Goal: Task Accomplishment & Management: Use online tool/utility

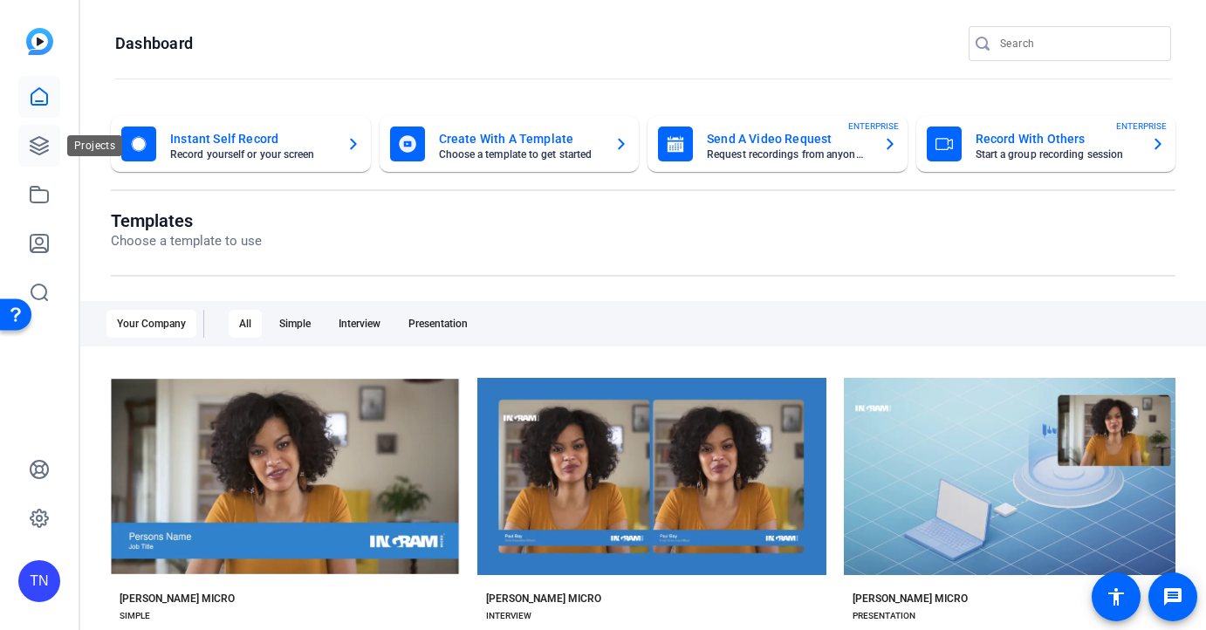
click at [50, 142] on link at bounding box center [39, 146] width 42 height 42
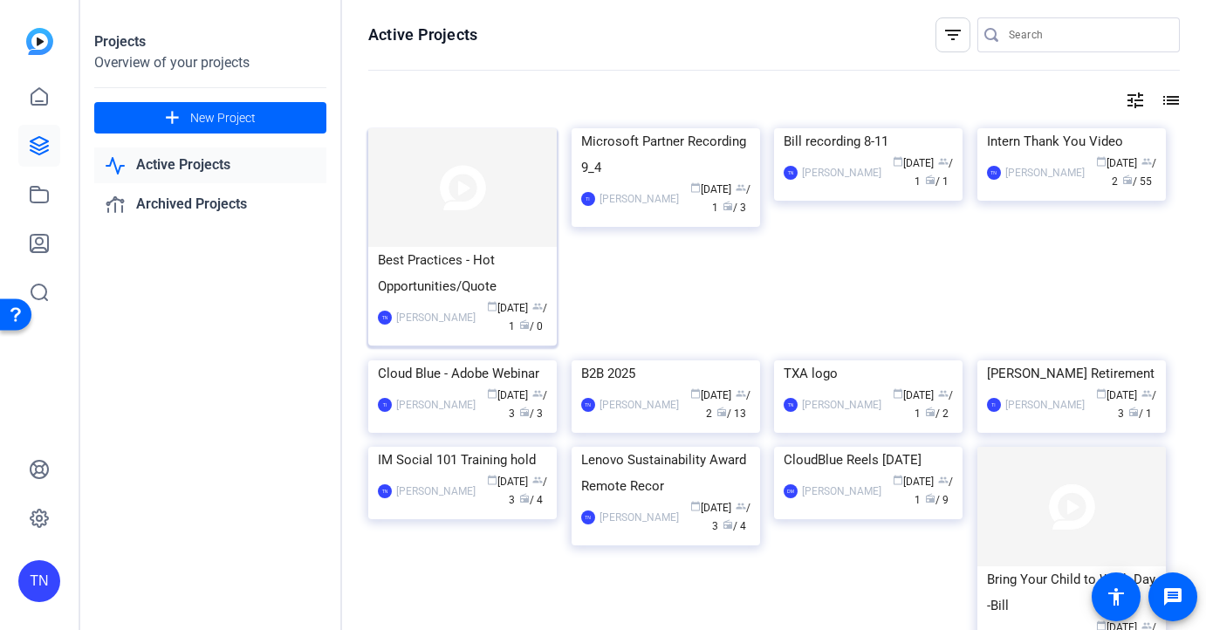
click at [456, 277] on div "Best Practices - Hot Opportunities/Quote" at bounding box center [462, 273] width 169 height 52
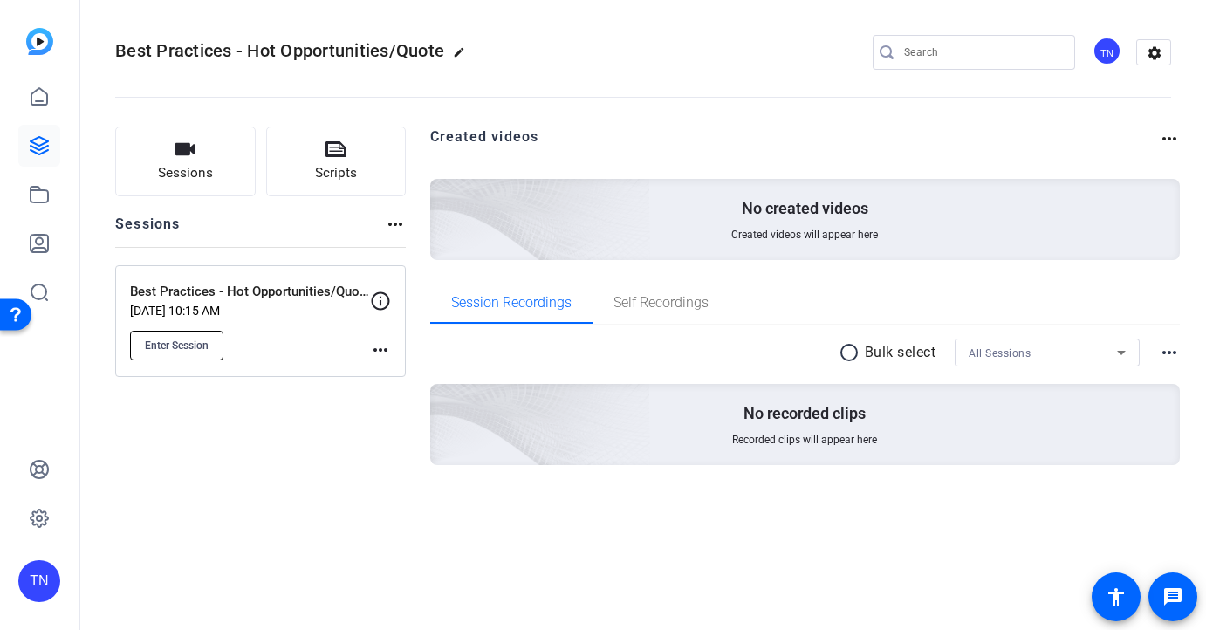
click at [201, 344] on span "Enter Session" at bounding box center [177, 345] width 64 height 14
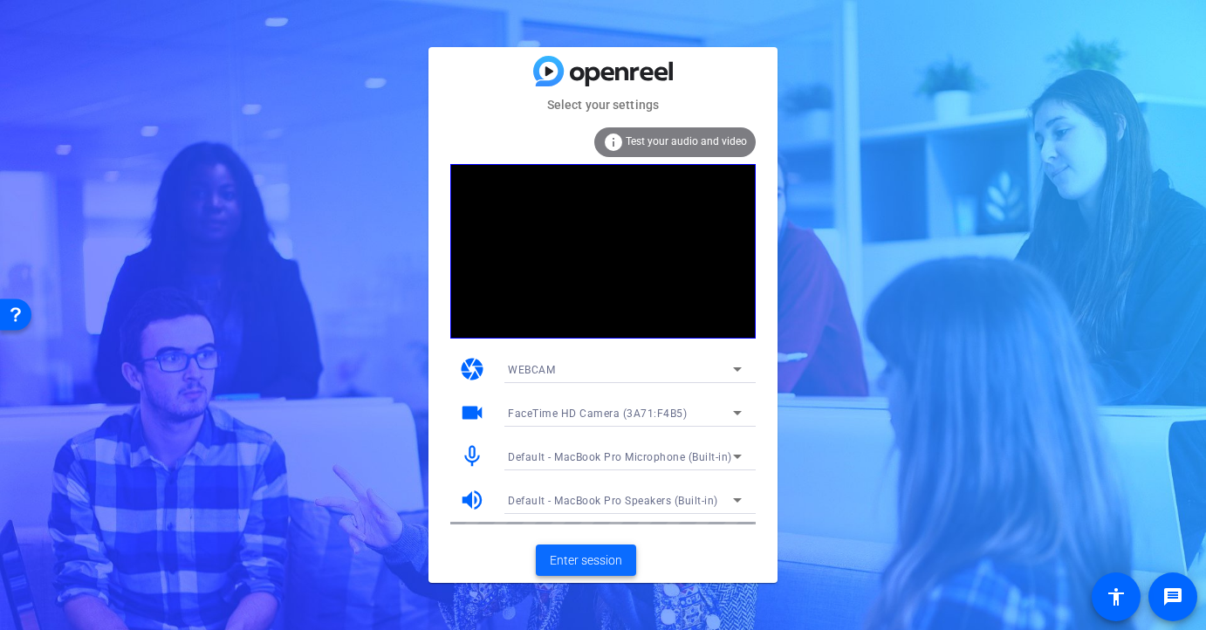
click at [597, 562] on span "Enter session" at bounding box center [586, 560] width 72 height 18
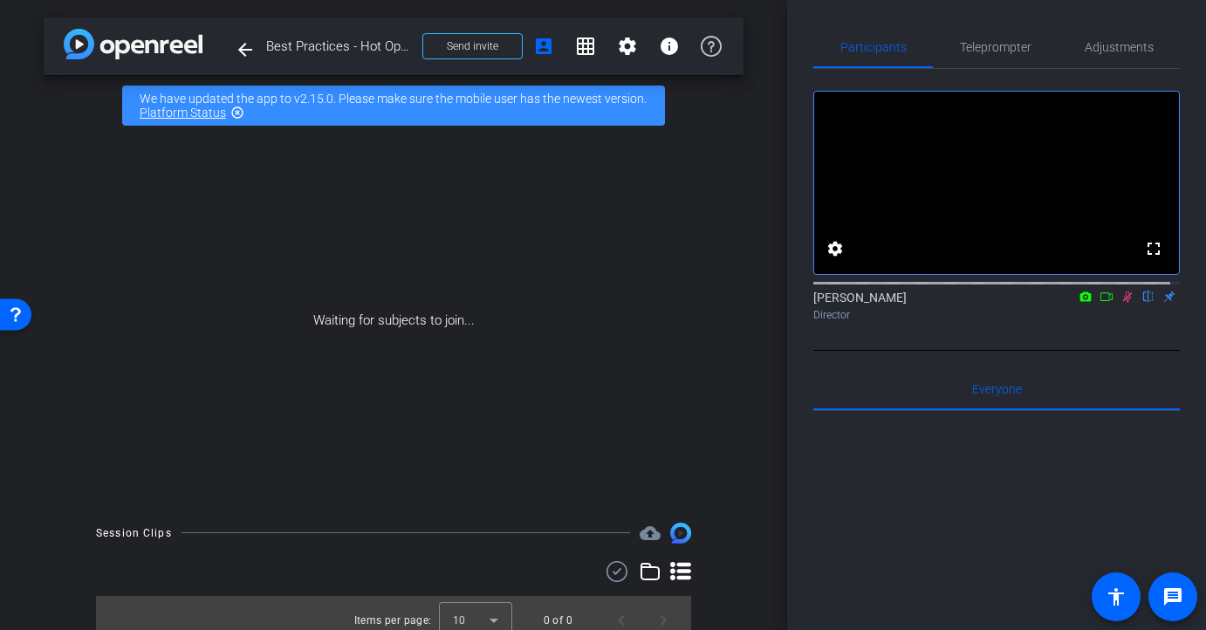
click at [656, 201] on div "Waiting for subjects to join..." at bounding box center [394, 320] width 700 height 369
click at [482, 47] on span "Send invite" at bounding box center [472, 46] width 51 height 14
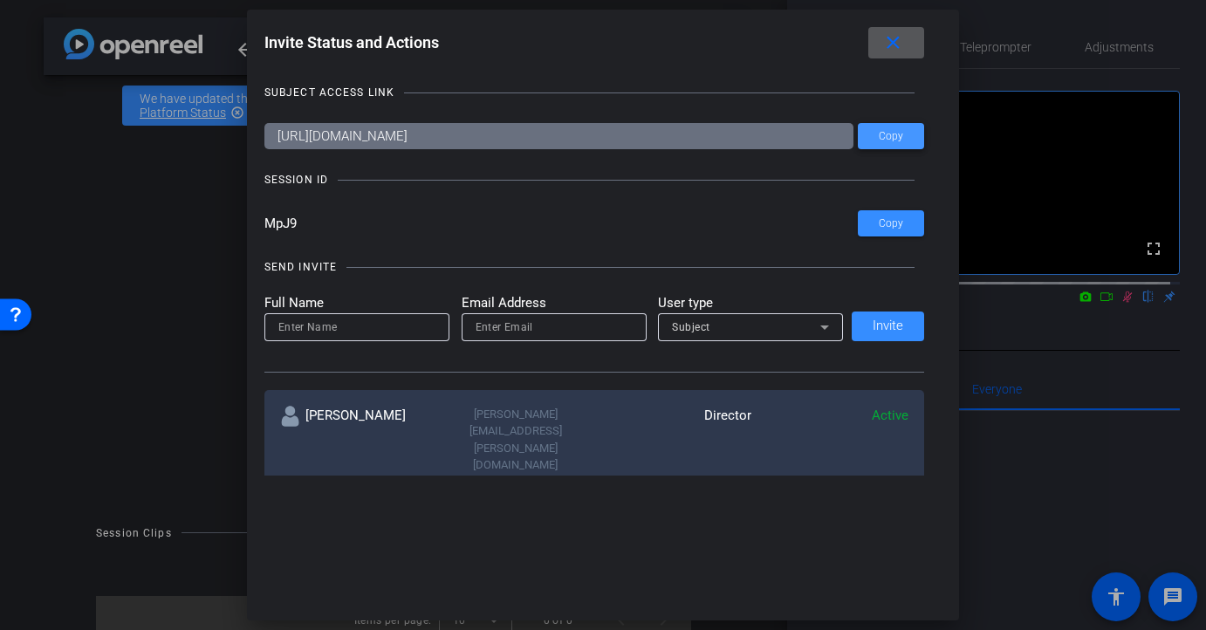
click at [866, 143] on span at bounding box center [891, 136] width 66 height 42
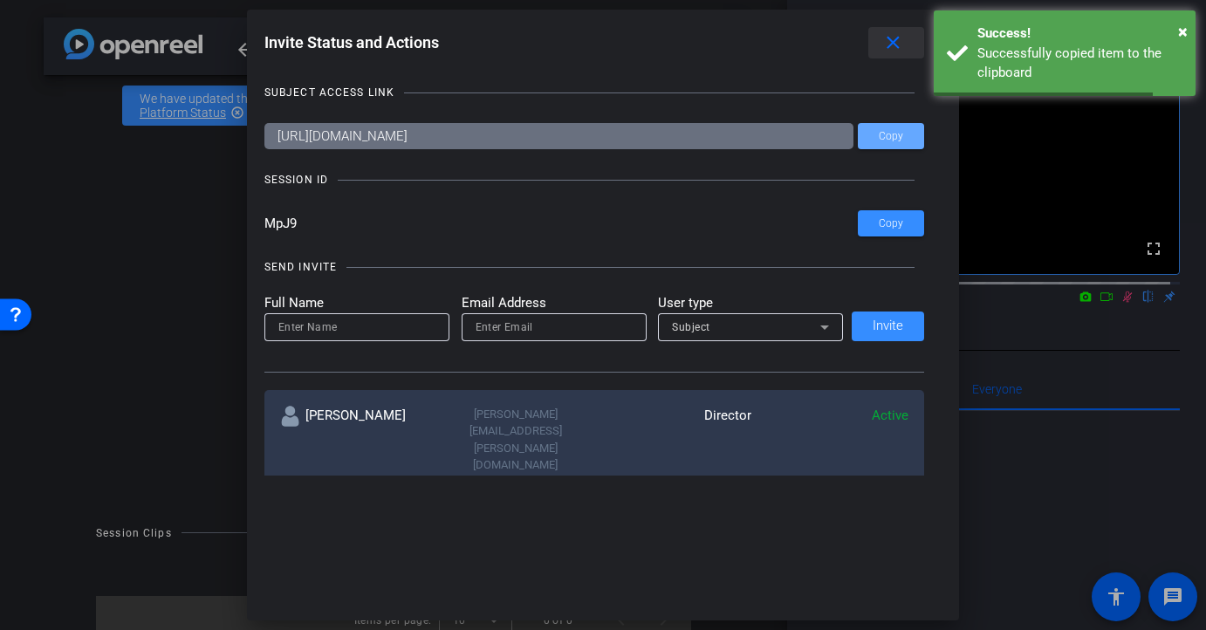
click at [898, 52] on mat-icon "close" at bounding box center [893, 43] width 22 height 22
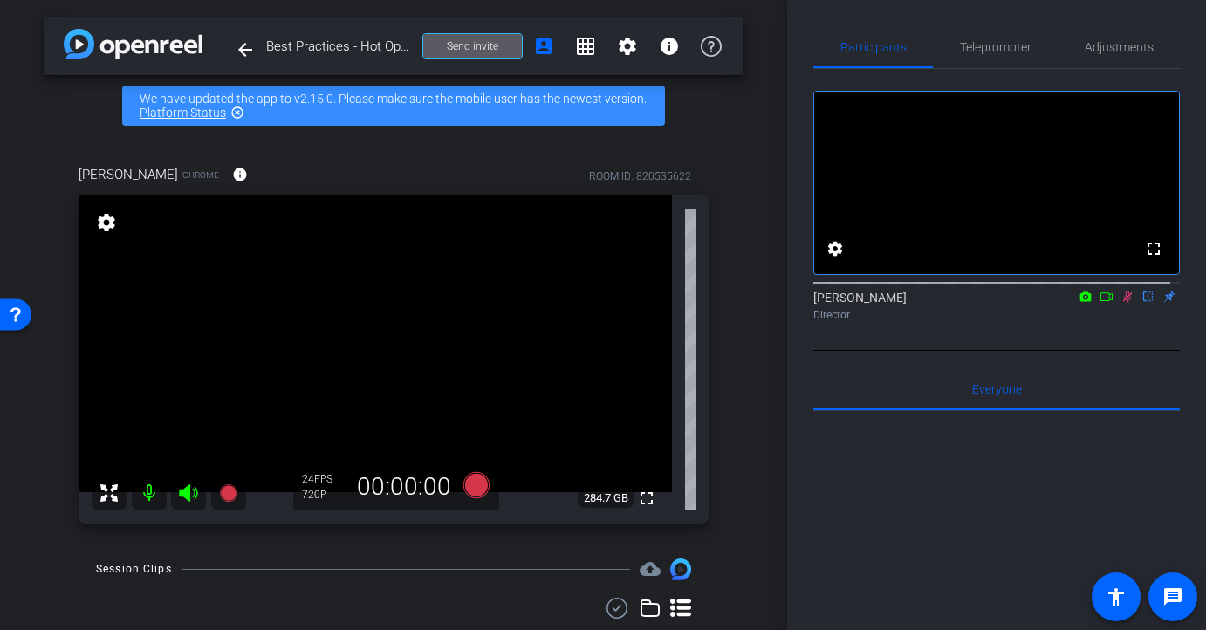
click at [1124, 303] on icon at bounding box center [1127, 296] width 14 height 12
click at [1007, 43] on span "Teleprompter" at bounding box center [996, 47] width 72 height 12
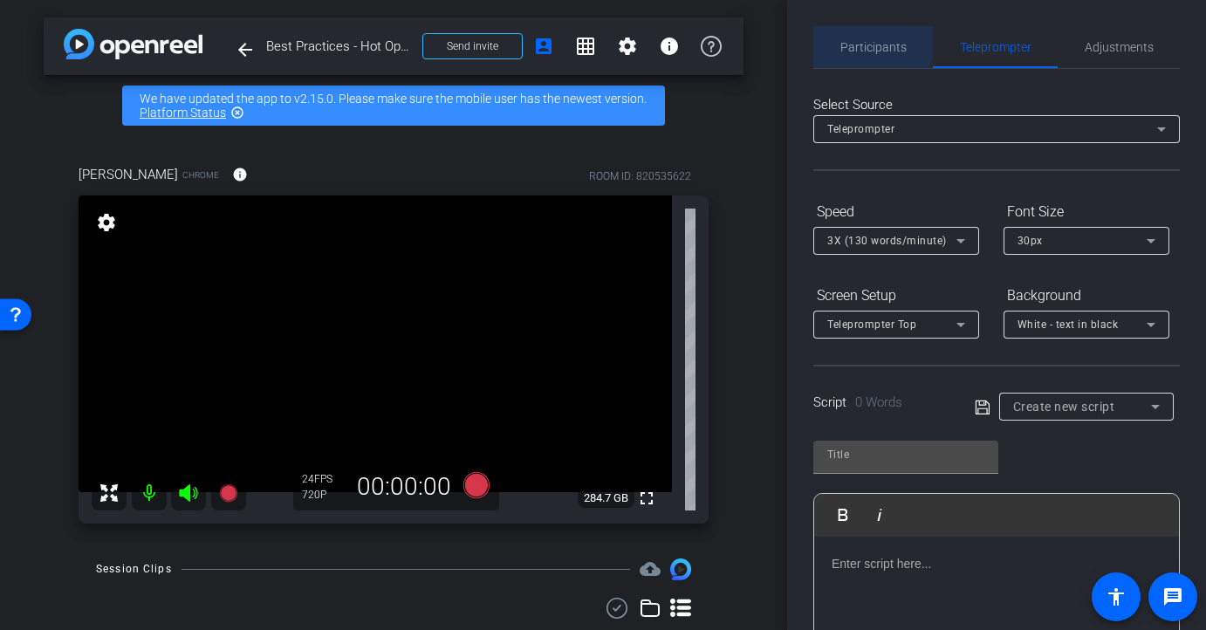
click at [866, 38] on span "Participants" at bounding box center [873, 47] width 66 height 42
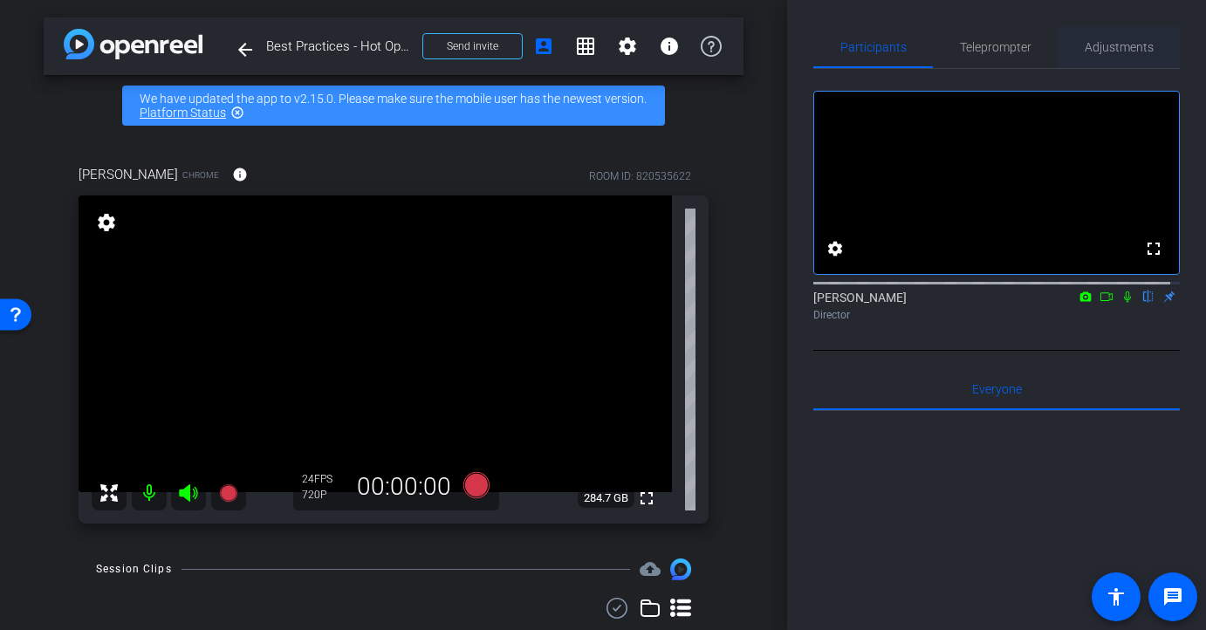
click at [1124, 51] on span "Adjustments" at bounding box center [1118, 47] width 69 height 12
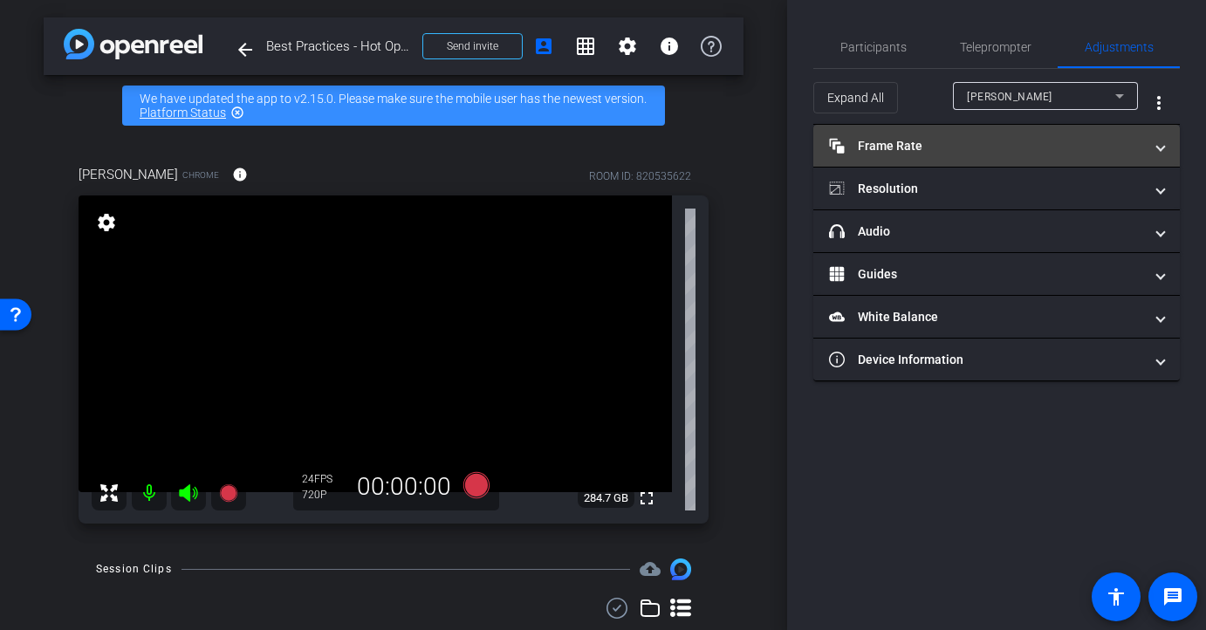
click at [1111, 141] on mat-panel-title "Frame Rate Frame Rate" at bounding box center [986, 146] width 314 height 18
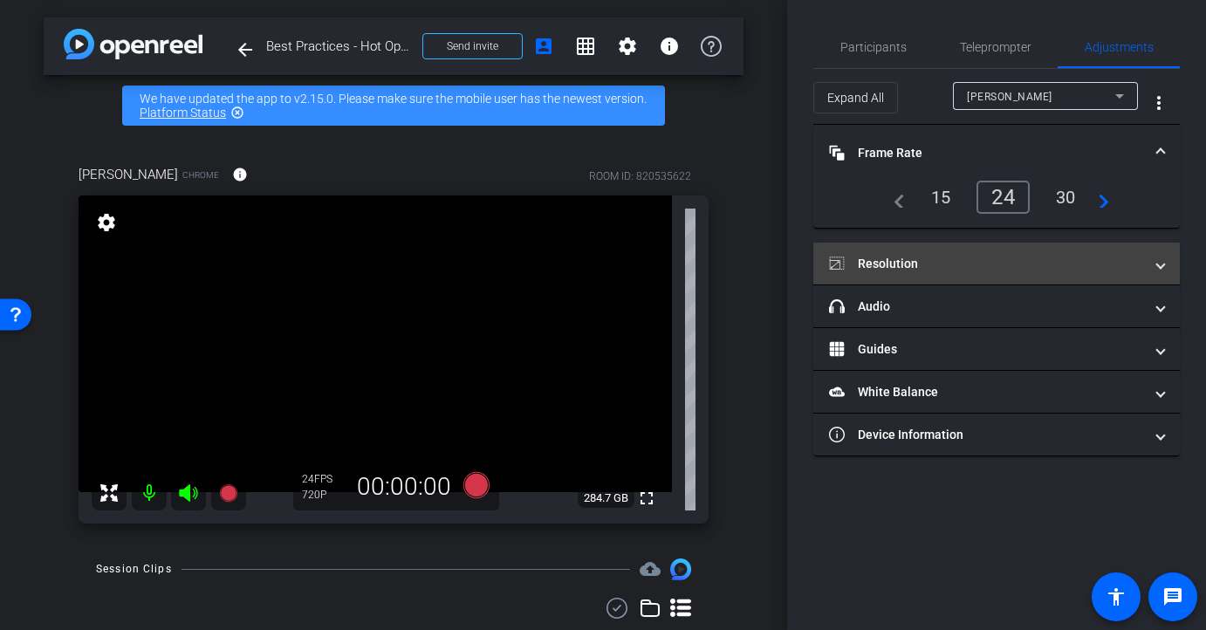
click at [973, 248] on mat-expansion-panel-header "Resolution" at bounding box center [996, 264] width 366 height 42
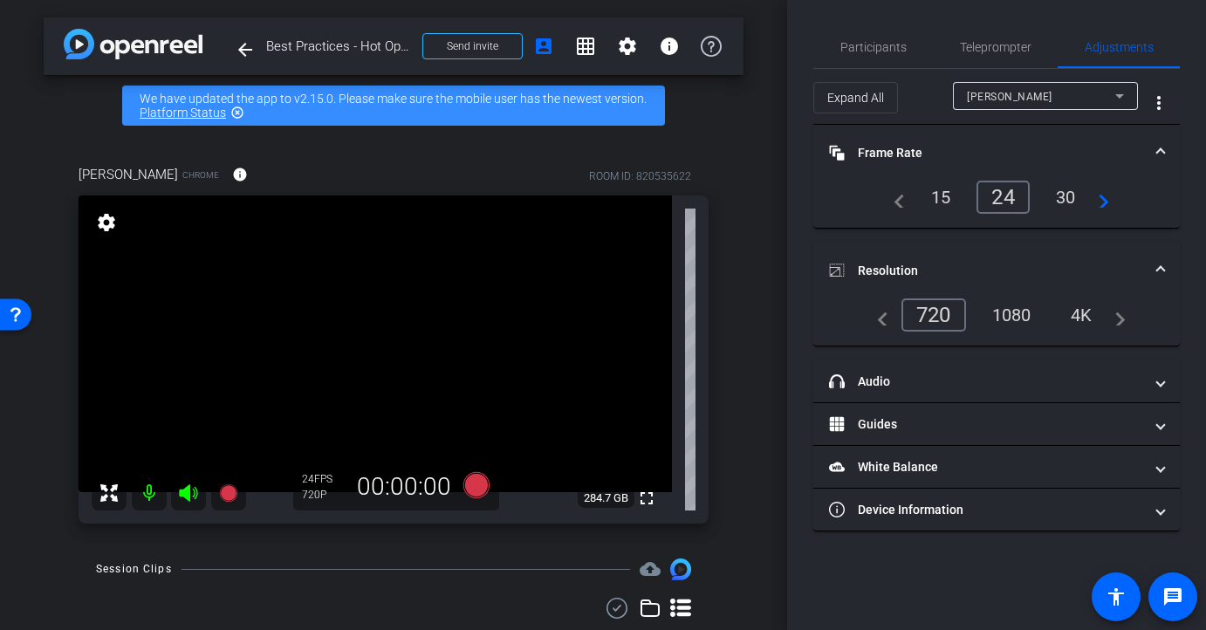
click at [1029, 322] on div "1080" at bounding box center [1011, 315] width 65 height 30
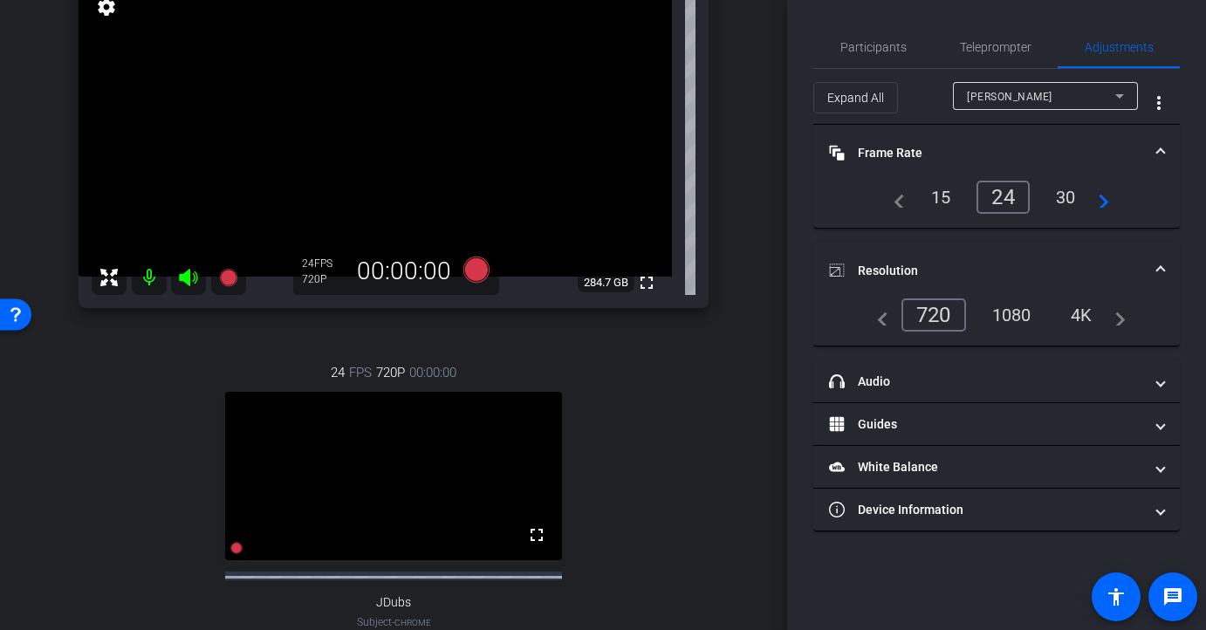
scroll to position [214, 0]
click at [1060, 97] on div "[PERSON_NAME]" at bounding box center [1041, 96] width 148 height 22
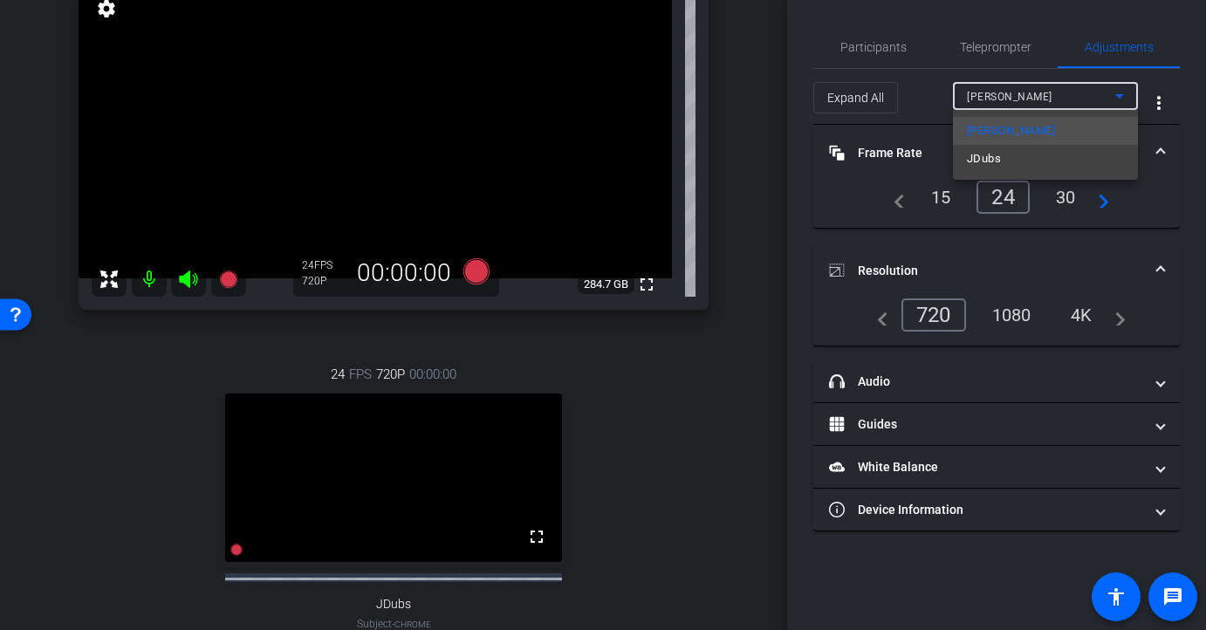
click at [1015, 161] on mat-option "JDubs" at bounding box center [1045, 159] width 185 height 28
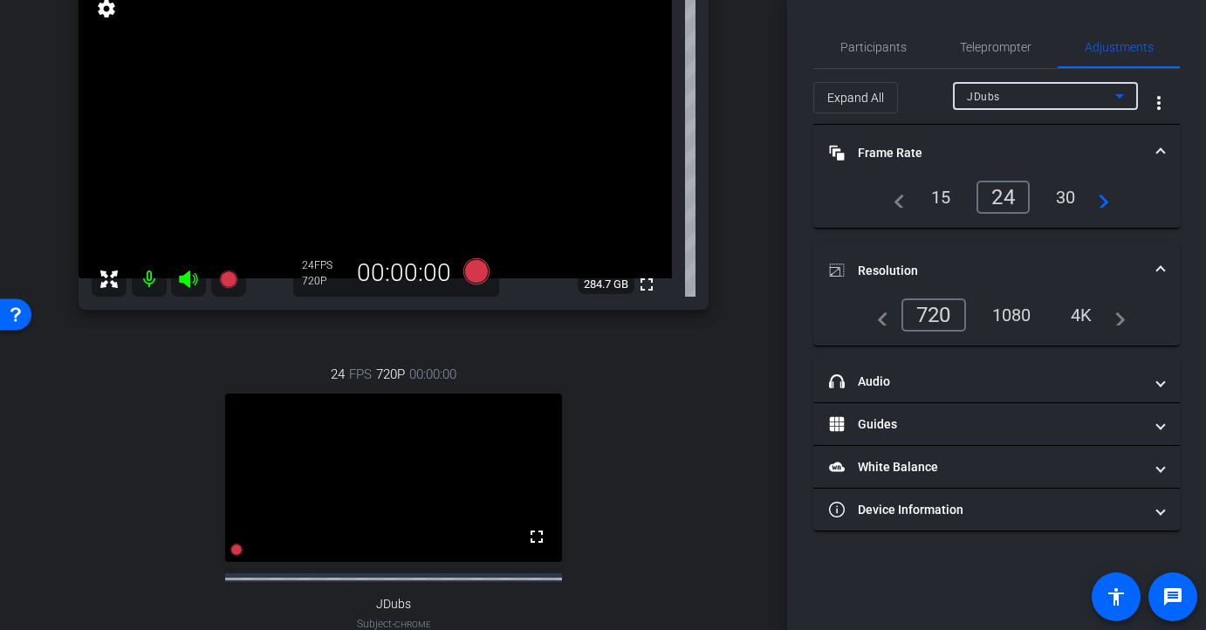
click at [1006, 314] on div "1080" at bounding box center [1011, 315] width 65 height 30
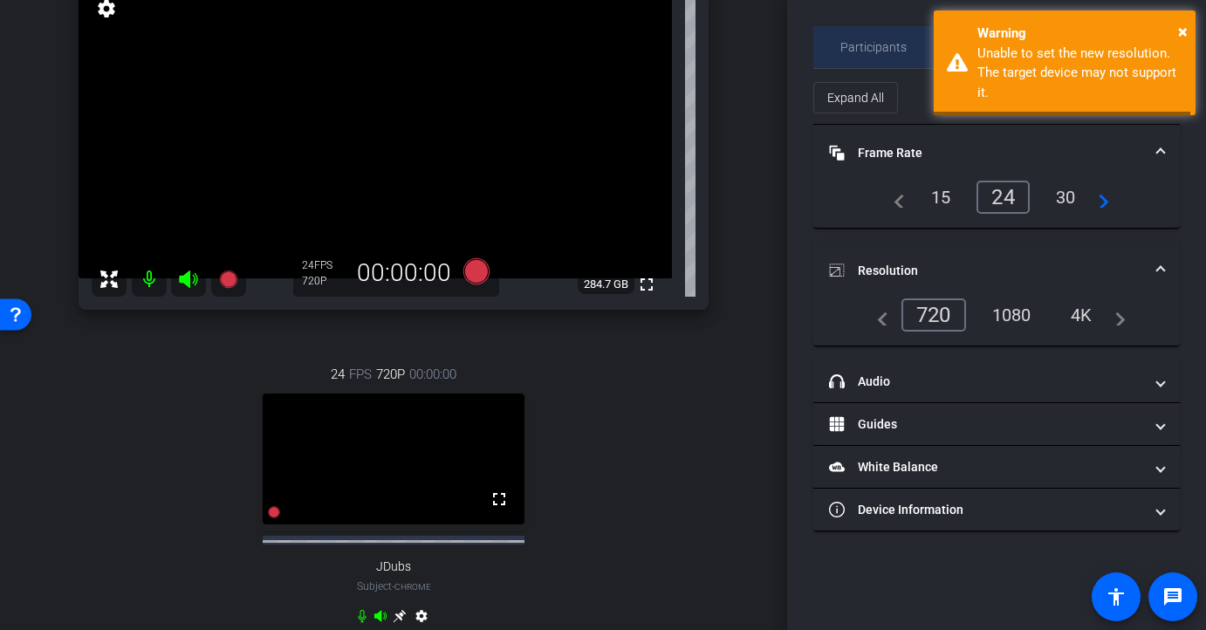
click at [850, 44] on span "Participants" at bounding box center [873, 47] width 66 height 12
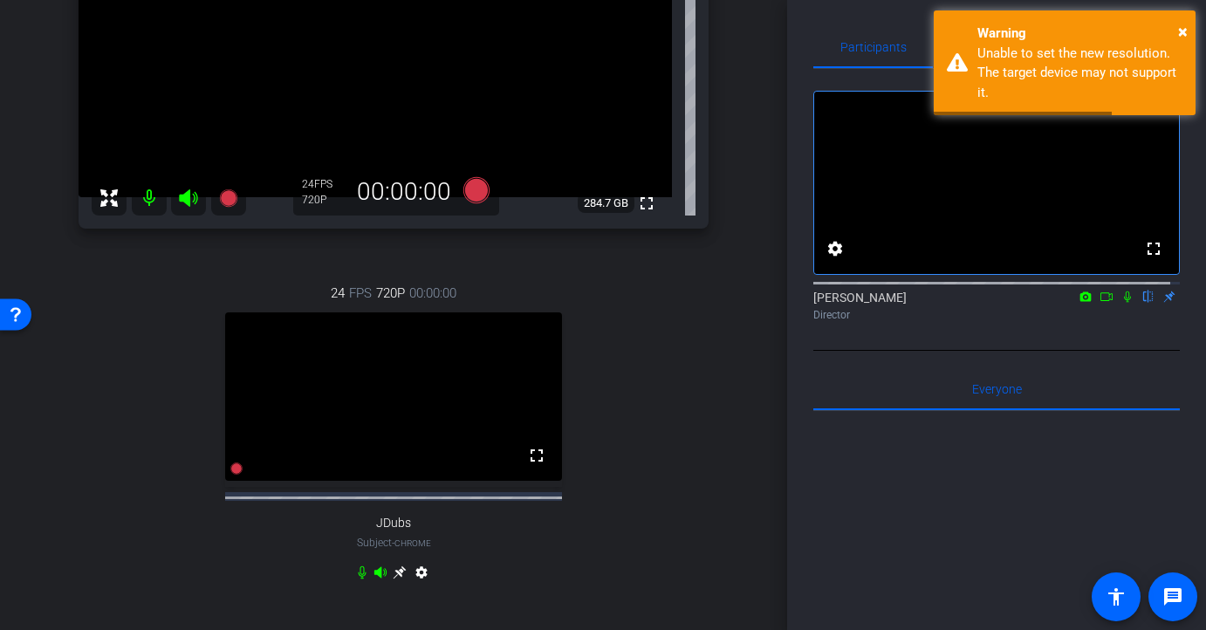
scroll to position [311, 0]
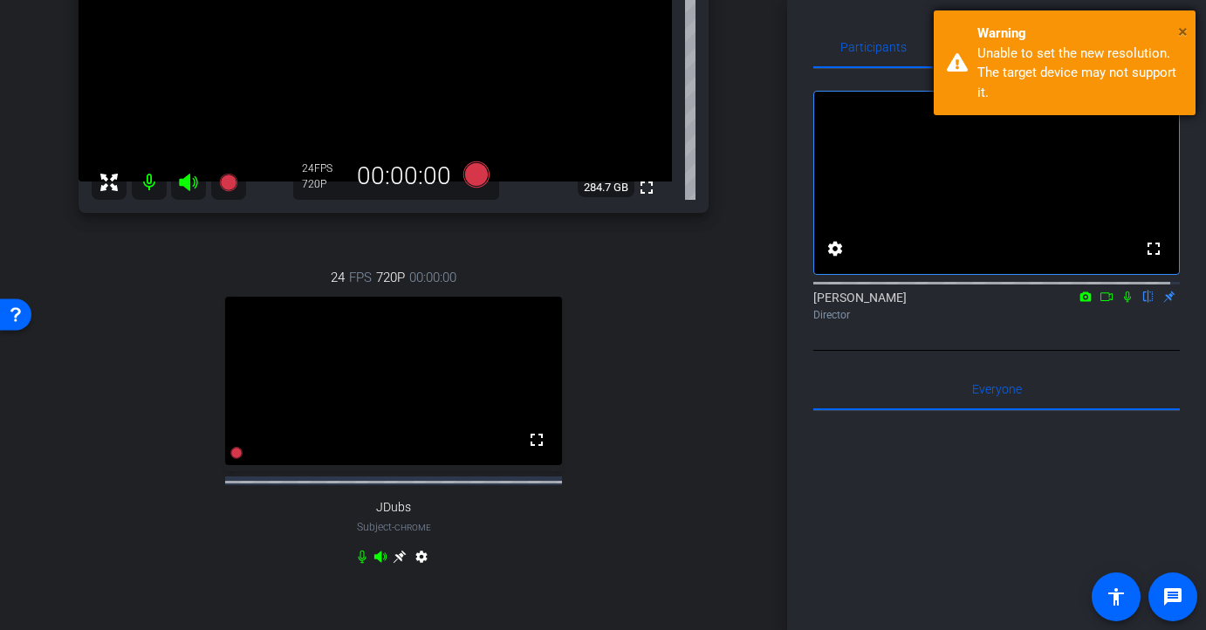
click at [1178, 35] on span "×" at bounding box center [1183, 31] width 10 height 21
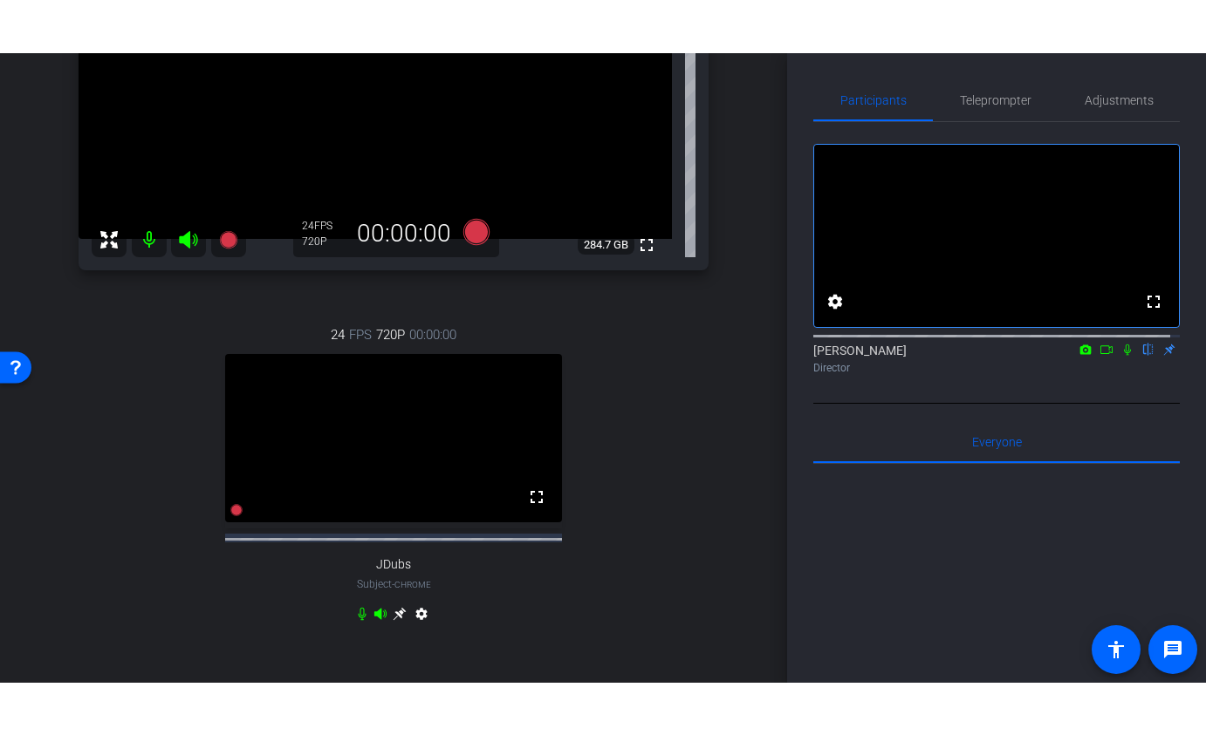
scroll to position [304, 0]
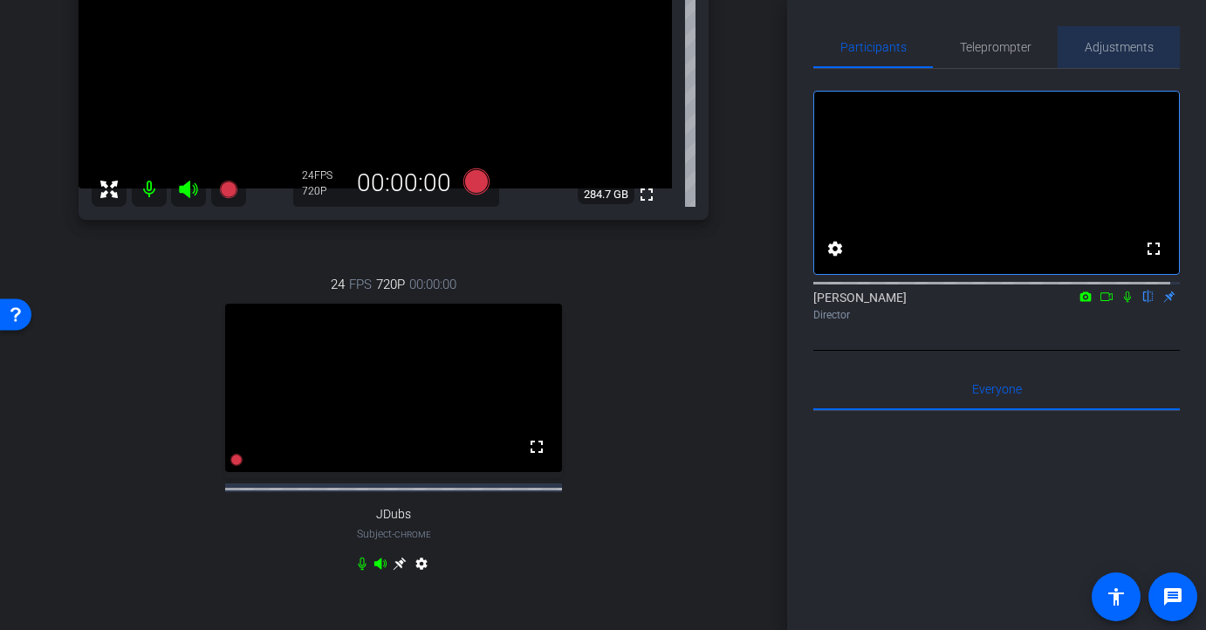
click at [1127, 52] on span "Adjustments" at bounding box center [1118, 47] width 69 height 12
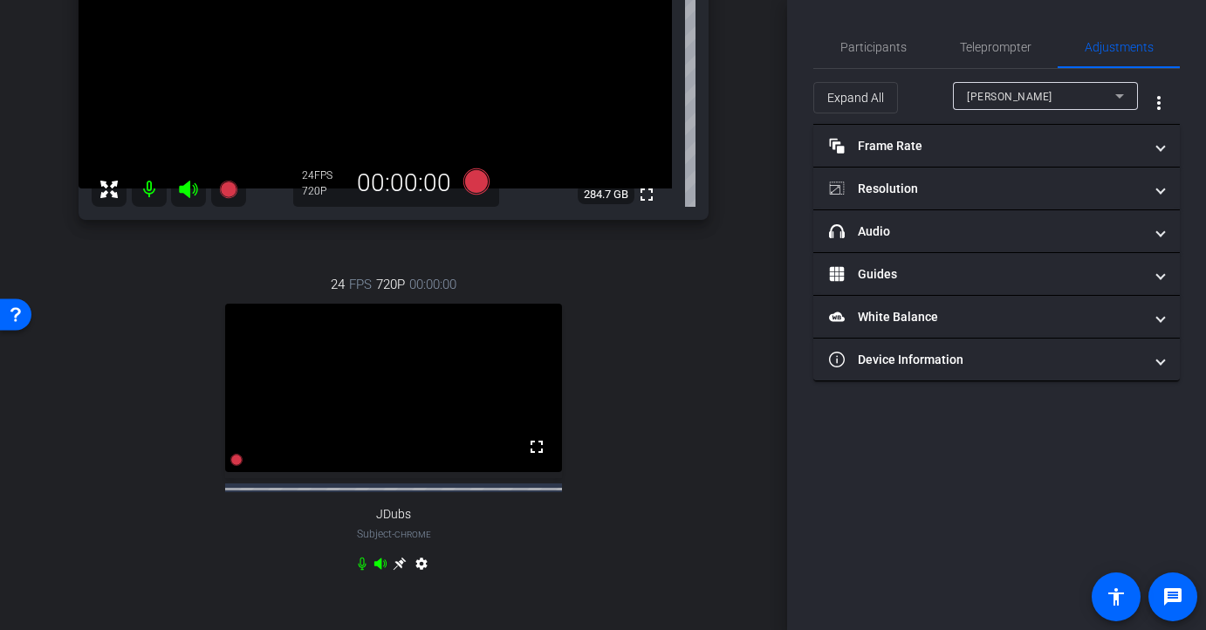
click at [1093, 106] on div "[PERSON_NAME]" at bounding box center [1045, 96] width 157 height 28
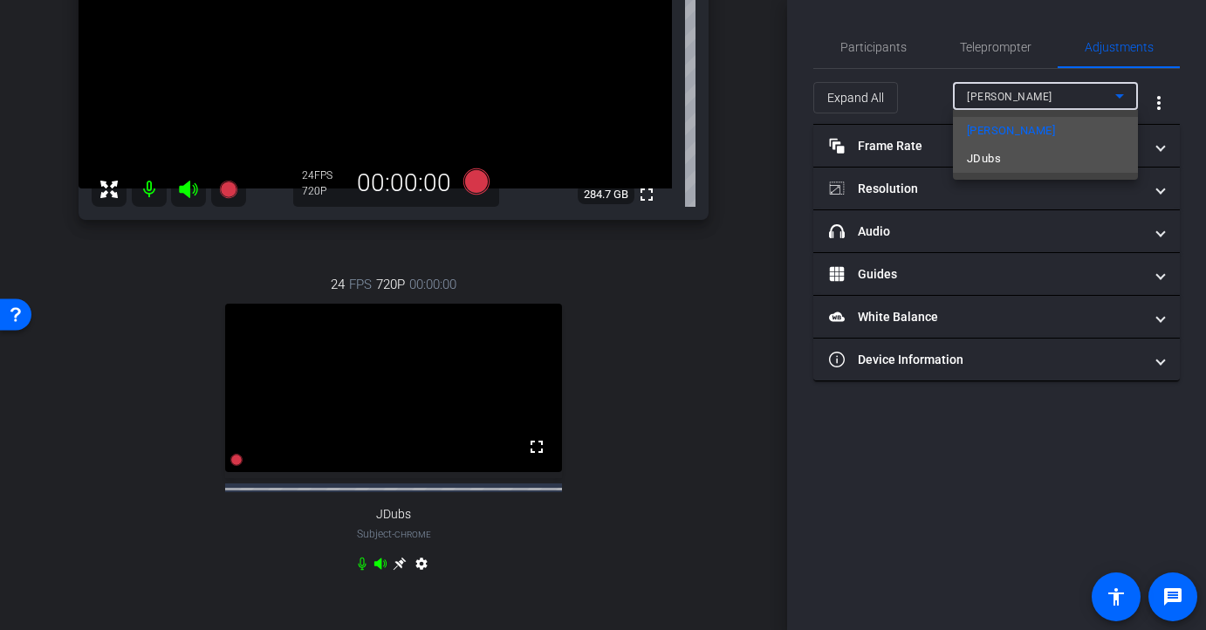
click at [1076, 161] on mat-option "JDubs" at bounding box center [1045, 159] width 185 height 28
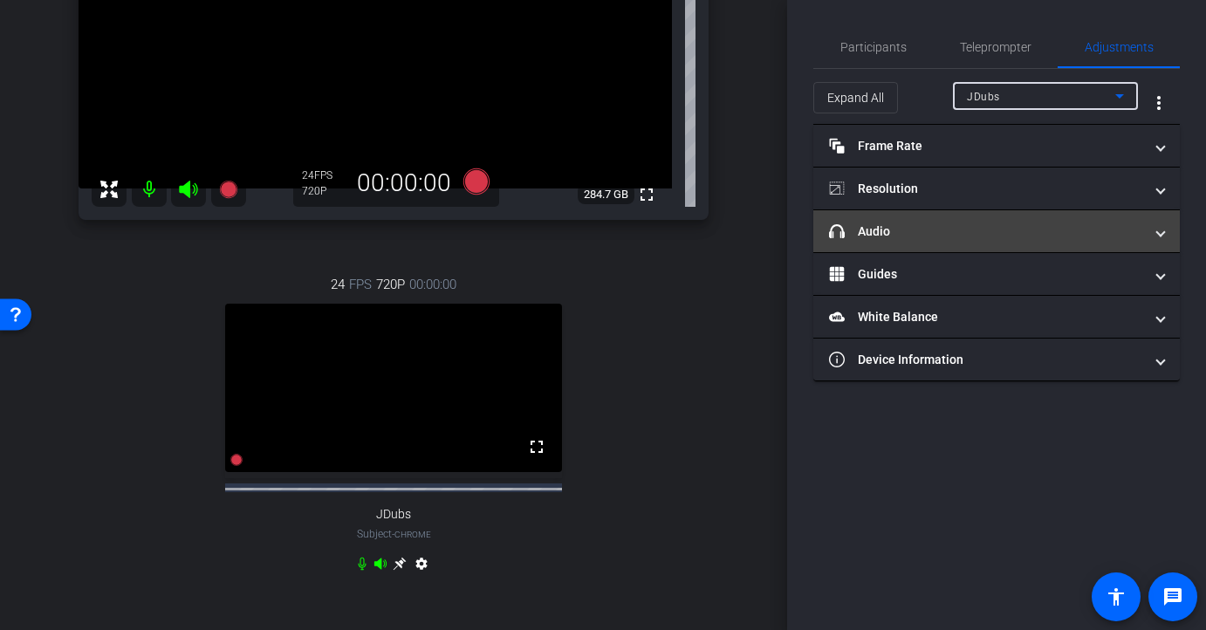
click at [1093, 234] on mat-panel-title "headphone icon Audio" at bounding box center [986, 231] width 314 height 18
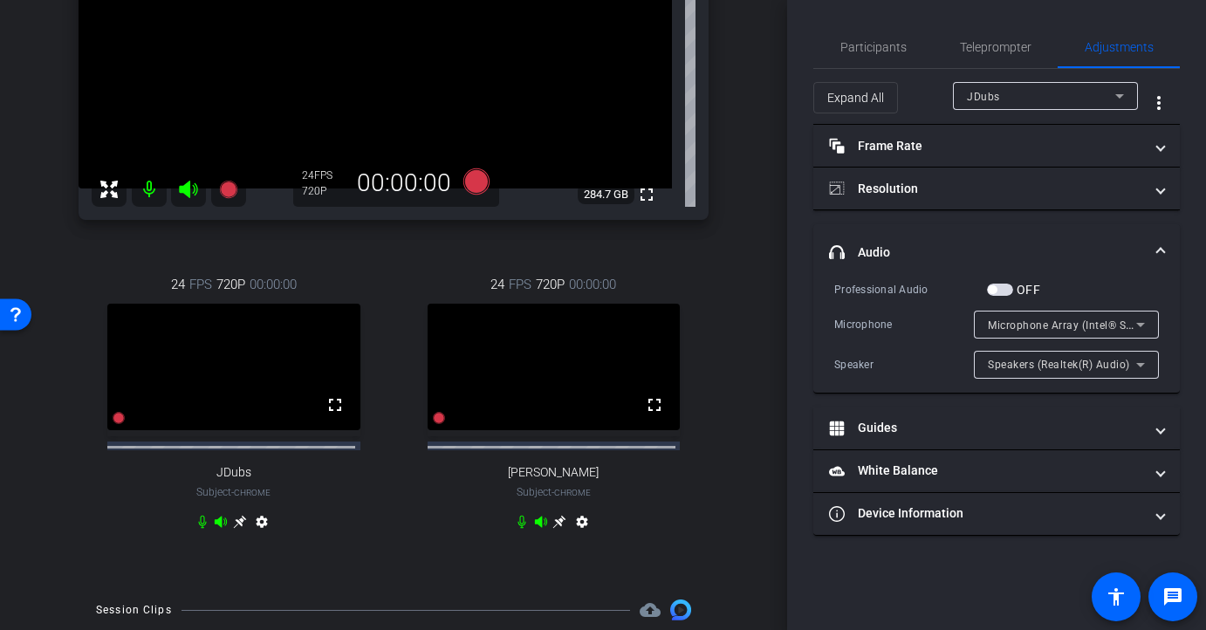
click at [220, 529] on icon at bounding box center [221, 522] width 14 height 14
click at [221, 529] on icon at bounding box center [221, 522] width 14 height 14
click at [218, 529] on icon at bounding box center [221, 522] width 14 height 14
click at [1147, 367] on icon at bounding box center [1140, 364] width 21 height 21
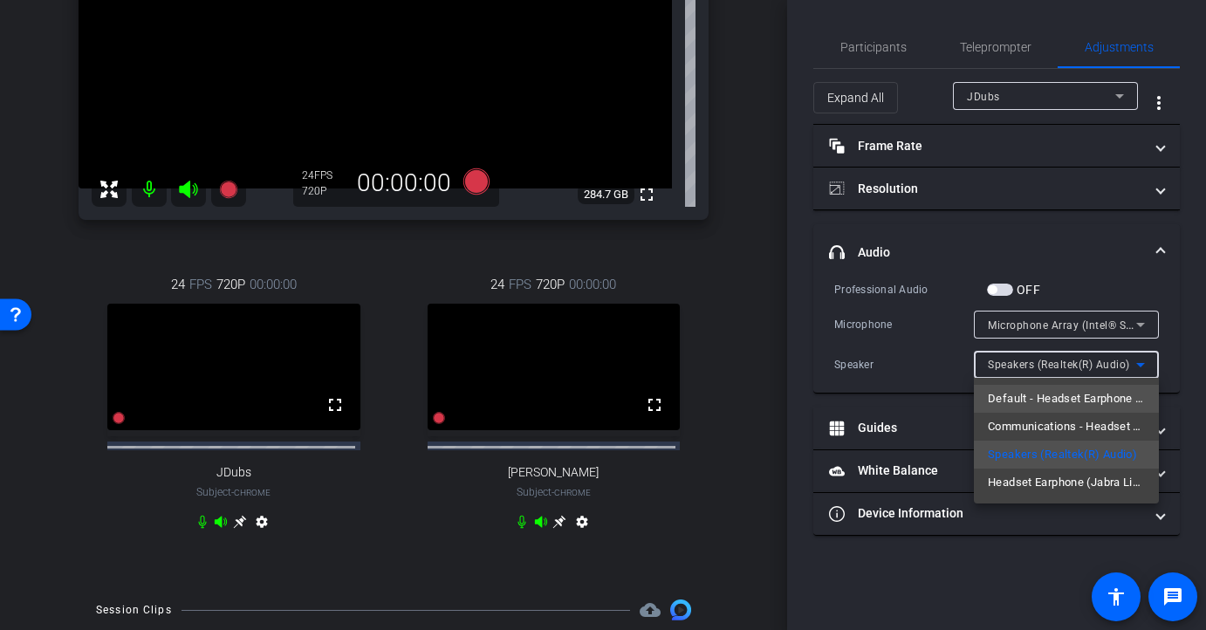
click at [1121, 407] on span "Default - Headset Earphone (Jabra Link 390)" at bounding box center [1066, 398] width 157 height 21
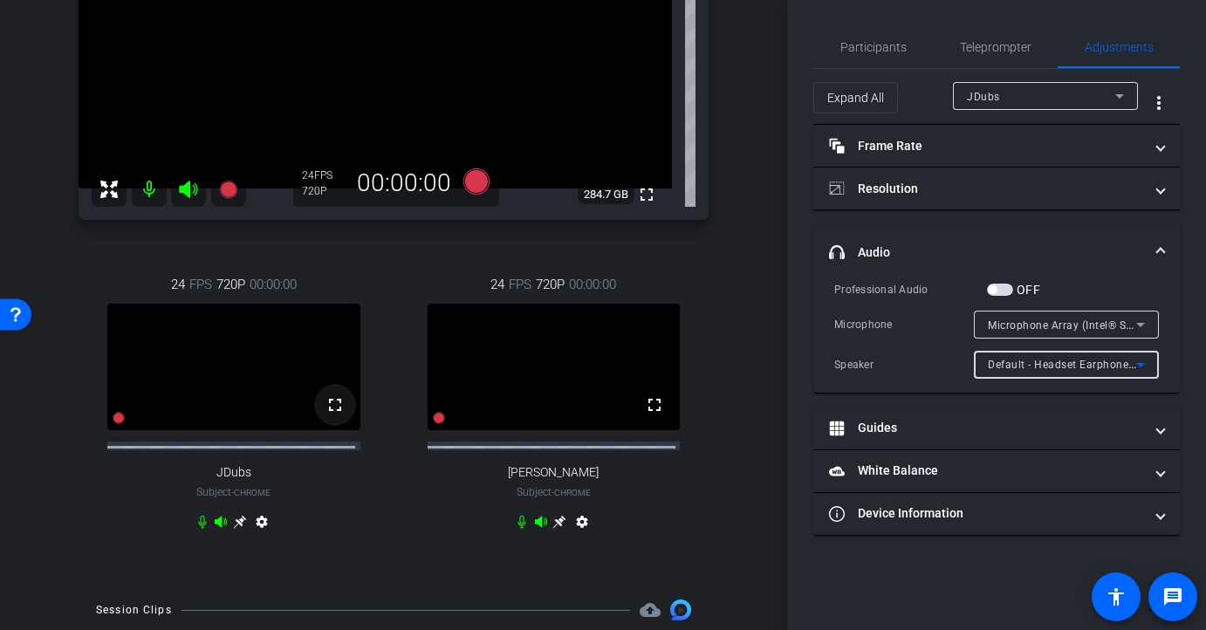
click at [325, 415] on mat-icon "fullscreen" at bounding box center [335, 404] width 21 height 21
click at [896, 41] on span "Participants" at bounding box center [873, 47] width 66 height 12
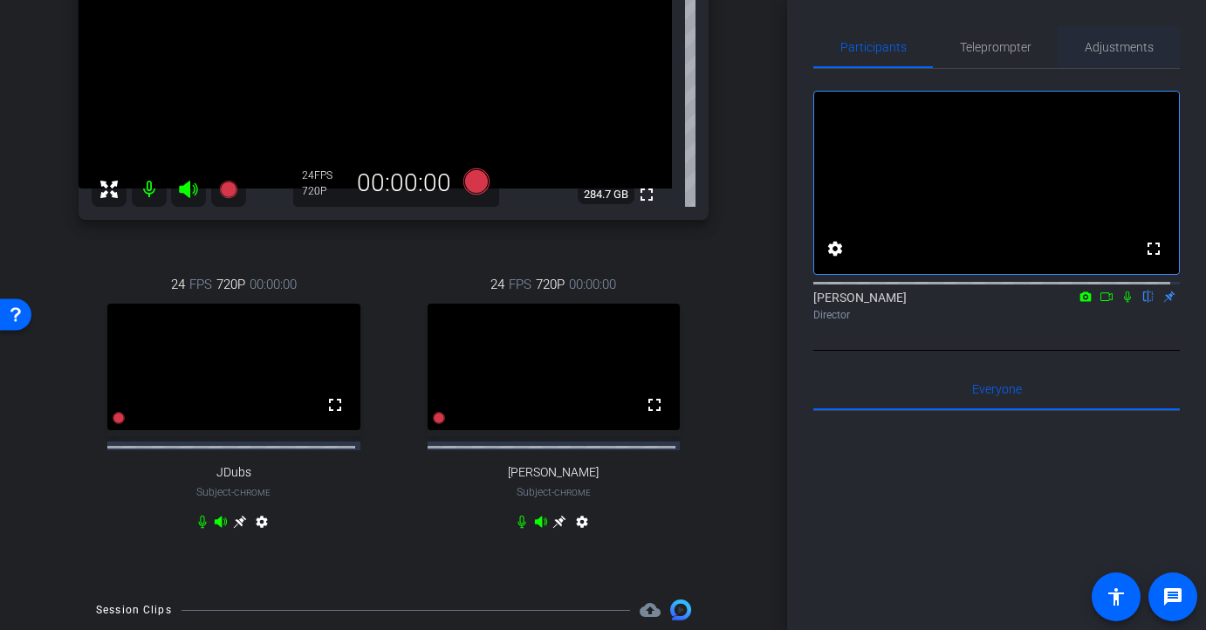
click at [1101, 45] on span "Adjustments" at bounding box center [1118, 47] width 69 height 12
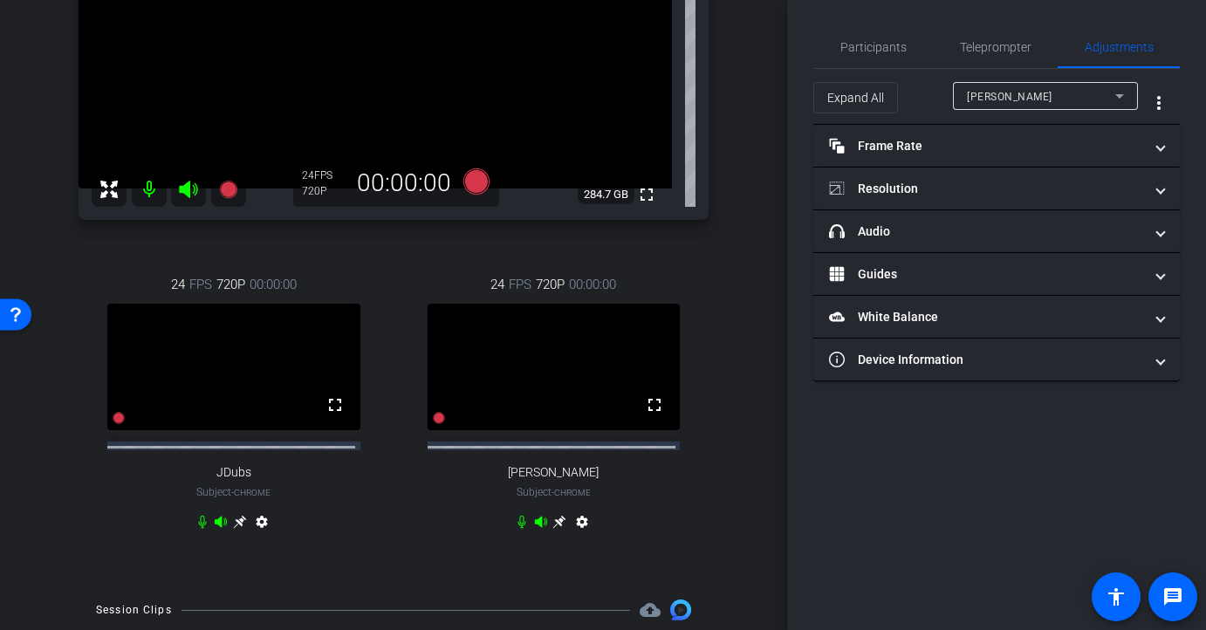
click at [1070, 96] on div "[PERSON_NAME]" at bounding box center [1041, 96] width 148 height 22
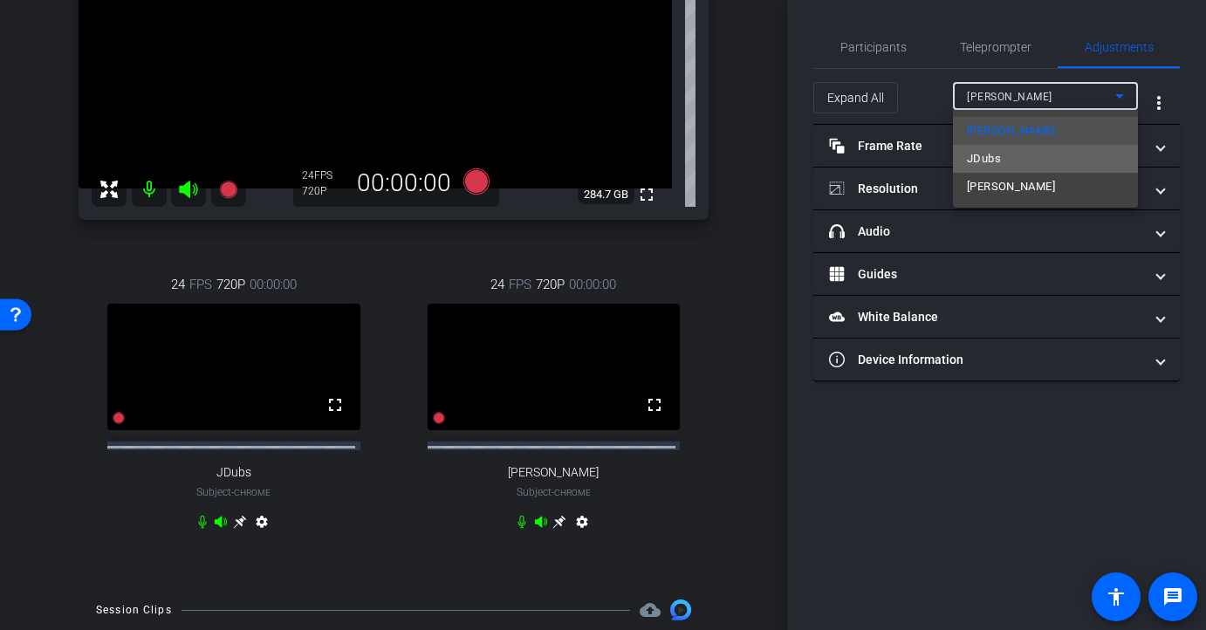
click at [1042, 160] on mat-option "JDubs" at bounding box center [1045, 159] width 185 height 28
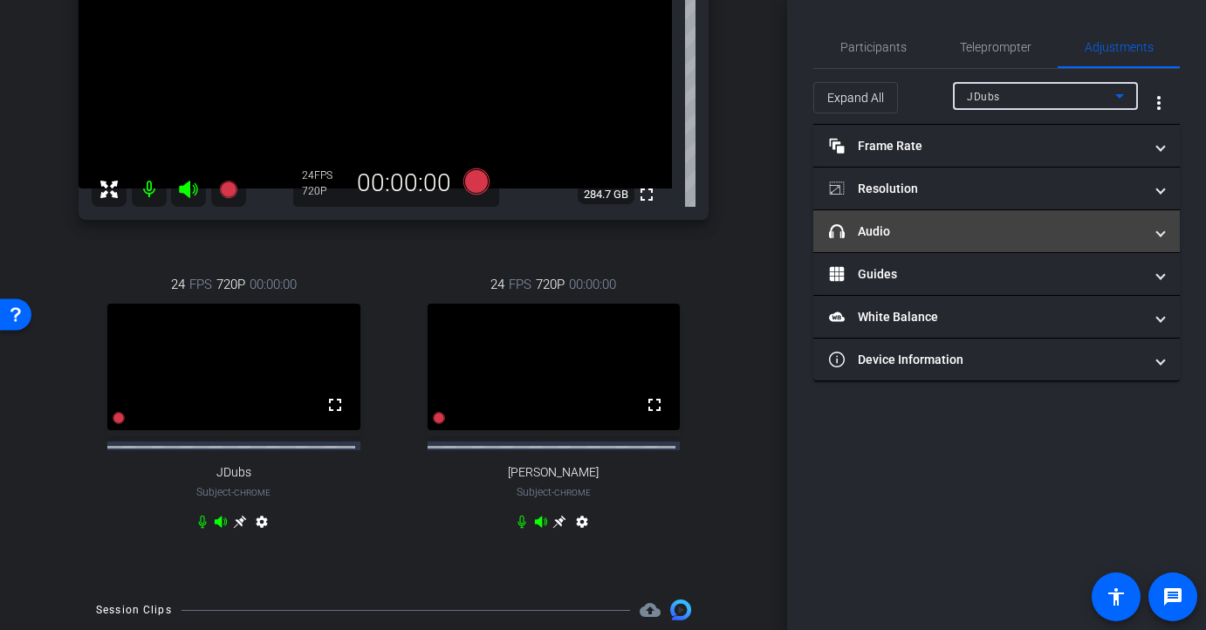
click at [1113, 230] on mat-panel-title "headphone icon Audio" at bounding box center [986, 231] width 314 height 18
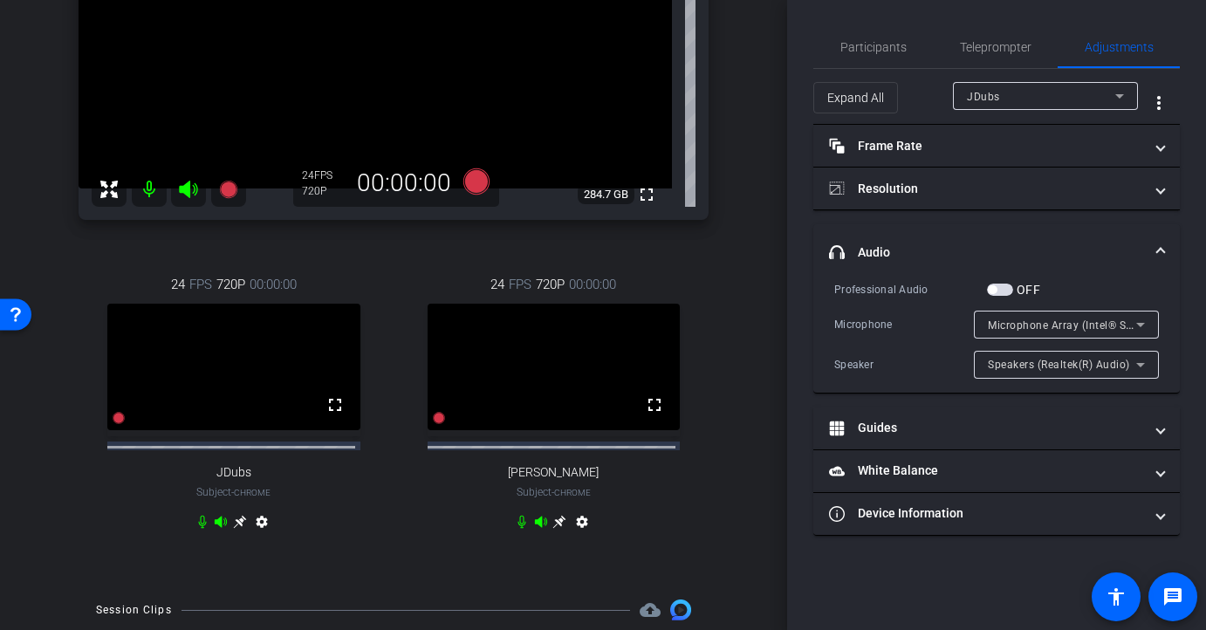
click at [995, 287] on span "button" at bounding box center [992, 289] width 9 height 9
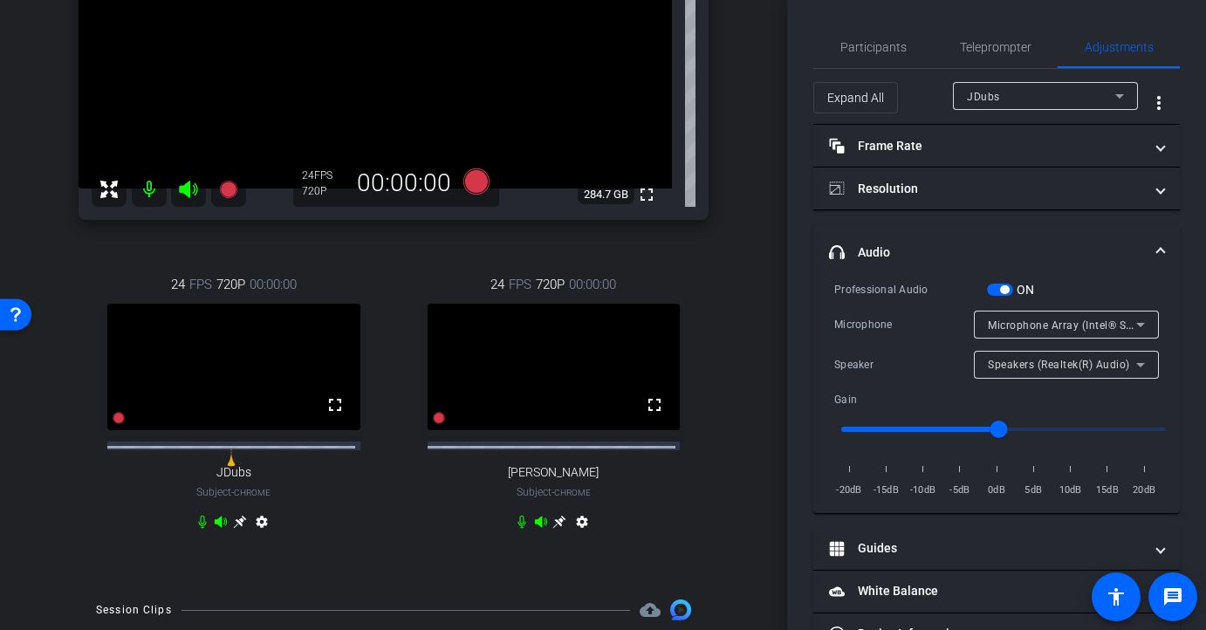
click at [1005, 290] on span "button" at bounding box center [1004, 289] width 9 height 9
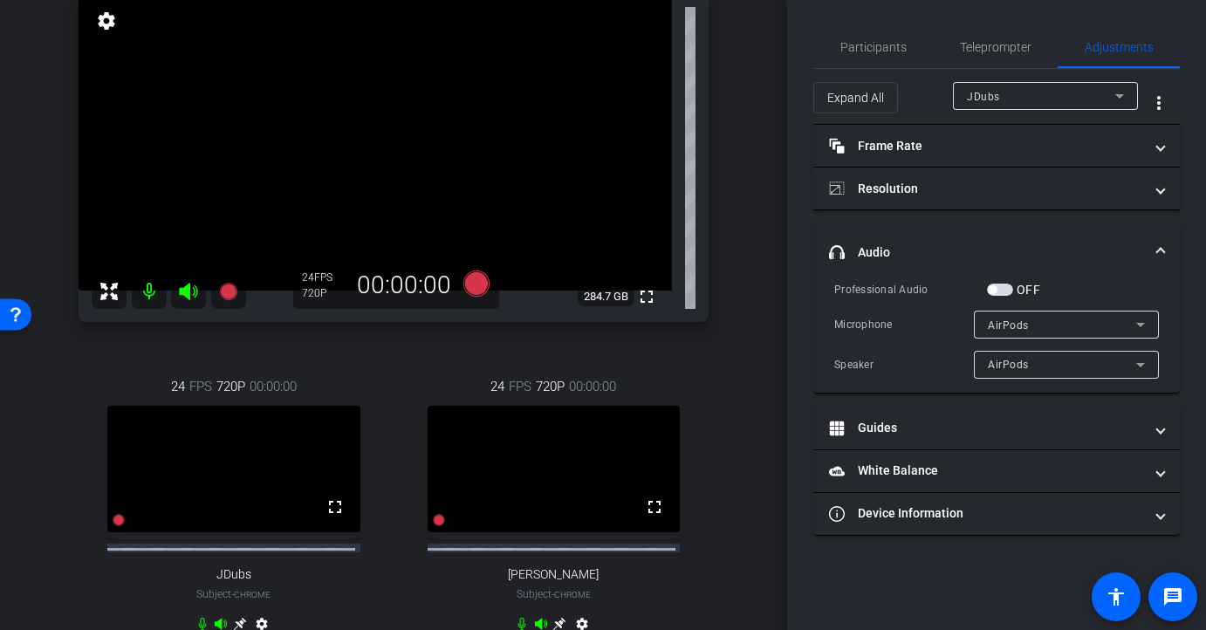
scroll to position [255, 0]
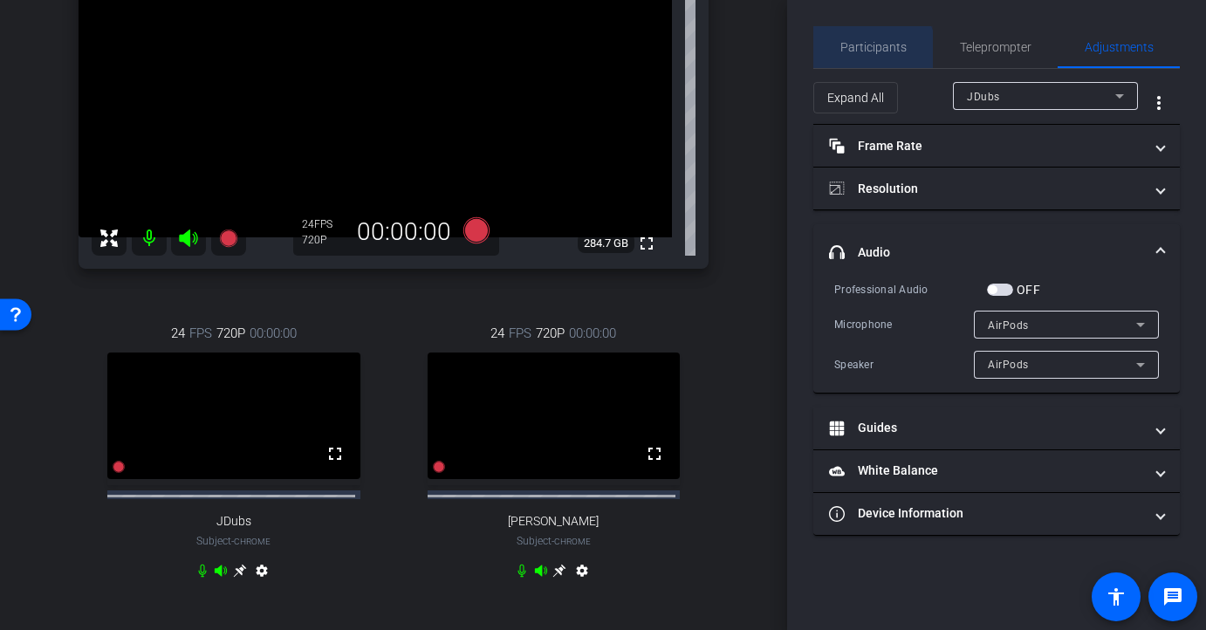
click at [865, 52] on span "Participants" at bounding box center [873, 47] width 66 height 12
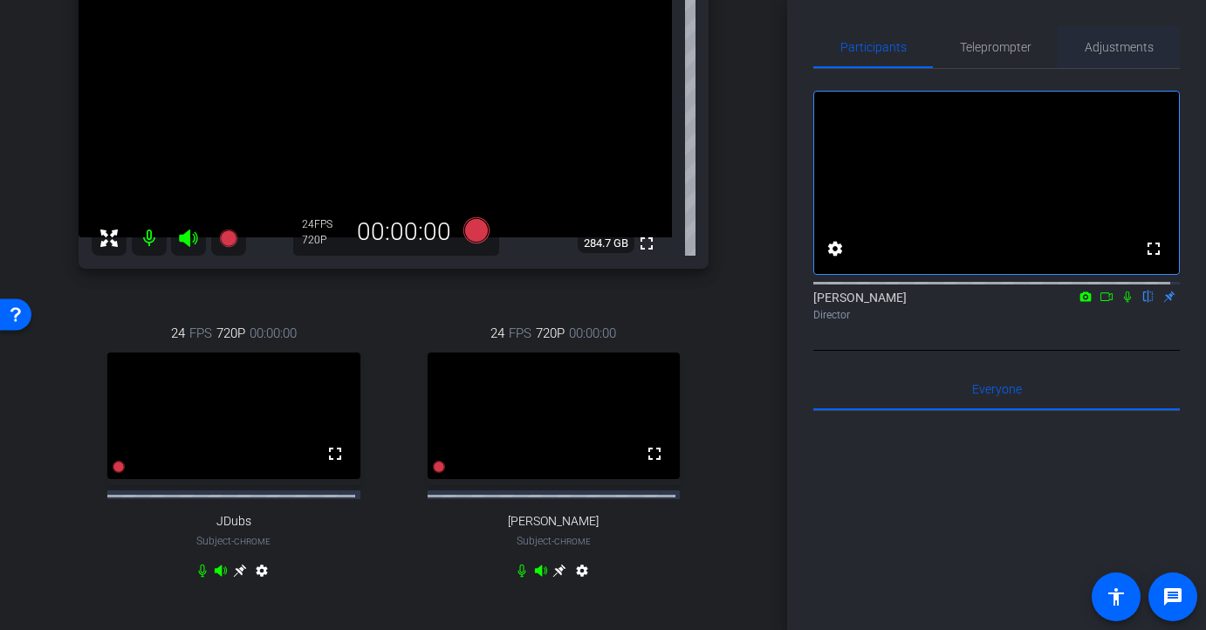
click at [1099, 41] on span "Adjustments" at bounding box center [1118, 47] width 69 height 12
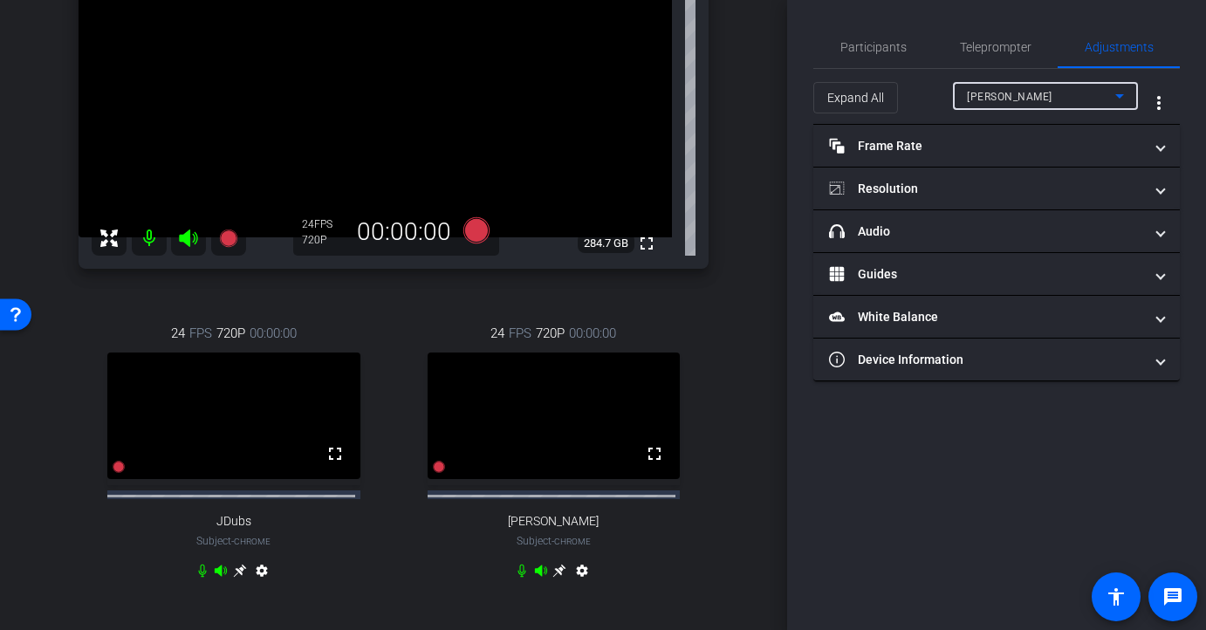
click at [1114, 103] on icon at bounding box center [1119, 95] width 21 height 21
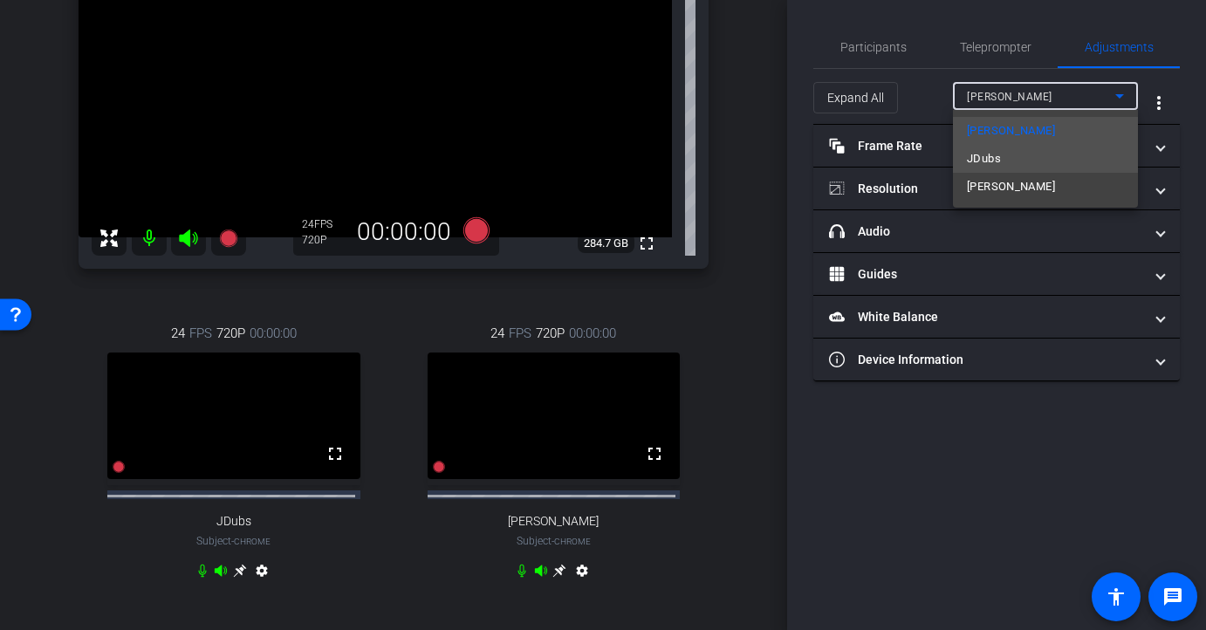
click at [1096, 162] on mat-option "JDubs" at bounding box center [1045, 159] width 185 height 28
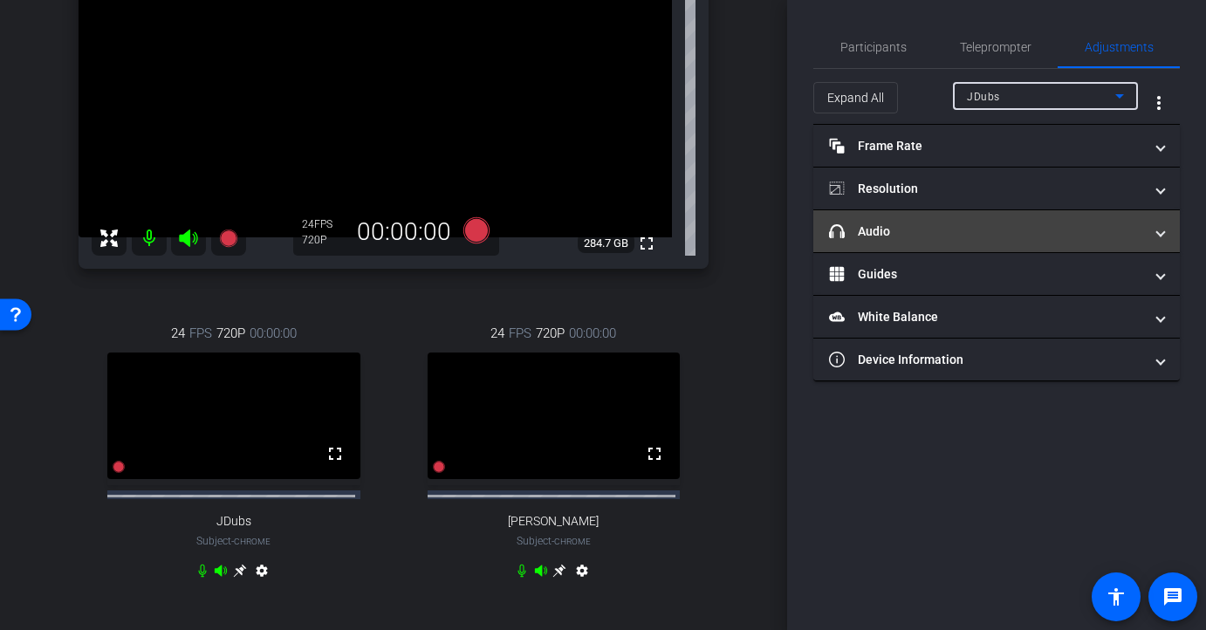
click at [1139, 243] on mat-expansion-panel-header "headphone icon Audio" at bounding box center [996, 231] width 366 height 42
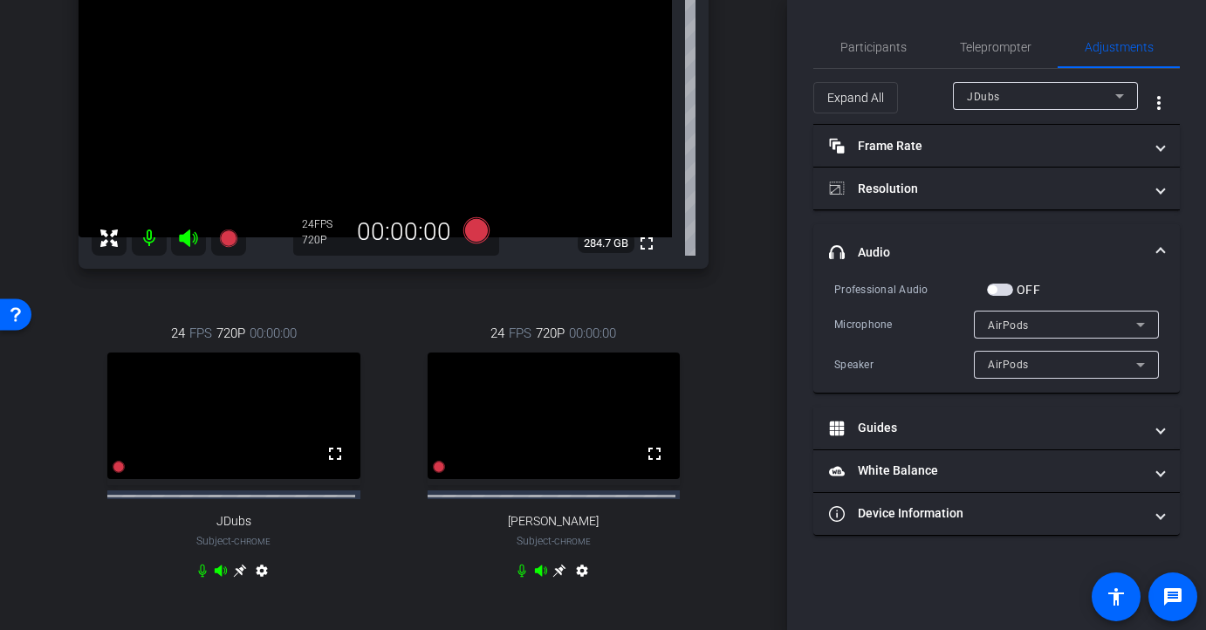
click at [1001, 288] on span "button" at bounding box center [1000, 290] width 26 height 12
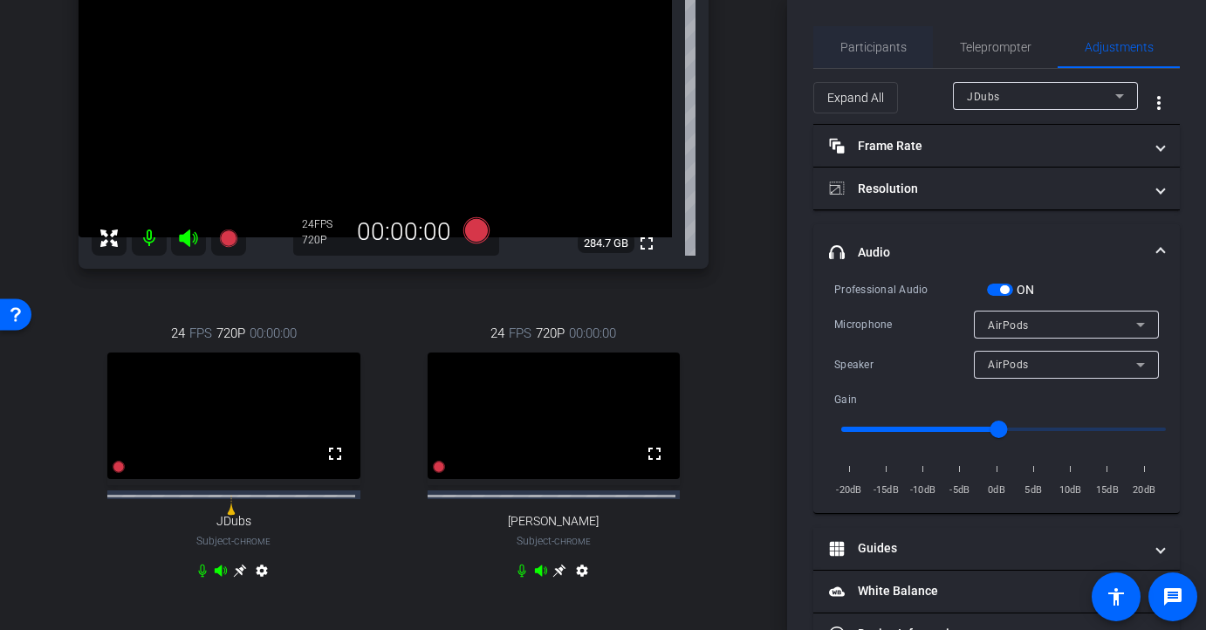
click at [900, 57] on span "Participants" at bounding box center [873, 47] width 66 height 42
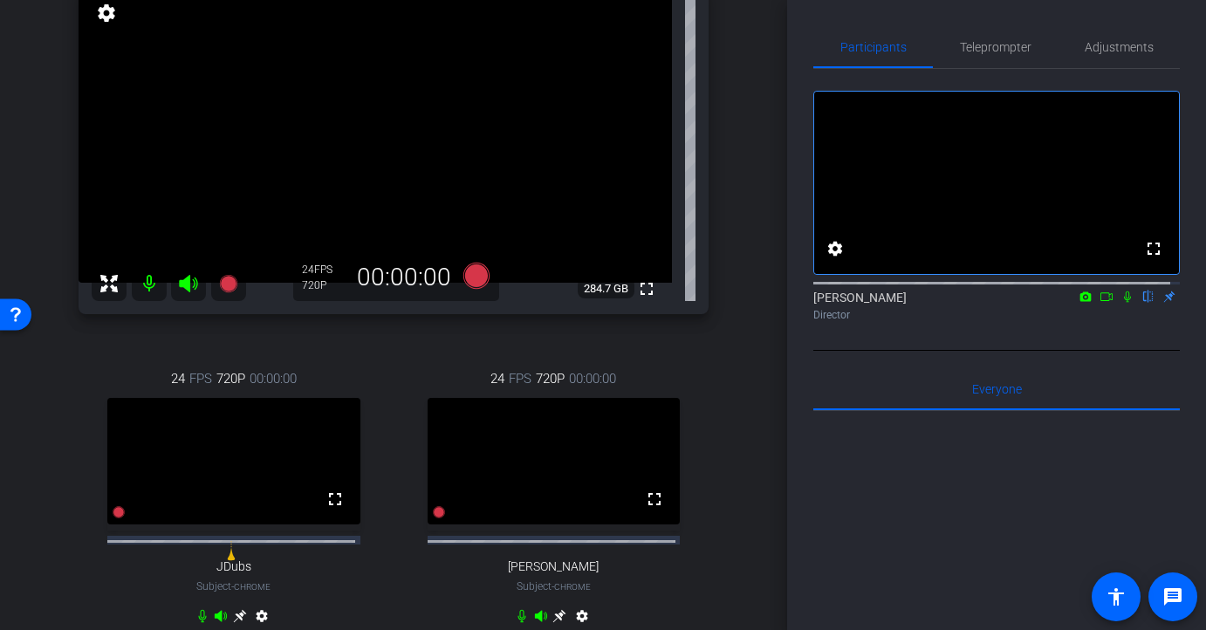
scroll to position [167, 0]
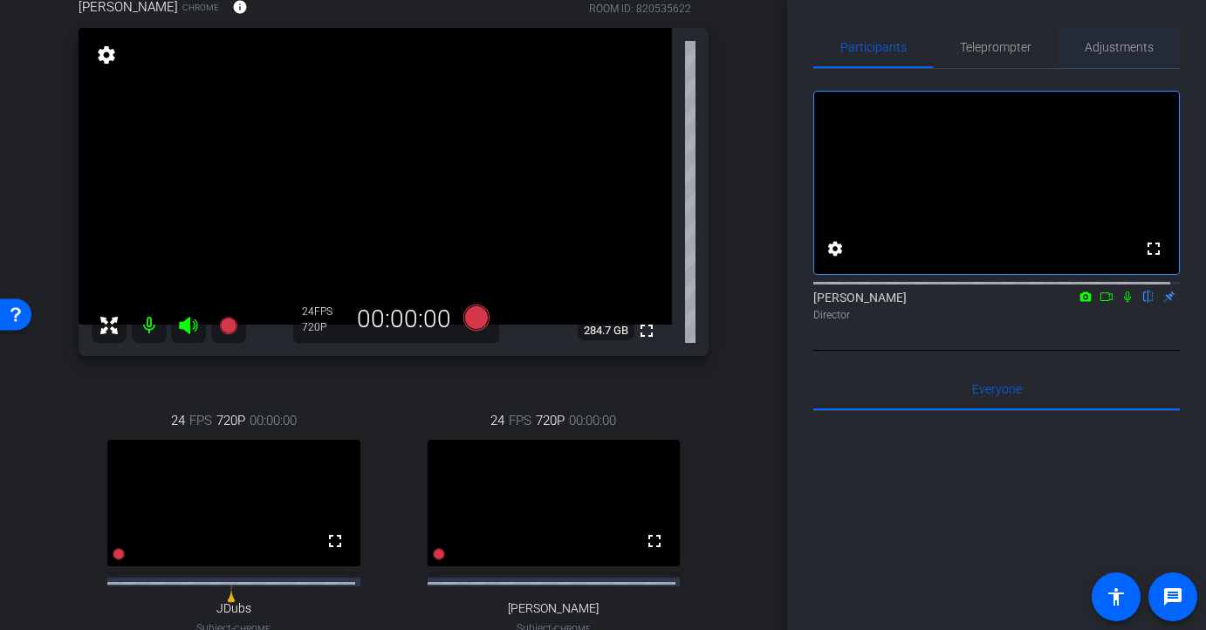
click at [1094, 51] on span "Adjustments" at bounding box center [1118, 47] width 69 height 12
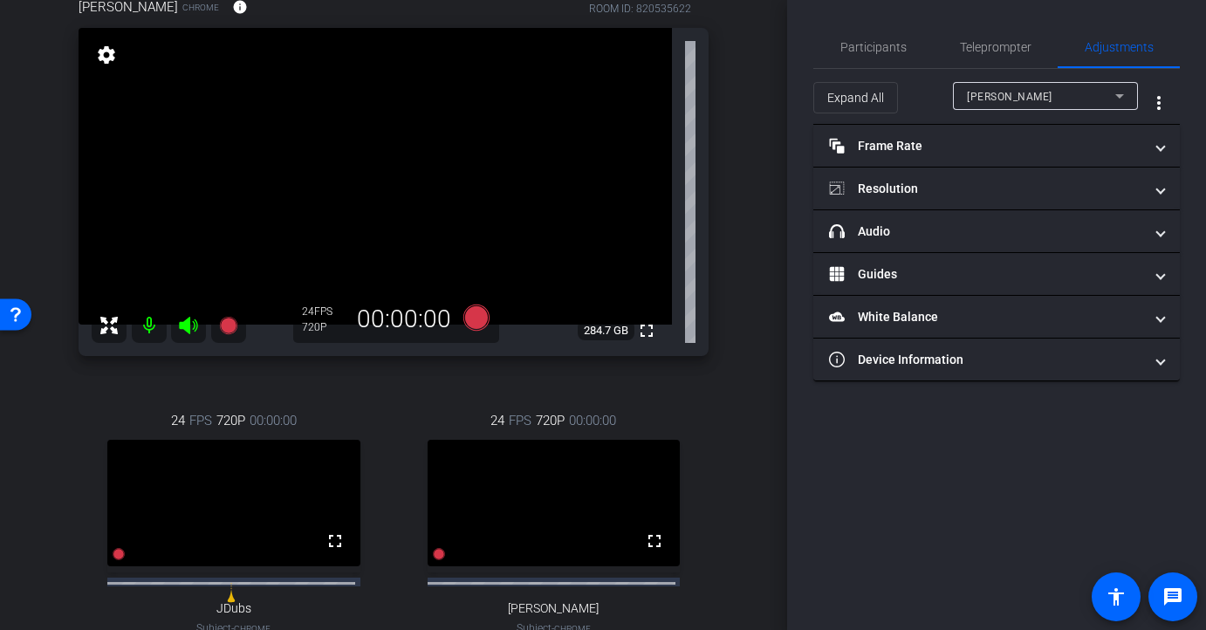
click at [1076, 98] on div "[PERSON_NAME]" at bounding box center [1041, 96] width 148 height 22
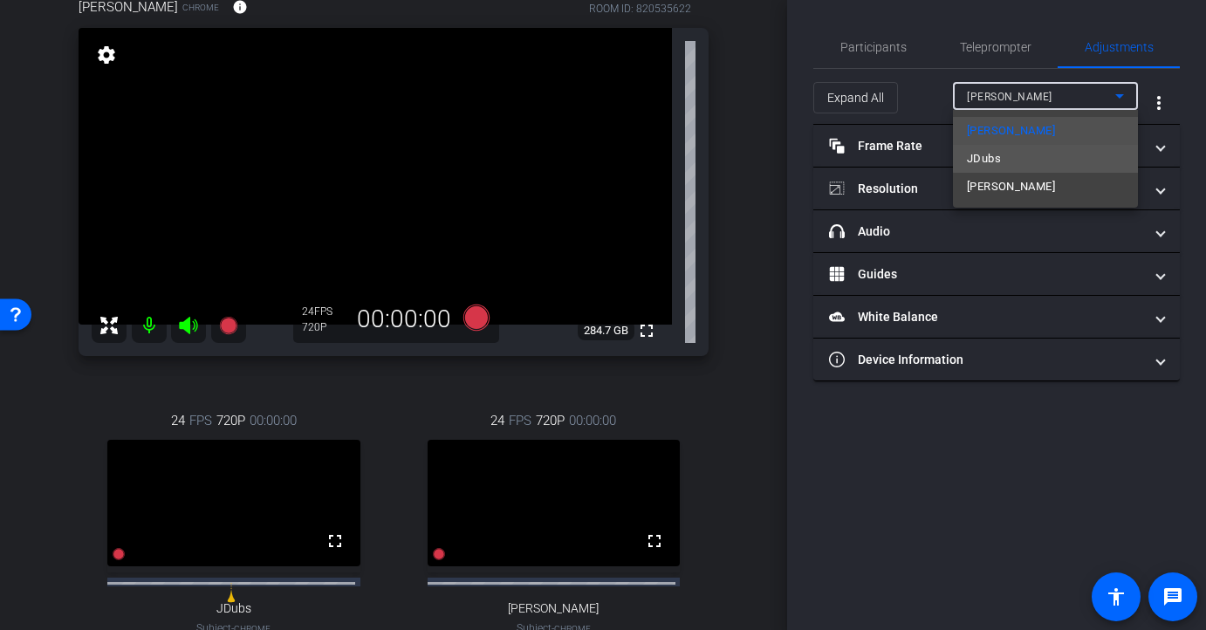
click at [1057, 153] on mat-option "JDubs" at bounding box center [1045, 159] width 185 height 28
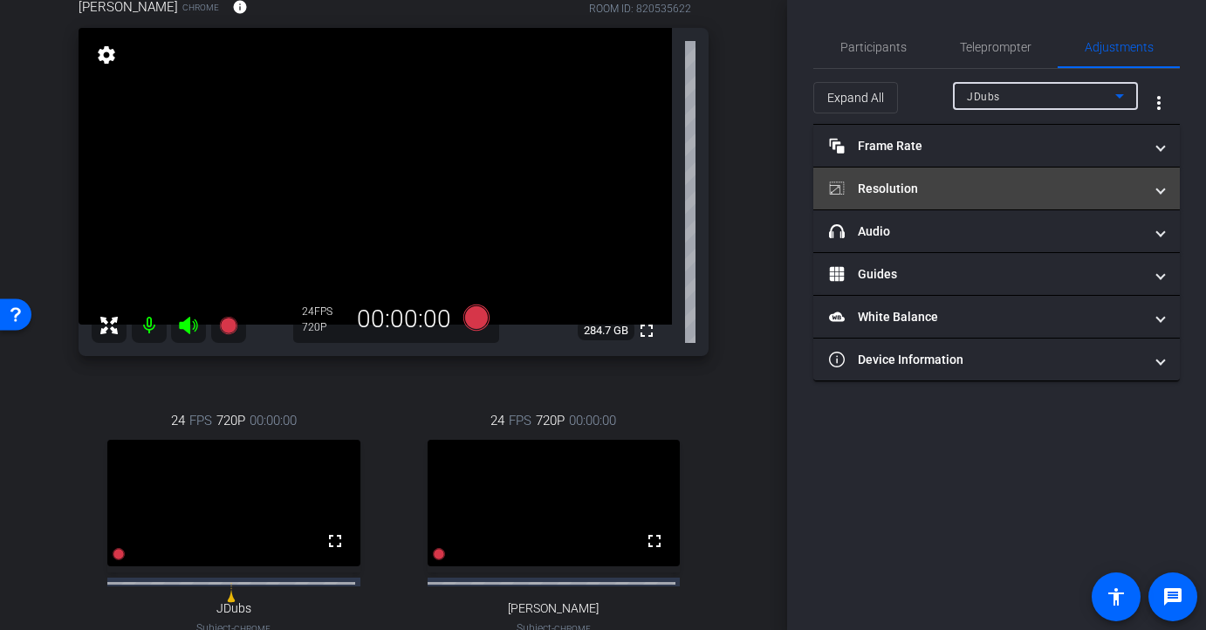
click at [1069, 187] on mat-panel-title "Resolution" at bounding box center [986, 189] width 314 height 18
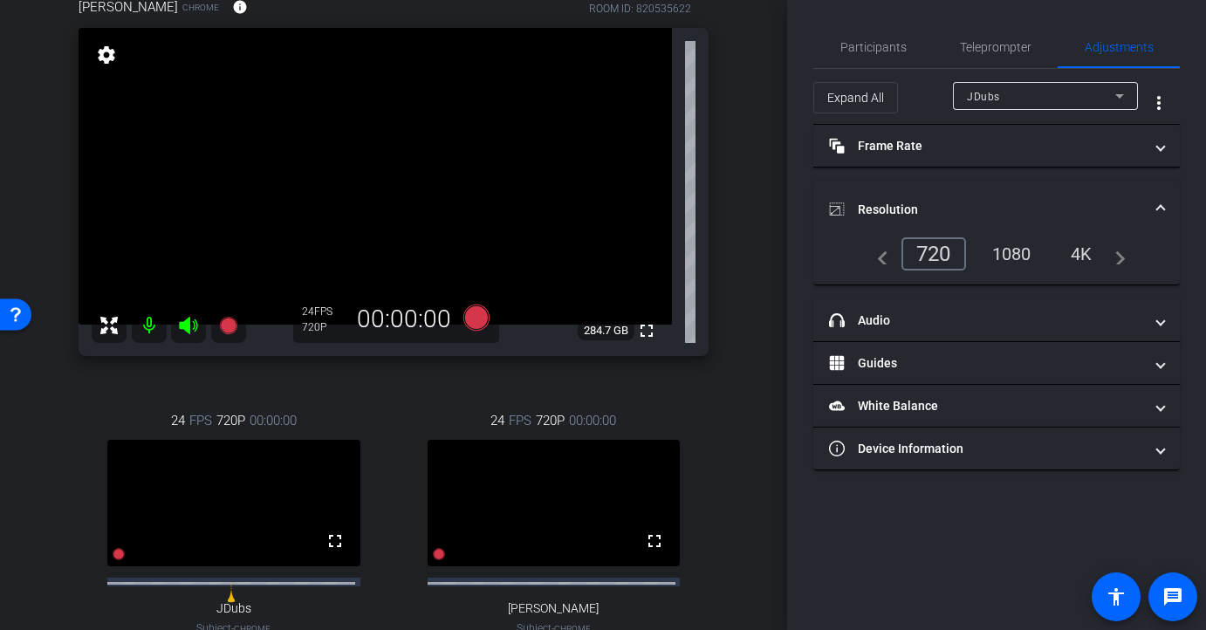
click at [1023, 257] on div "1080" at bounding box center [1011, 254] width 65 height 30
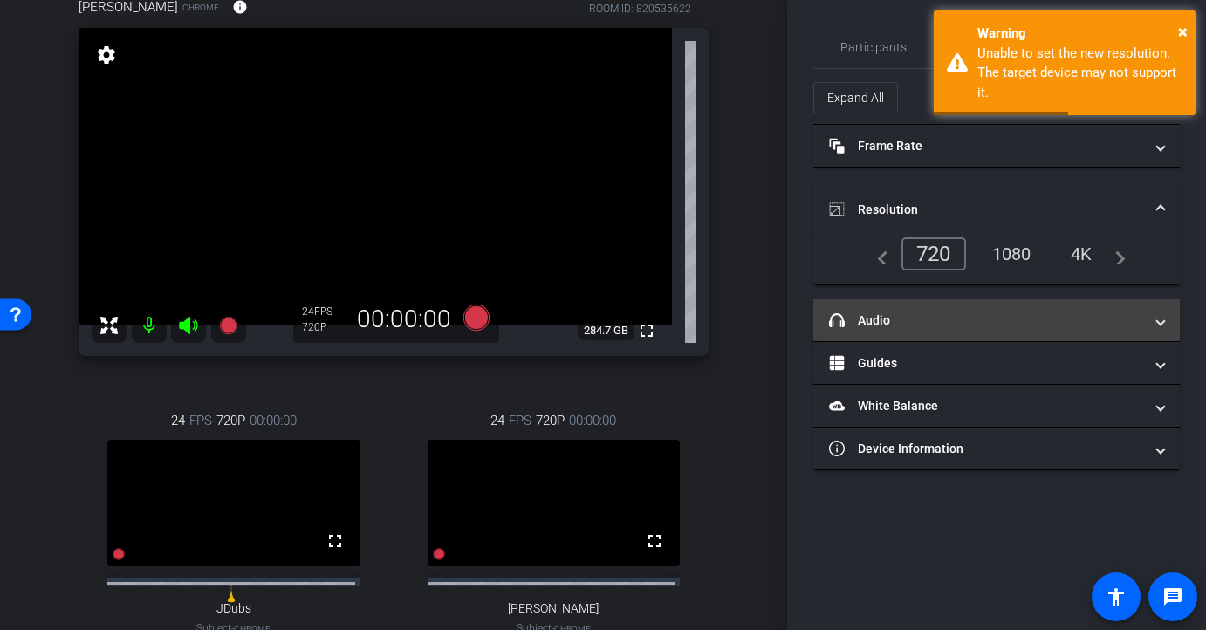
click at [999, 325] on mat-panel-title "headphone icon Audio" at bounding box center [986, 320] width 314 height 18
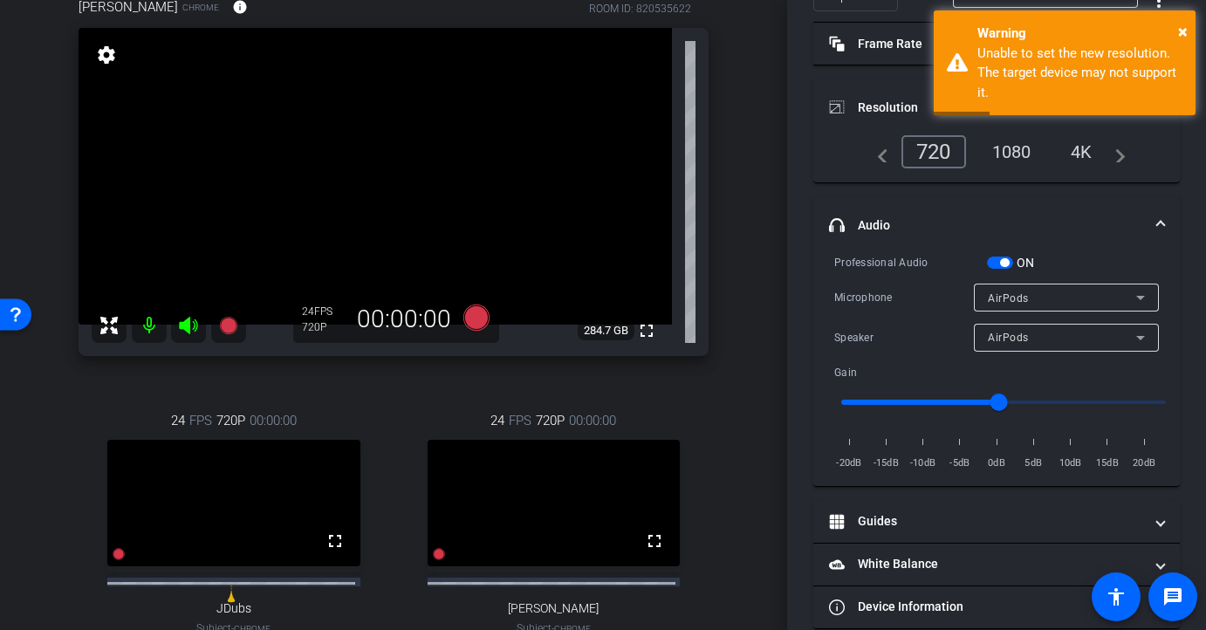
scroll to position [120, 0]
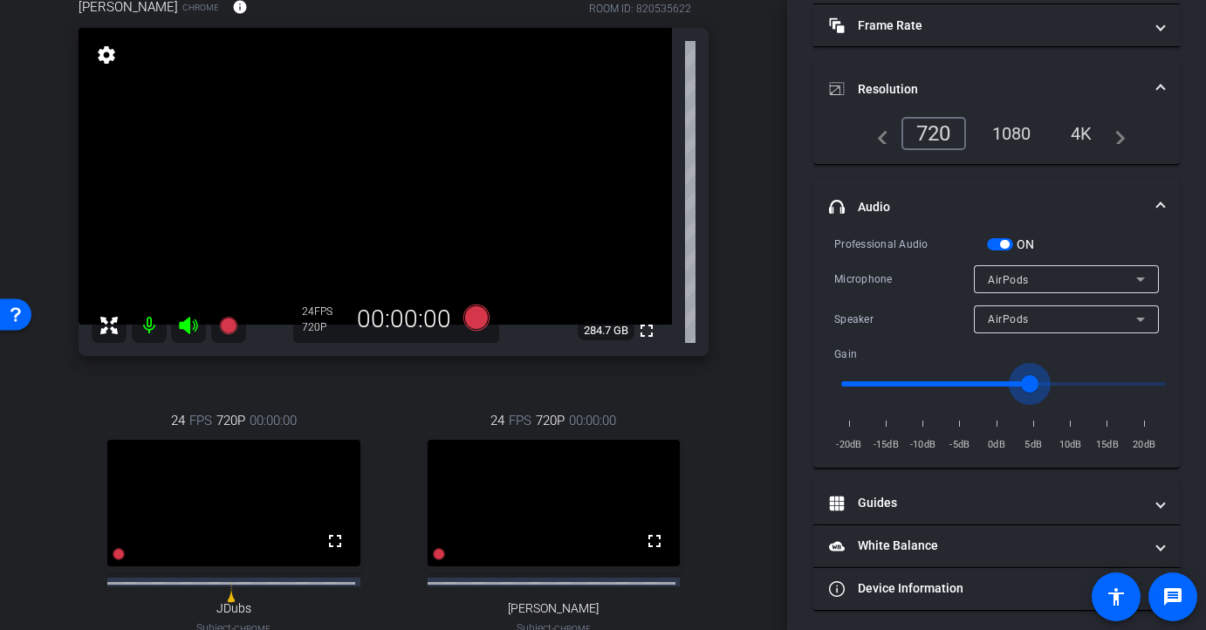
drag, startPoint x: 999, startPoint y: 385, endPoint x: 1032, endPoint y: 384, distance: 33.2
type input "1.2"
click at [1032, 384] on input "range" at bounding box center [1003, 384] width 361 height 38
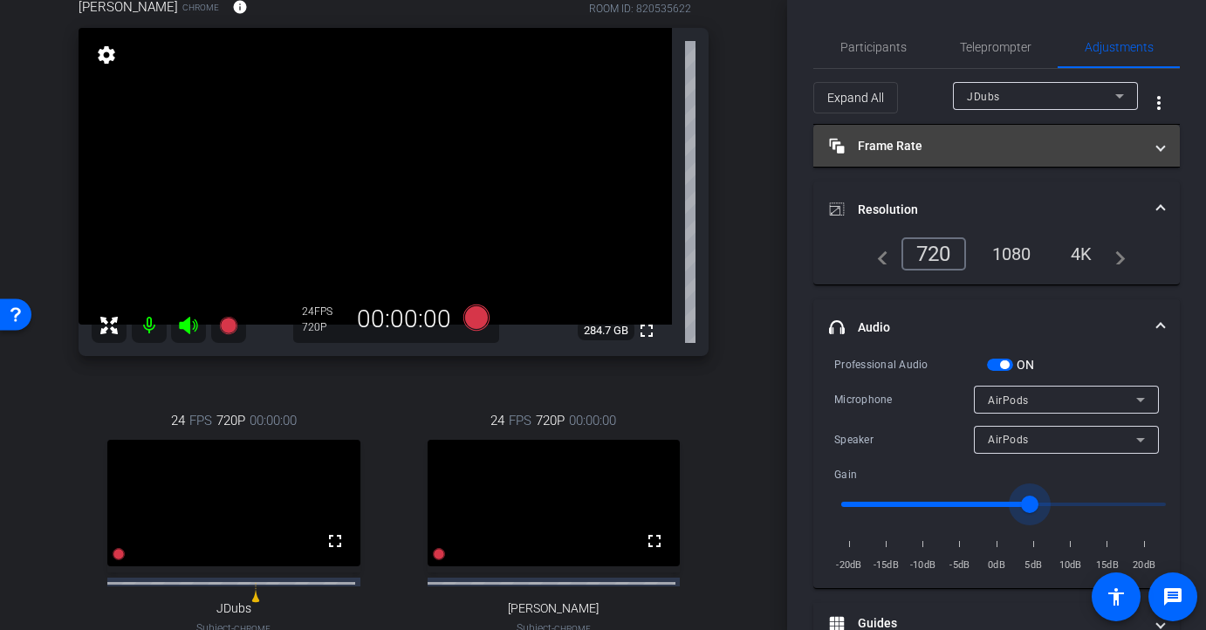
scroll to position [0, 0]
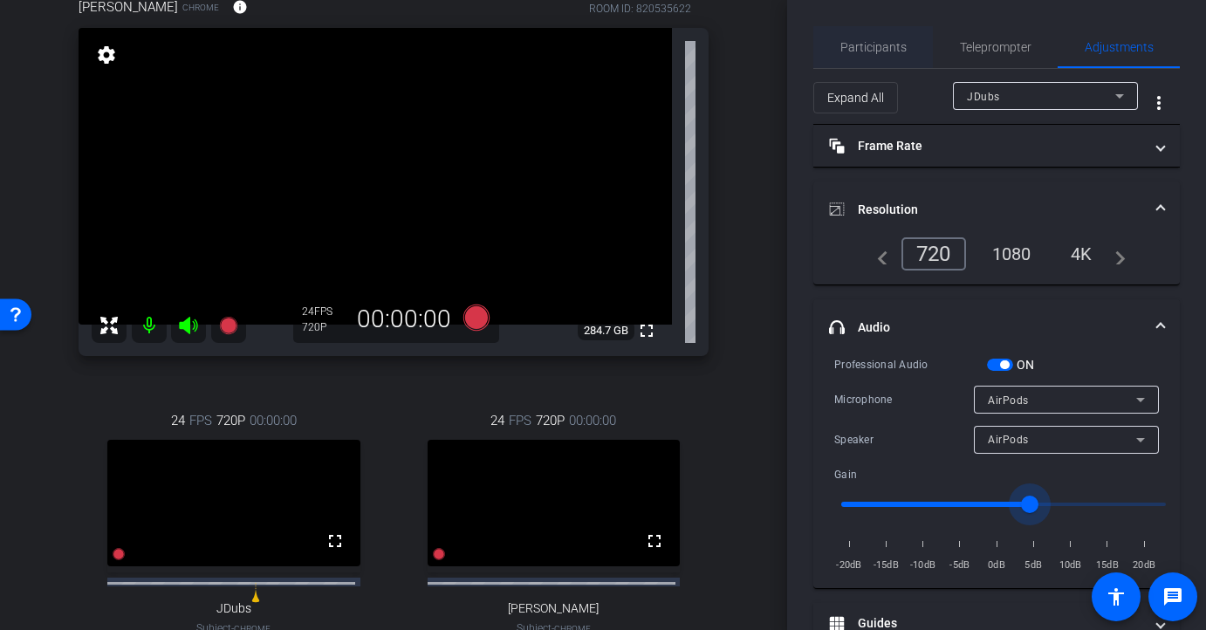
click at [870, 46] on span "Participants" at bounding box center [873, 47] width 66 height 12
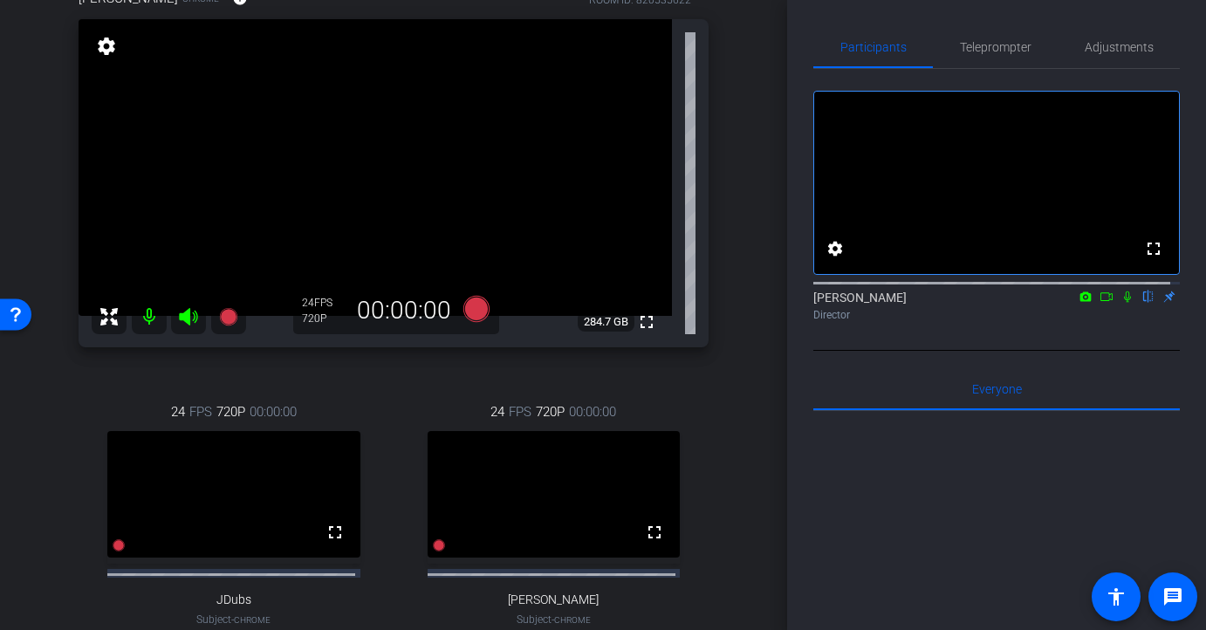
scroll to position [179, 0]
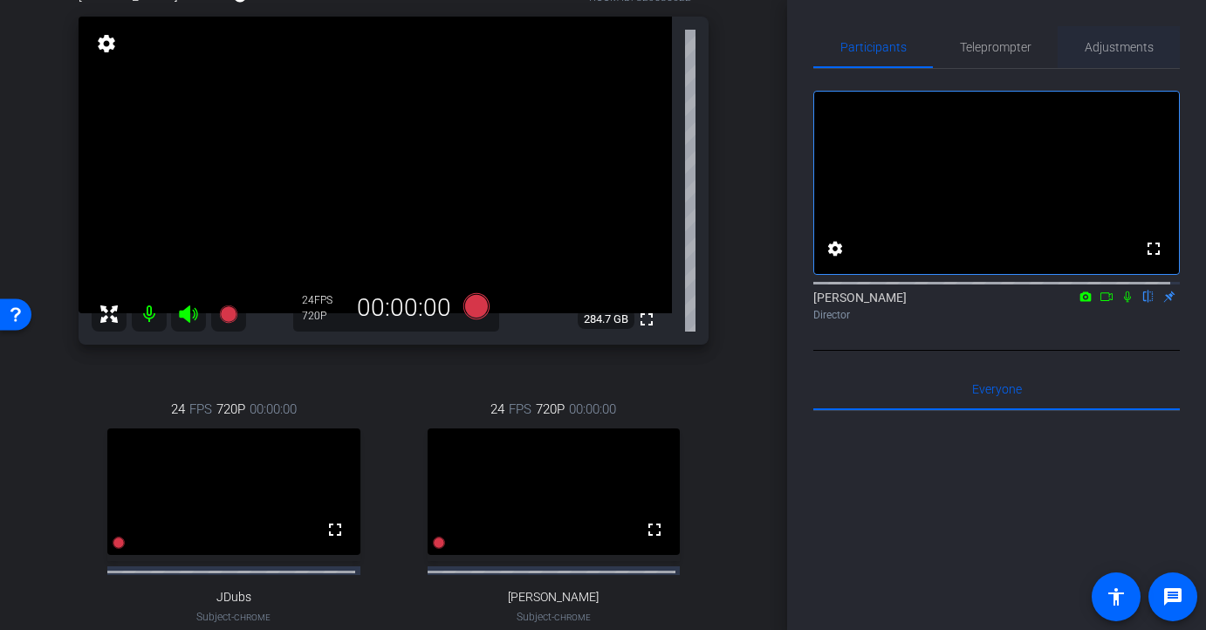
click at [1111, 48] on span "Adjustments" at bounding box center [1118, 47] width 69 height 12
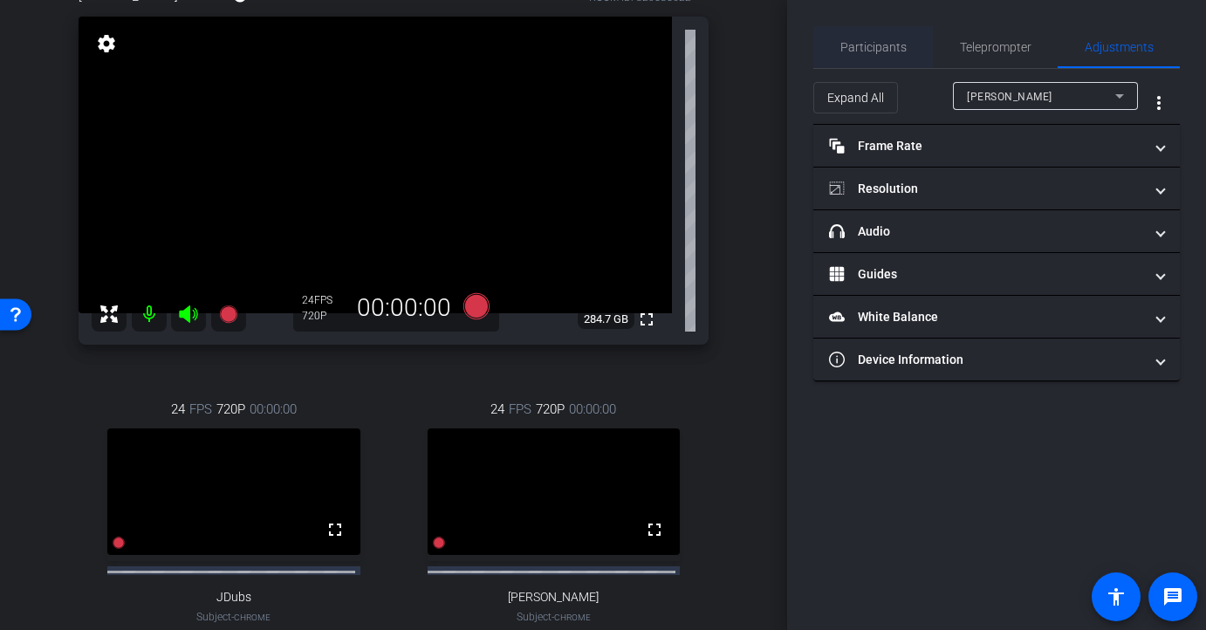
click at [863, 51] on span "Participants" at bounding box center [873, 47] width 66 height 12
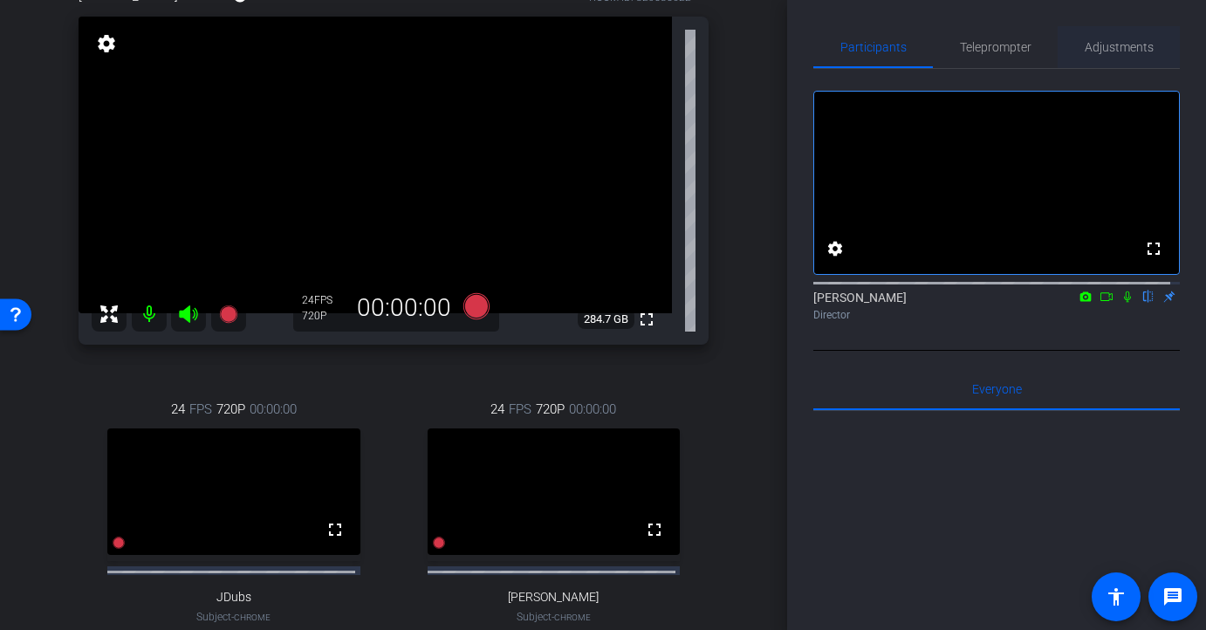
click at [1109, 45] on span "Adjustments" at bounding box center [1118, 47] width 69 height 12
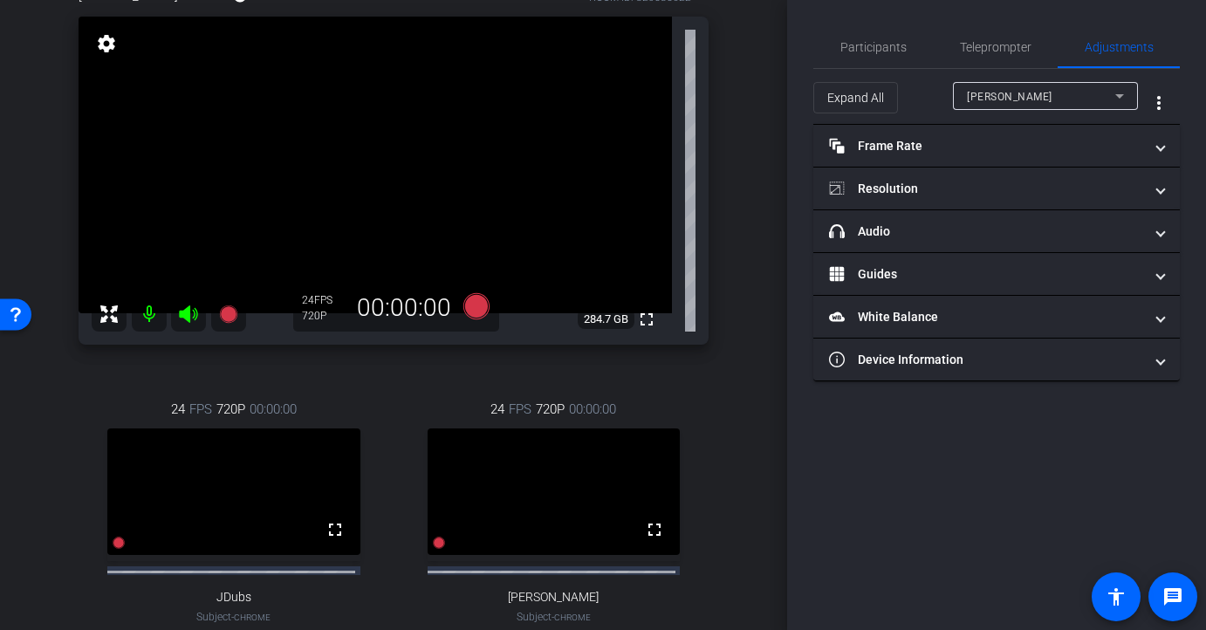
click at [1099, 95] on div "[PERSON_NAME]" at bounding box center [1041, 96] width 148 height 22
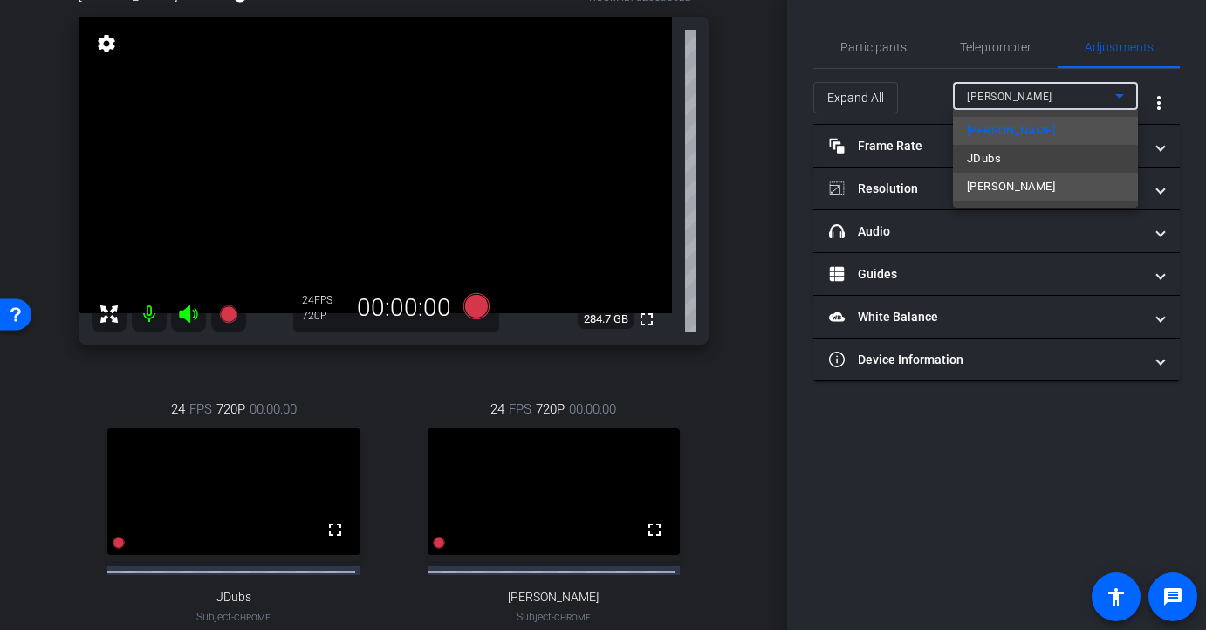
click at [1068, 174] on mat-option "[PERSON_NAME]" at bounding box center [1045, 187] width 185 height 28
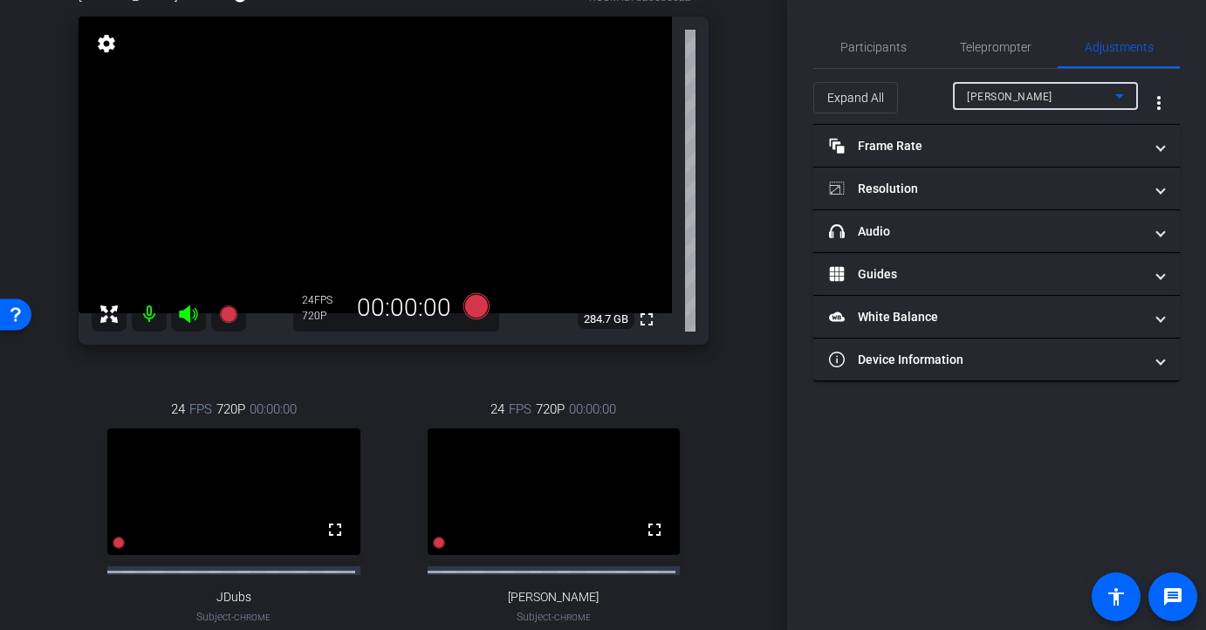
type input "11000"
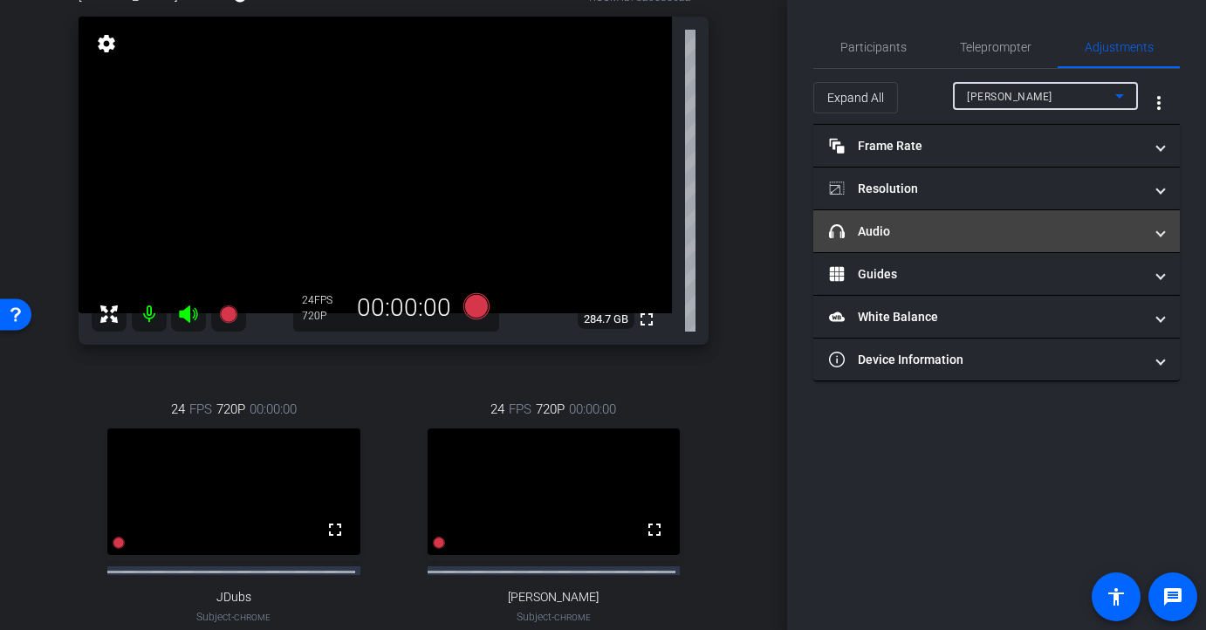
click at [1012, 242] on mat-expansion-panel-header "headphone icon Audio" at bounding box center [996, 231] width 366 height 42
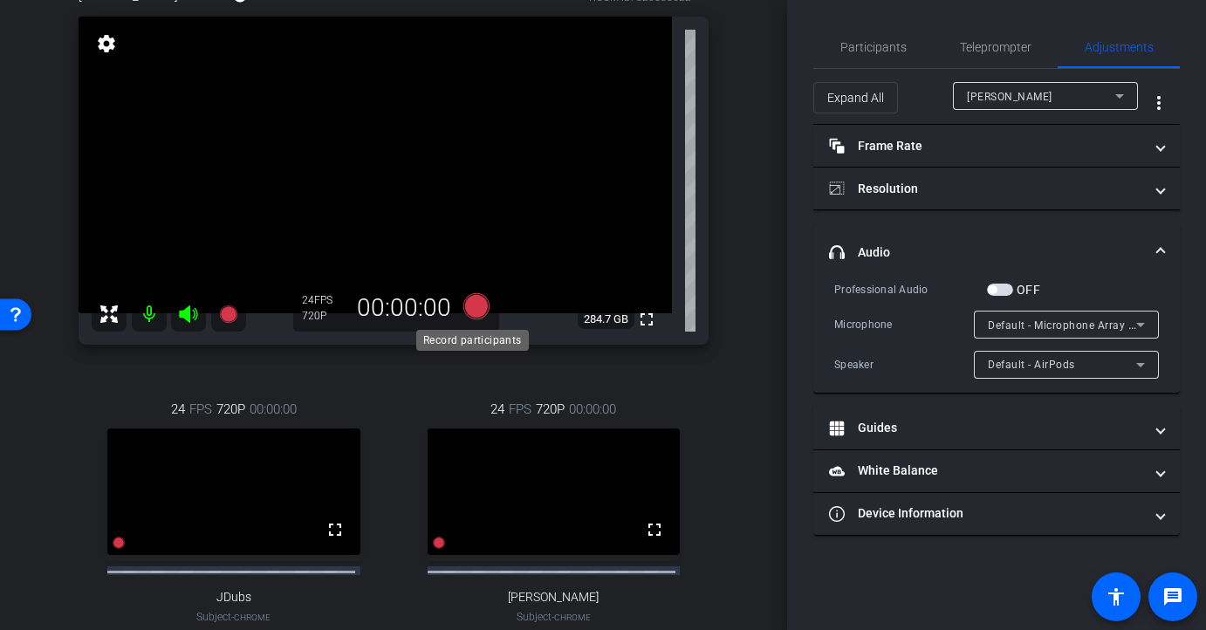
click at [471, 309] on icon at bounding box center [476, 306] width 26 height 26
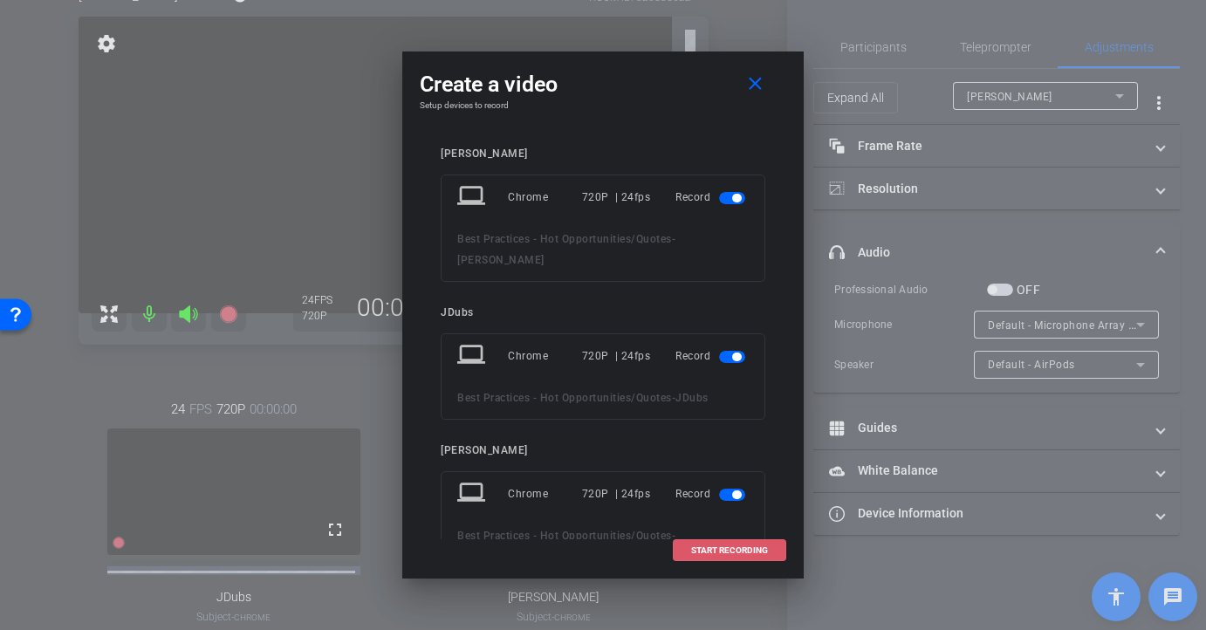
click at [722, 564] on span at bounding box center [729, 551] width 112 height 42
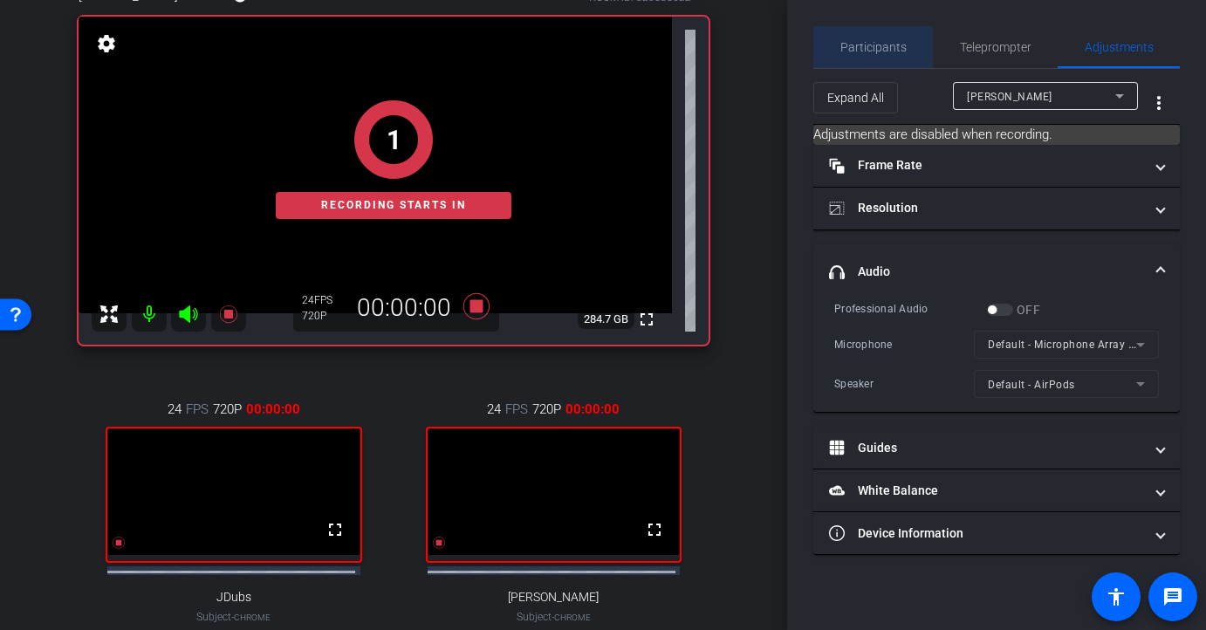
click at [889, 48] on span "Participants" at bounding box center [873, 47] width 66 height 12
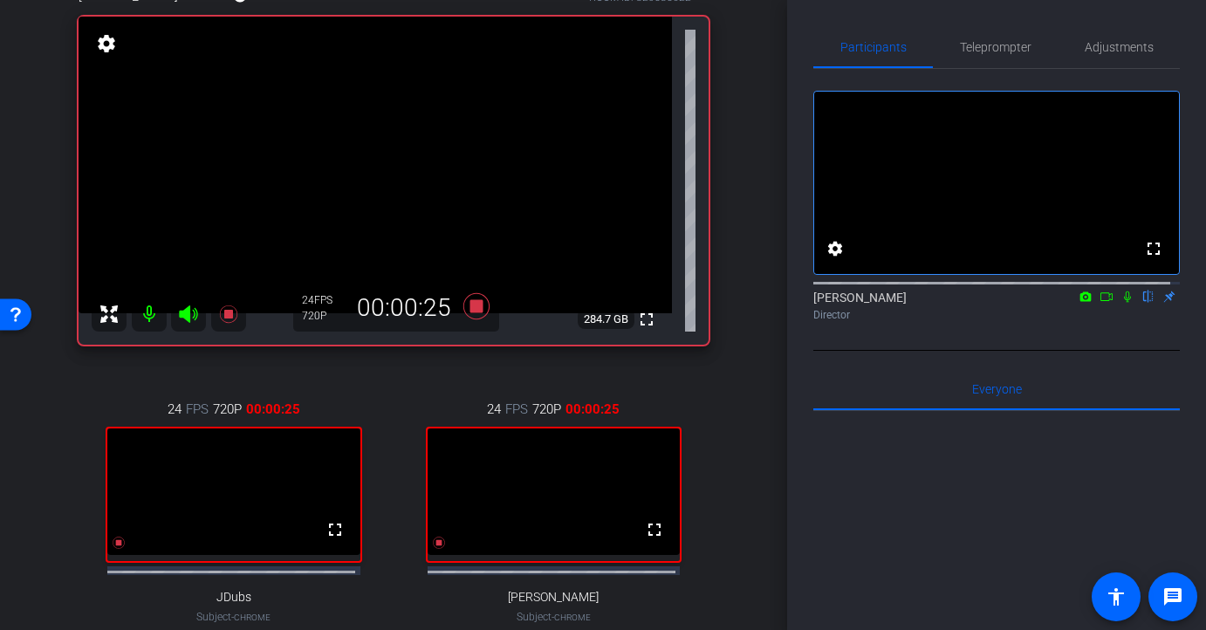
click at [1124, 303] on icon at bounding box center [1127, 296] width 7 height 11
click at [472, 311] on icon at bounding box center [476, 306] width 26 height 26
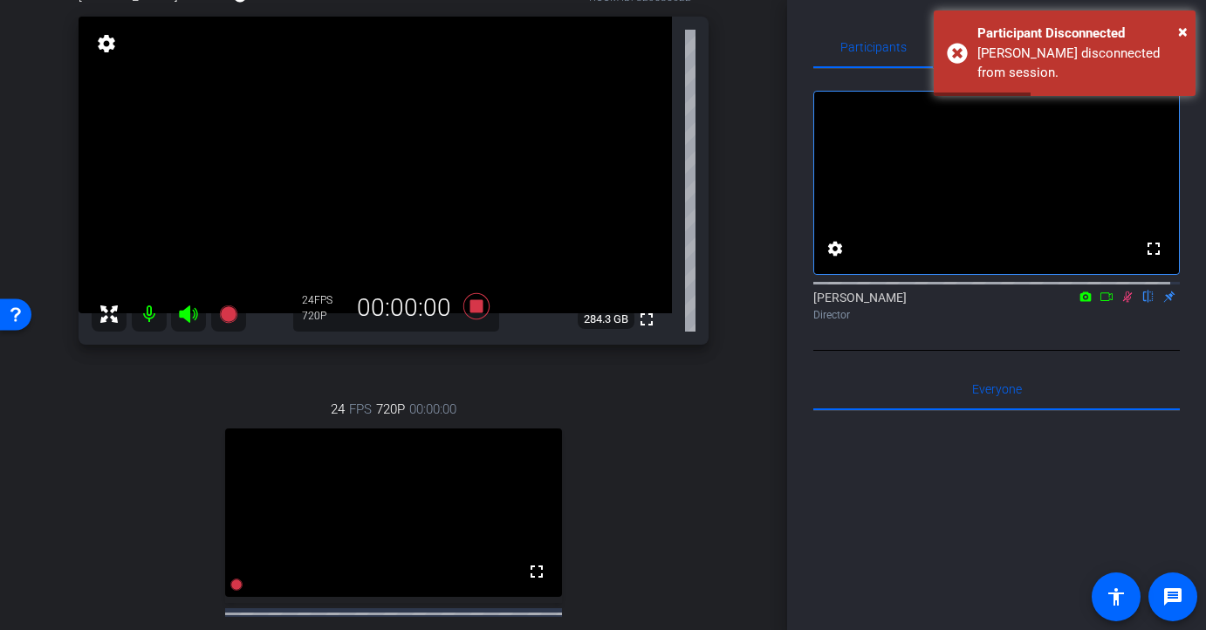
click at [1123, 303] on icon at bounding box center [1128, 296] width 10 height 11
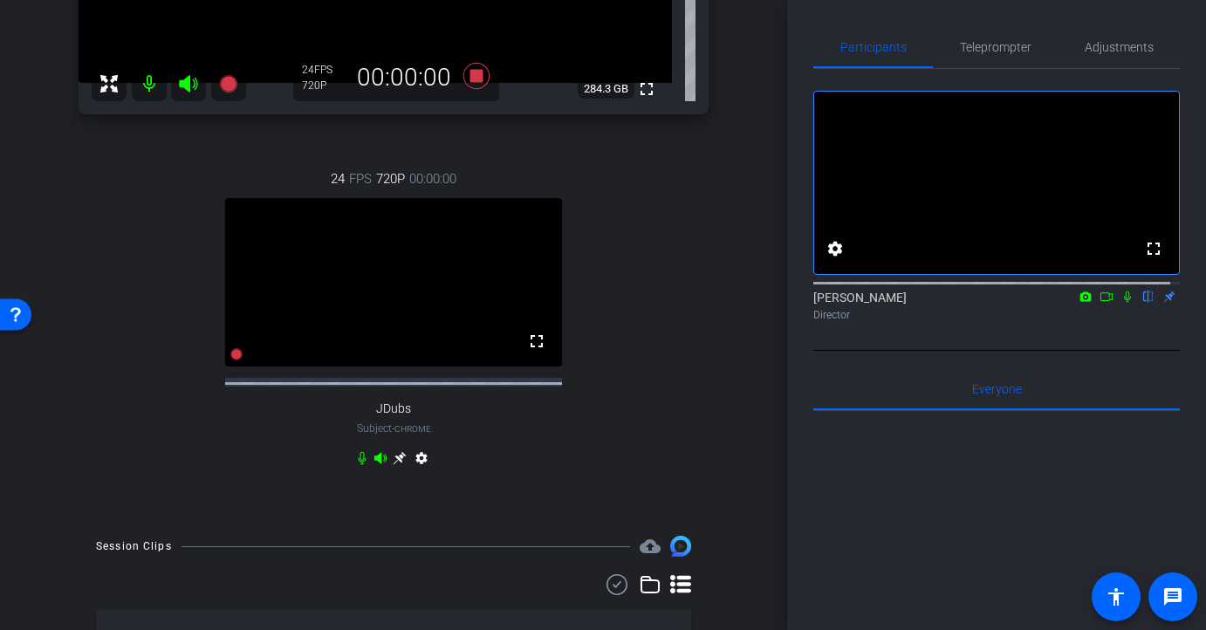
scroll to position [543, 0]
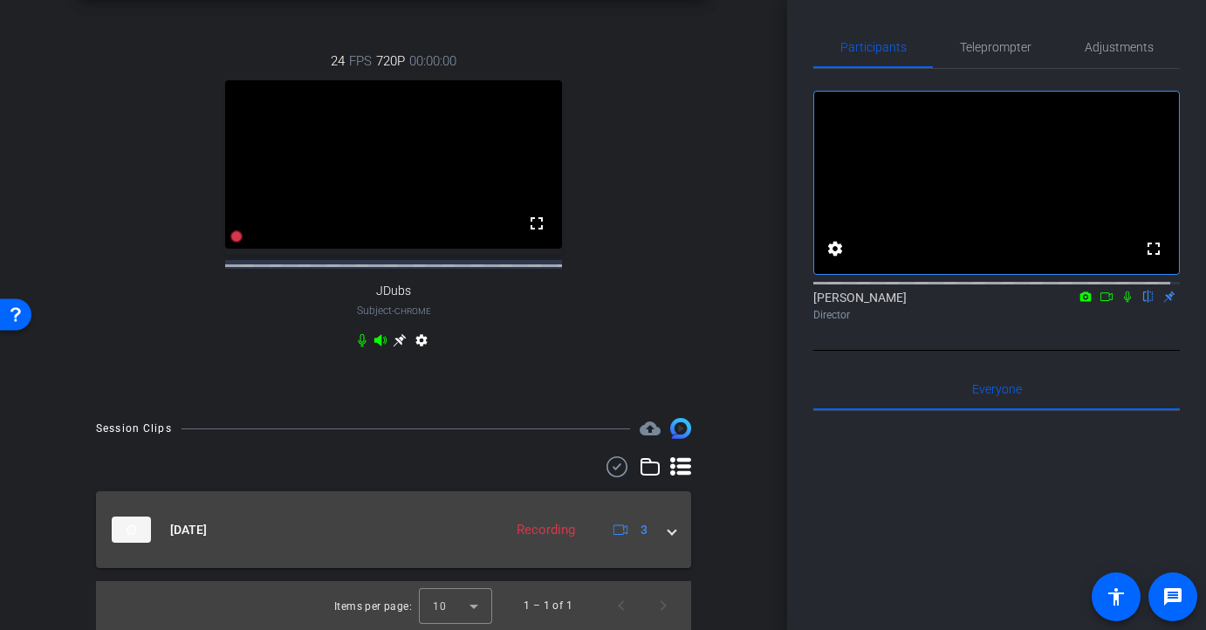
click at [668, 531] on span at bounding box center [671, 530] width 7 height 18
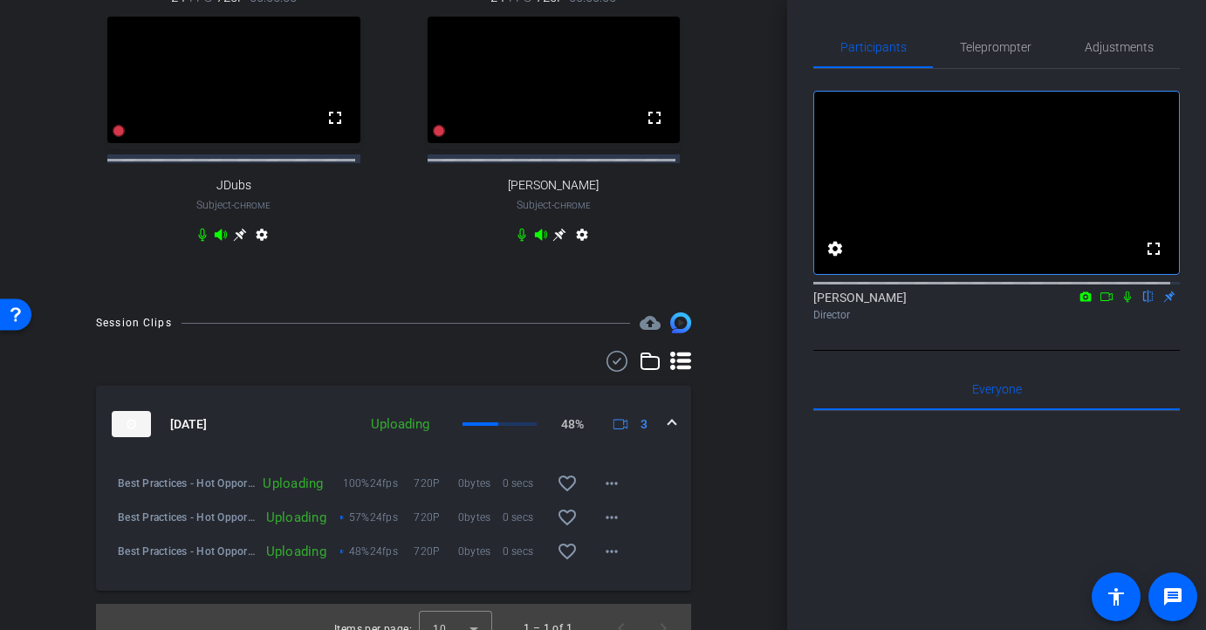
scroll to position [626, 0]
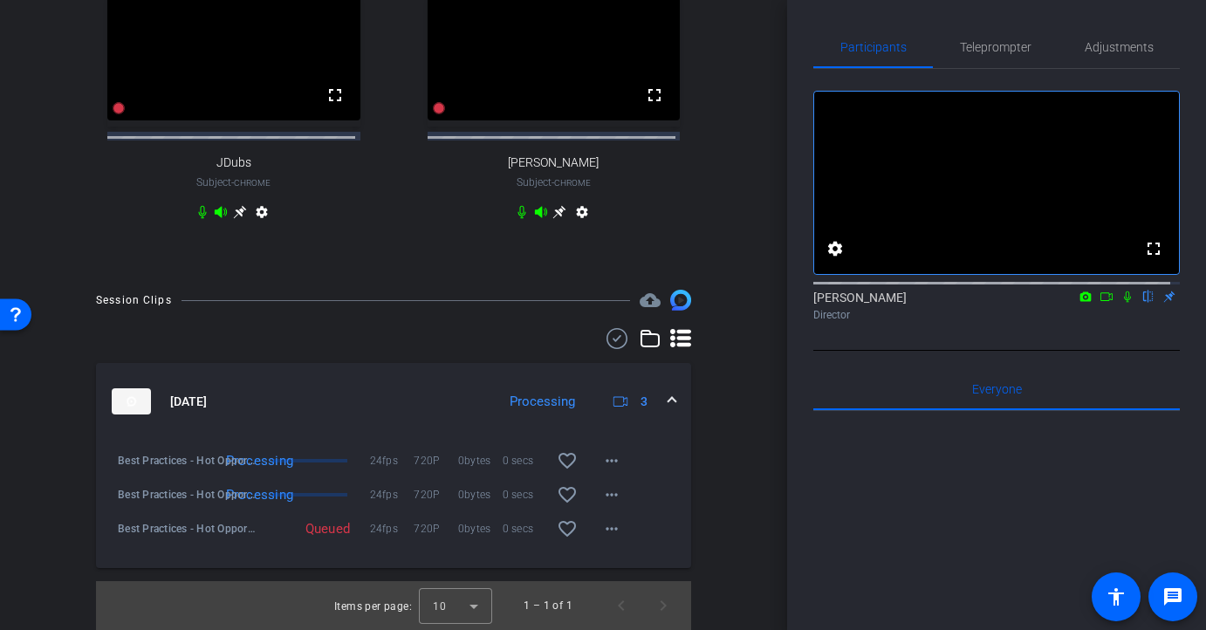
click at [1120, 303] on icon at bounding box center [1127, 296] width 14 height 12
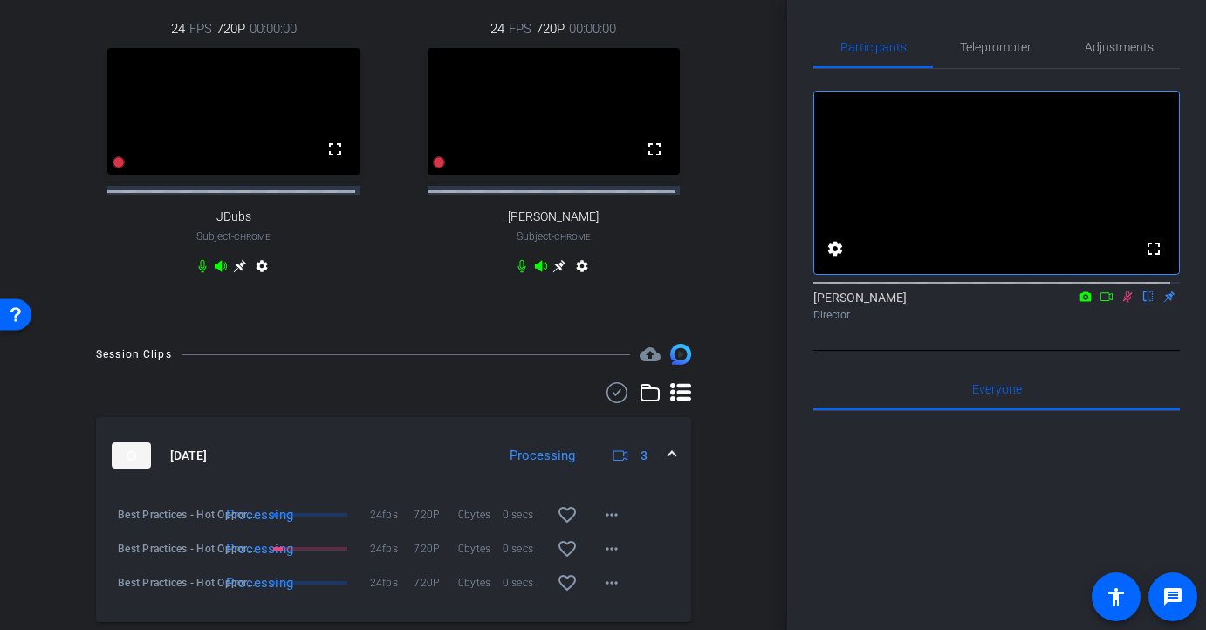
scroll to position [608, 0]
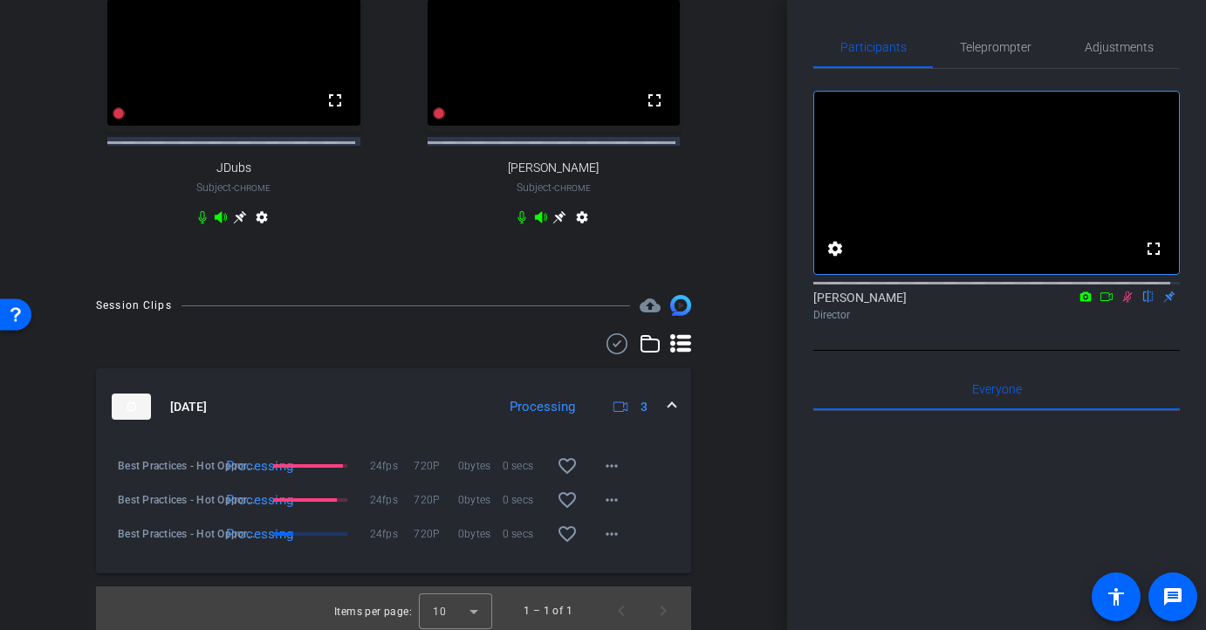
click at [1120, 303] on icon at bounding box center [1127, 296] width 14 height 12
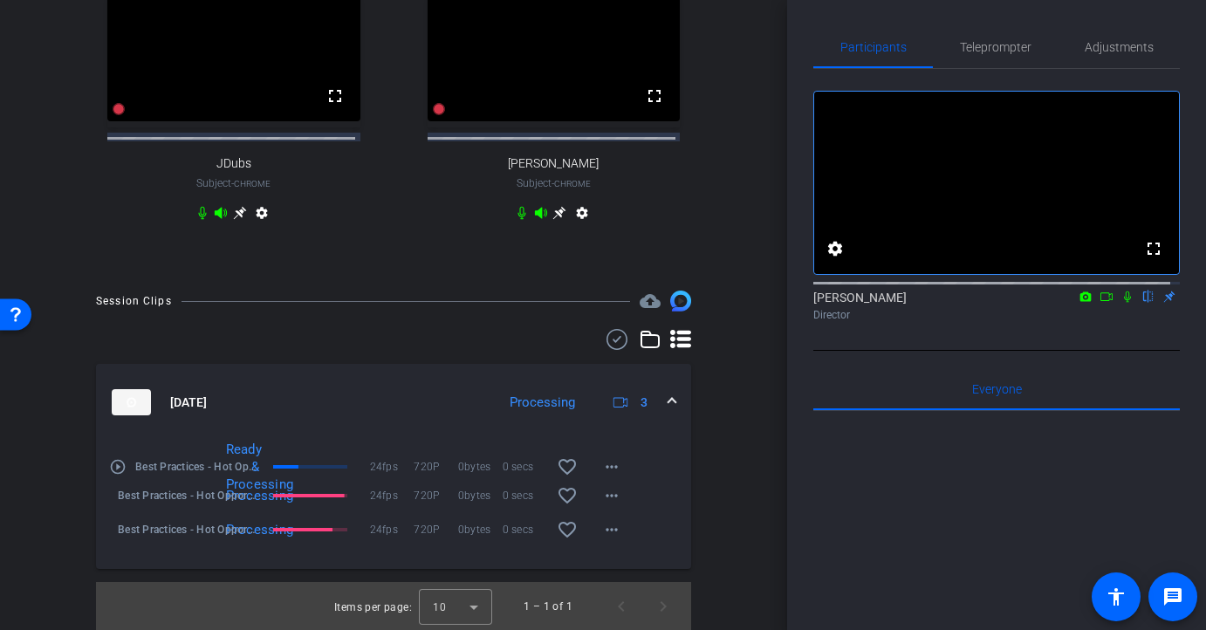
scroll to position [626, 0]
click at [1124, 303] on icon at bounding box center [1127, 296] width 7 height 11
click at [121, 465] on mat-icon "play_circle_outline" at bounding box center [117, 465] width 17 height 17
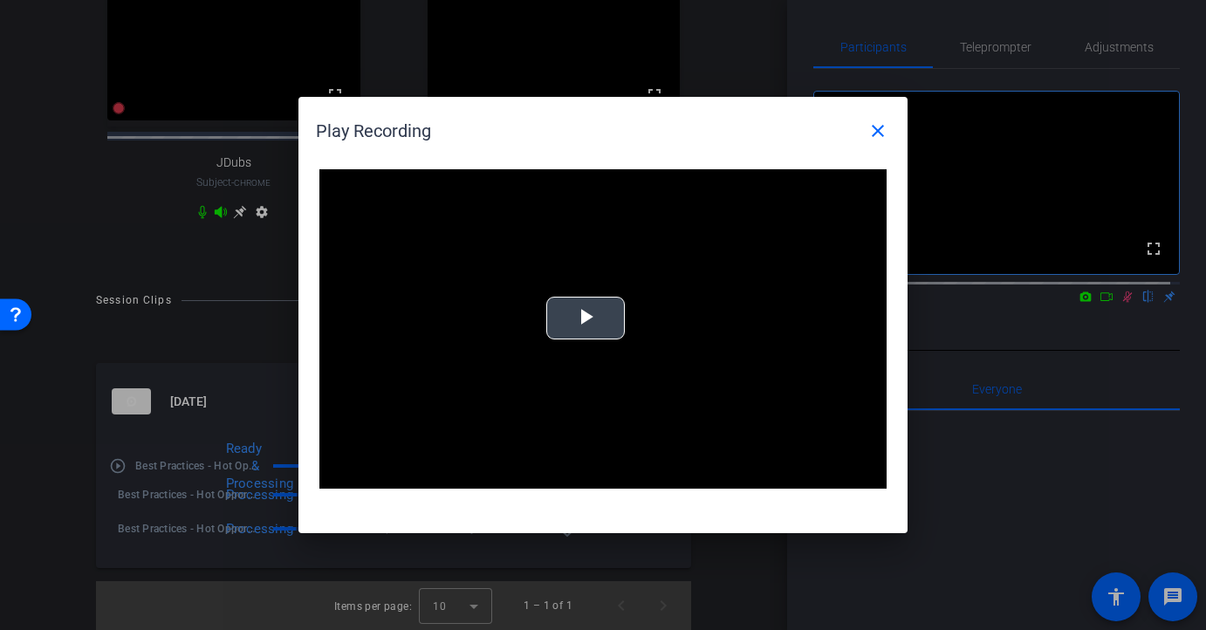
click at [585, 318] on span "Video Player" at bounding box center [585, 318] width 0 height 0
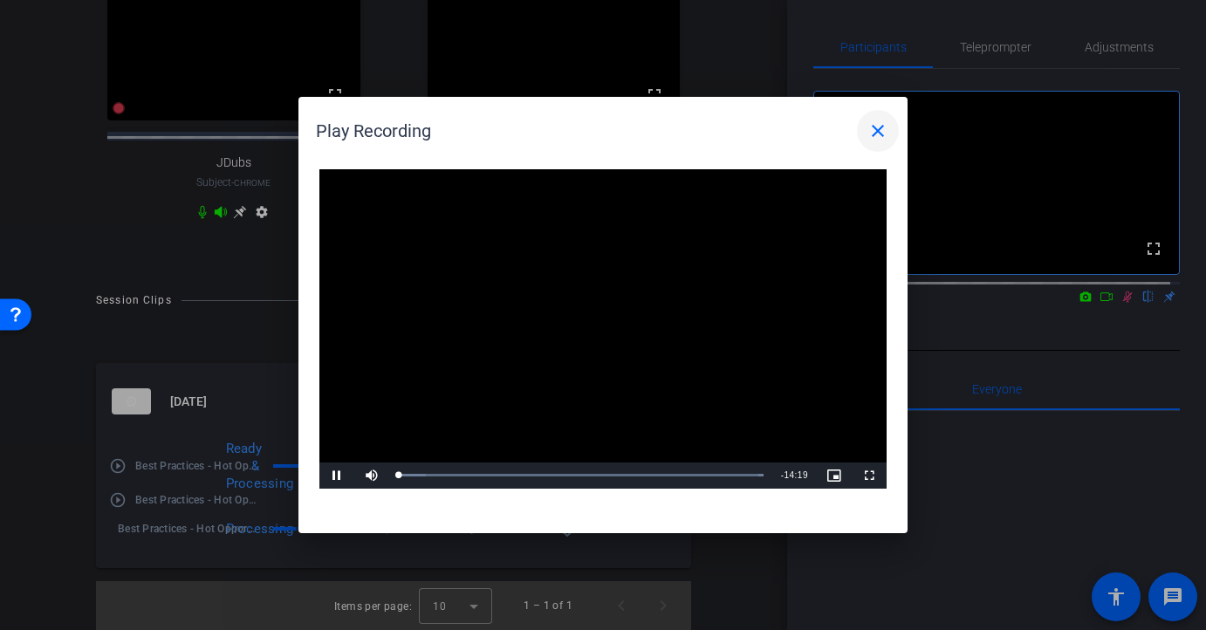
click at [886, 131] on mat-icon "close" at bounding box center [877, 130] width 21 height 21
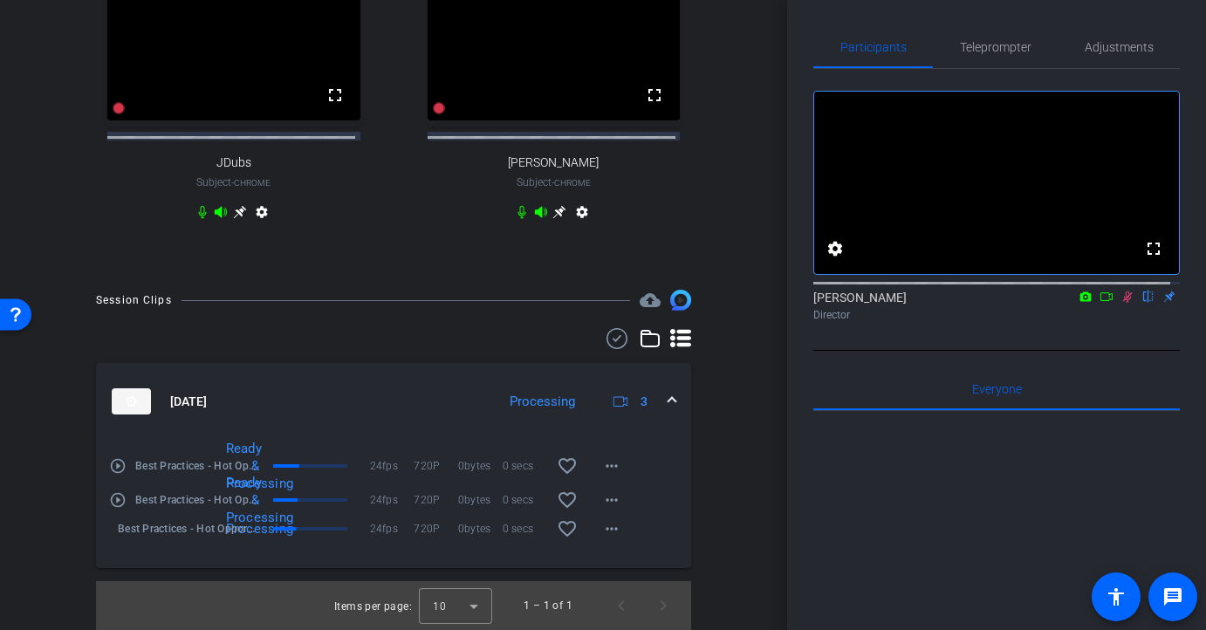
click at [1123, 303] on icon at bounding box center [1127, 296] width 14 height 12
click at [1124, 303] on icon at bounding box center [1127, 296] width 7 height 11
click at [118, 497] on mat-icon "play_circle_outline" at bounding box center [117, 499] width 17 height 17
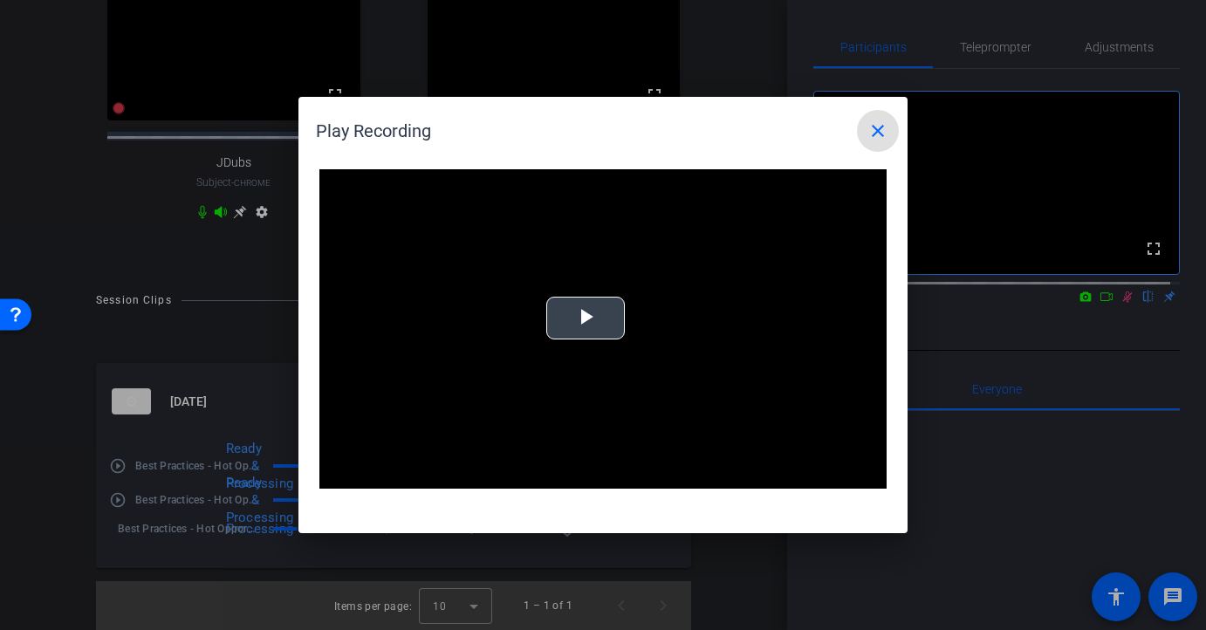
click at [585, 318] on span "Video Player" at bounding box center [585, 318] width 0 height 0
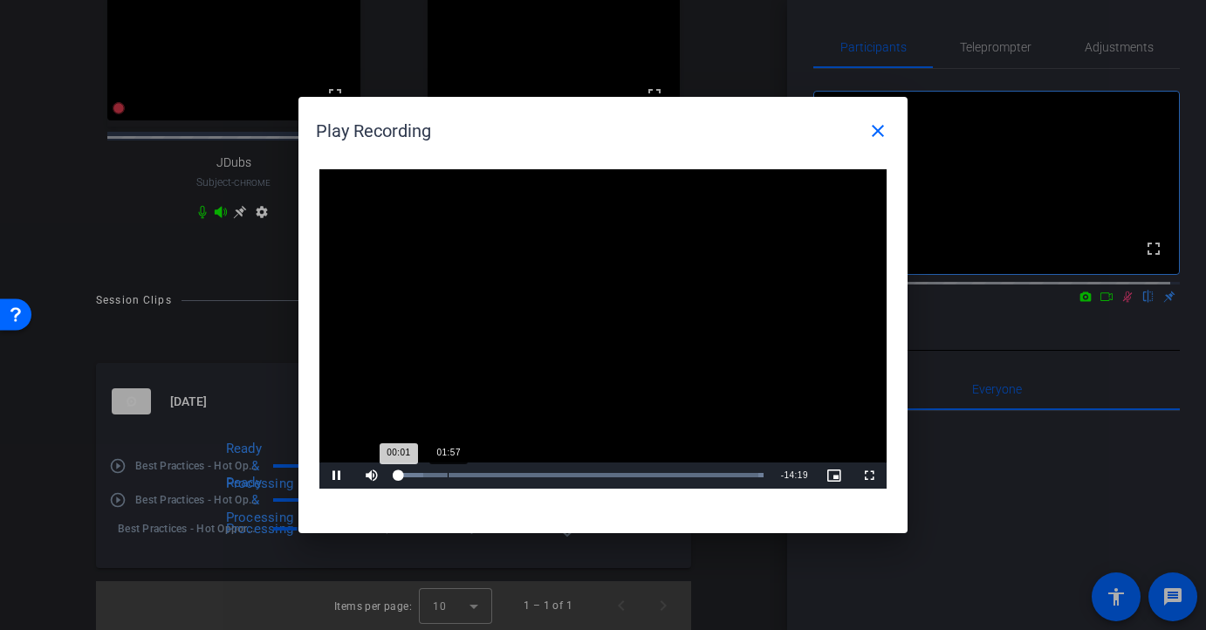
click at [448, 473] on div "01:57" at bounding box center [448, 475] width 1 height 4
click at [875, 133] on mat-icon "close" at bounding box center [877, 130] width 21 height 21
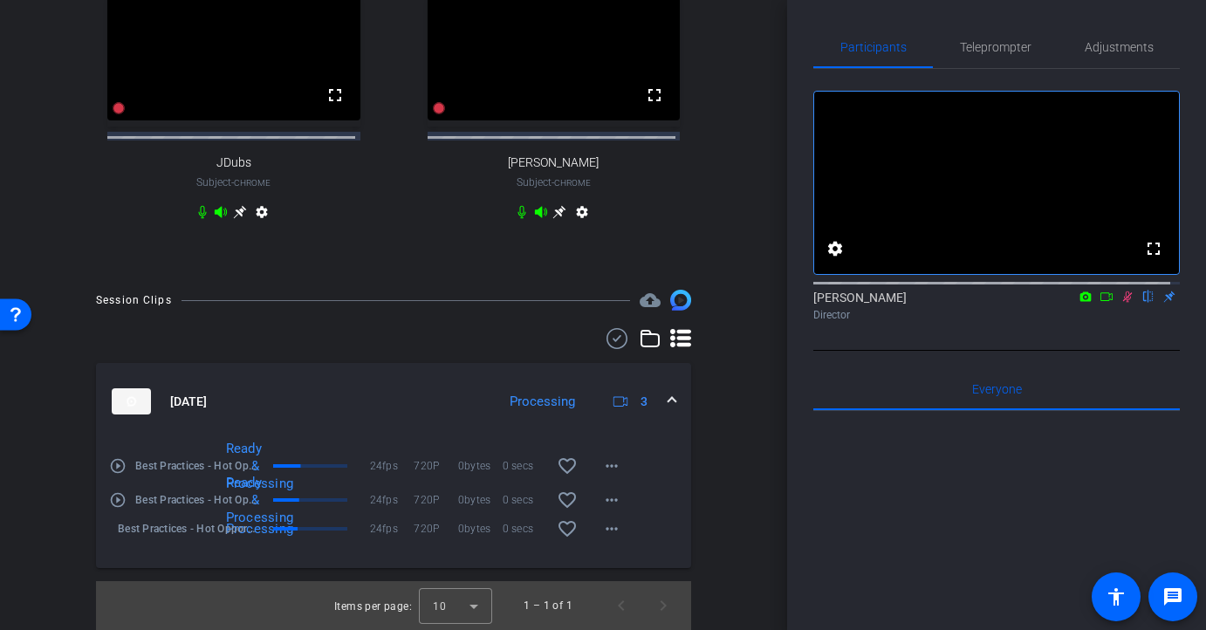
click at [1123, 303] on icon at bounding box center [1127, 296] width 14 height 12
click at [1120, 303] on icon at bounding box center [1127, 296] width 14 height 12
click at [118, 530] on mat-icon "play_circle_outline" at bounding box center [117, 533] width 17 height 17
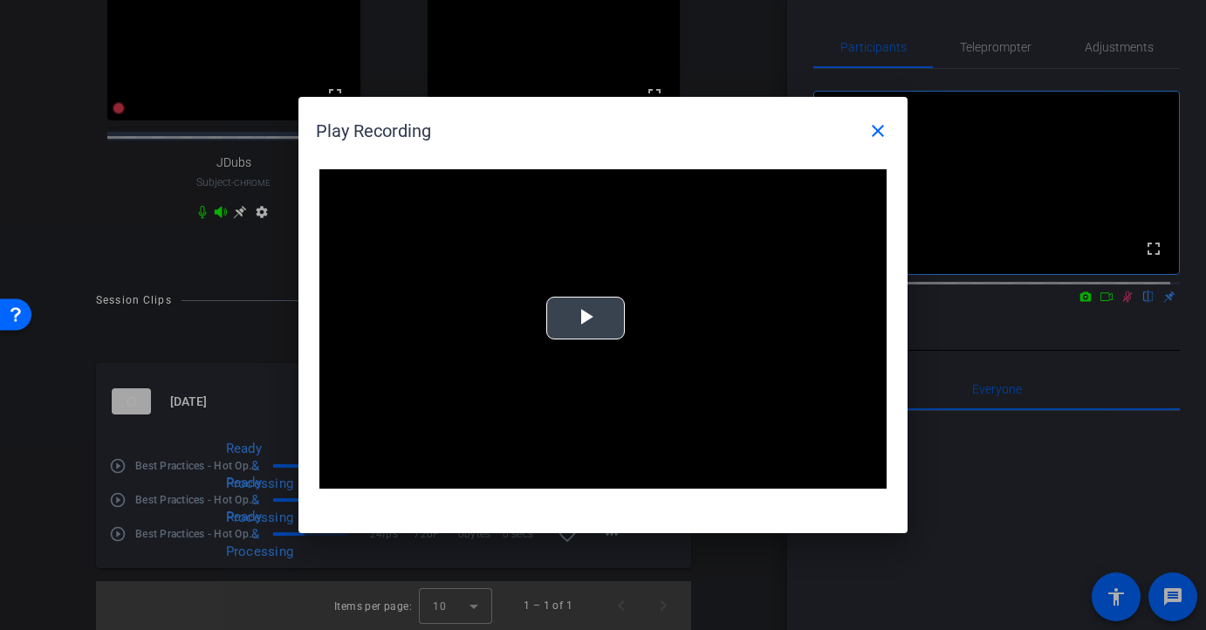
click at [585, 318] on span "Video Player" at bounding box center [585, 318] width 0 height 0
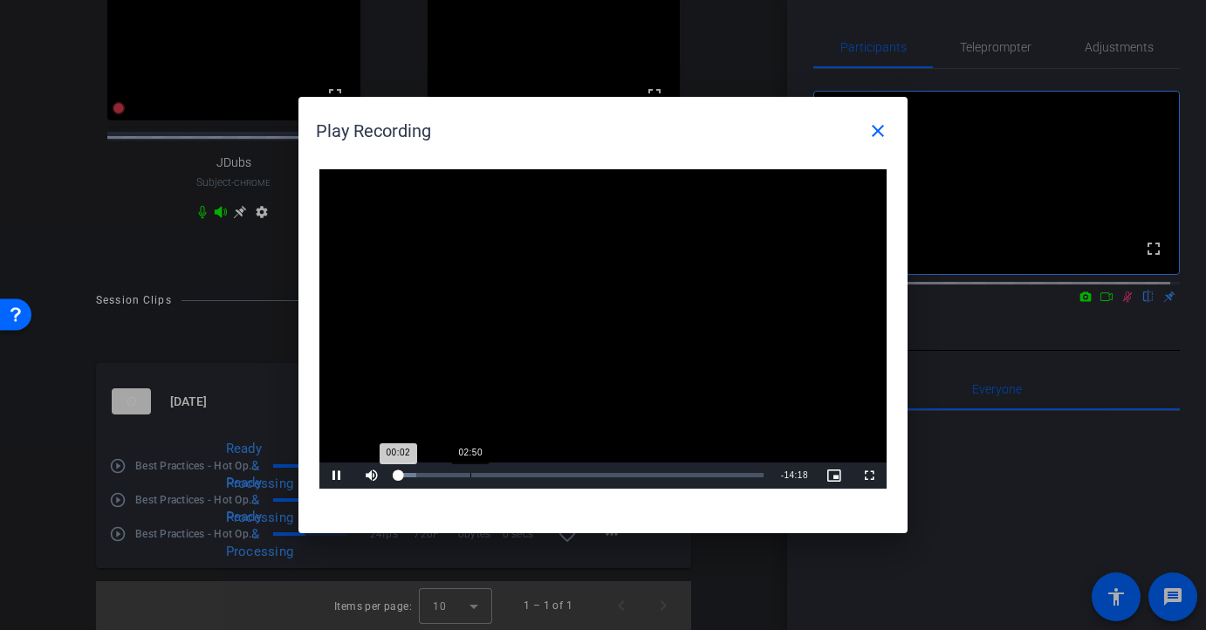
click at [471, 469] on div "Loaded : 5.01% 02:50 00:02" at bounding box center [580, 475] width 383 height 26
click at [1112, 318] on div at bounding box center [603, 315] width 1206 height 630
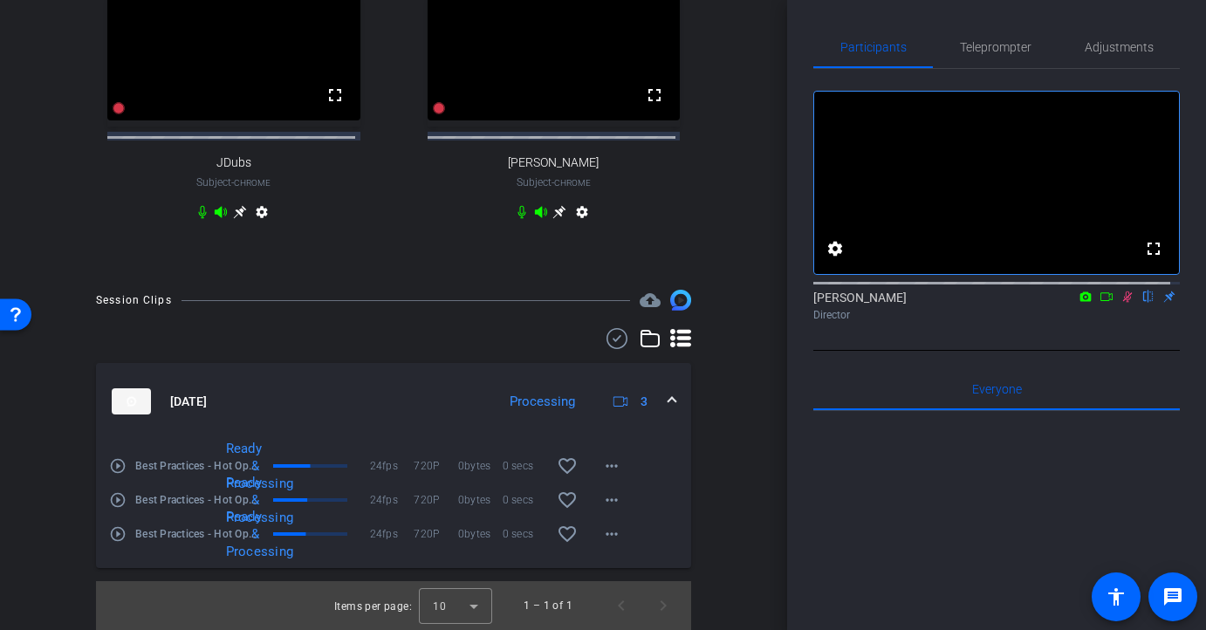
click at [1120, 303] on icon at bounding box center [1127, 296] width 14 height 12
click at [123, 531] on mat-icon "play_circle_outline" at bounding box center [117, 533] width 17 height 17
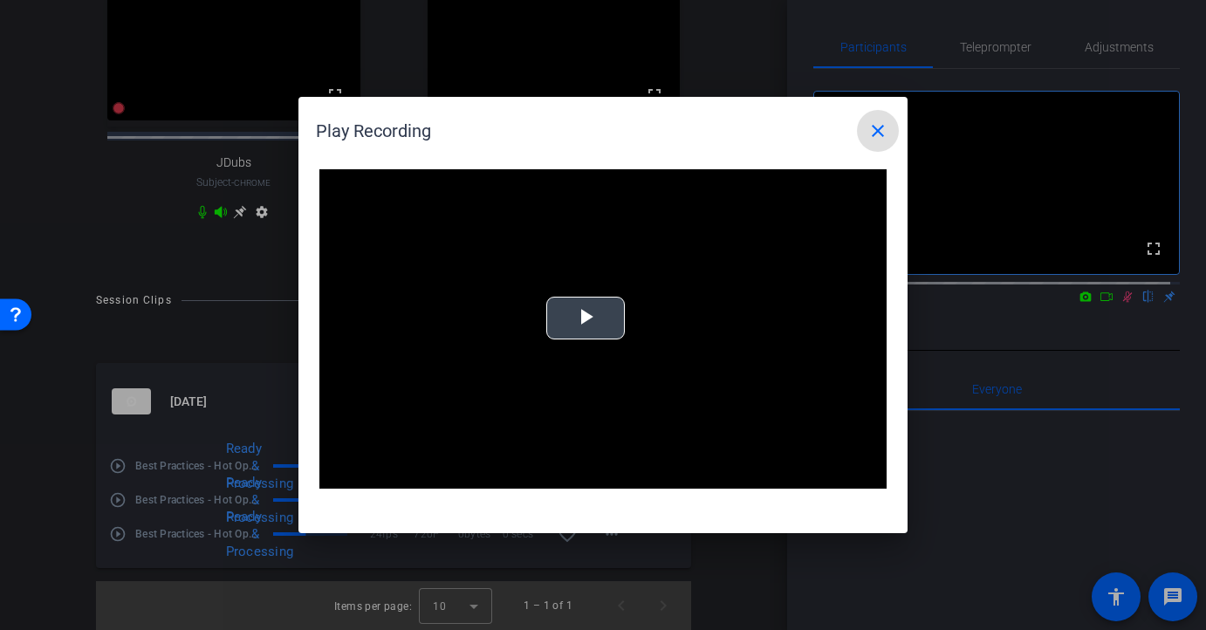
click at [585, 318] on span "Video Player" at bounding box center [585, 318] width 0 height 0
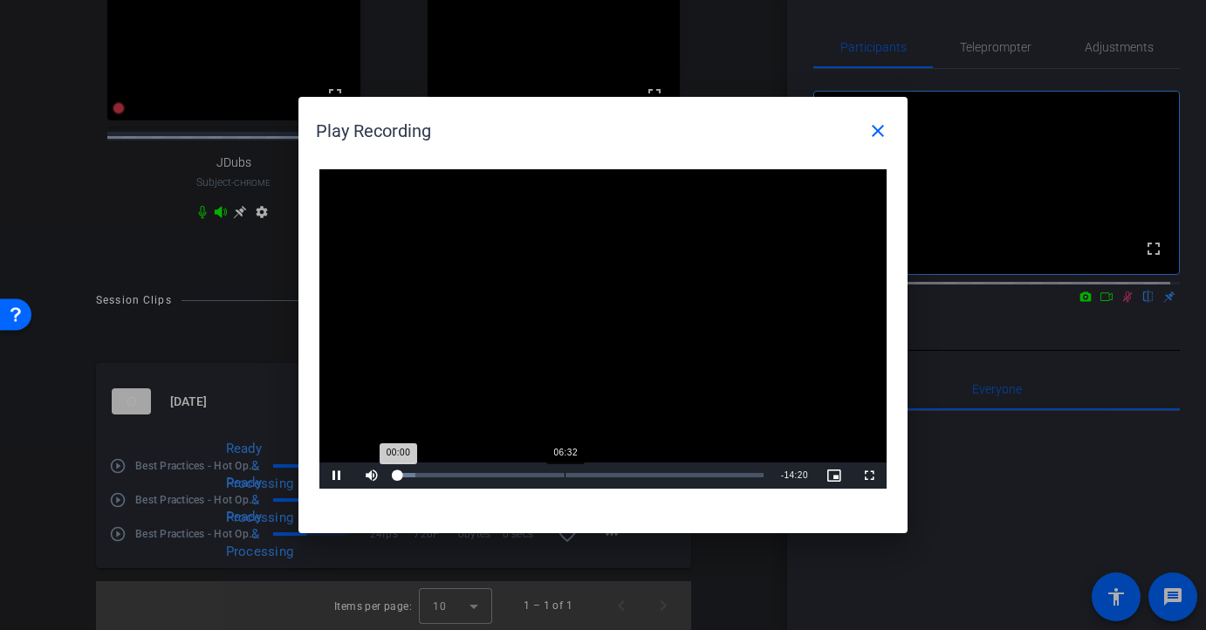
click at [564, 474] on div "Loaded : 4.74% 06:32 00:00" at bounding box center [581, 475] width 366 height 4
click at [639, 471] on div "Loaded : 47.71% 08:50 06:35" at bounding box center [583, 475] width 388 height 26
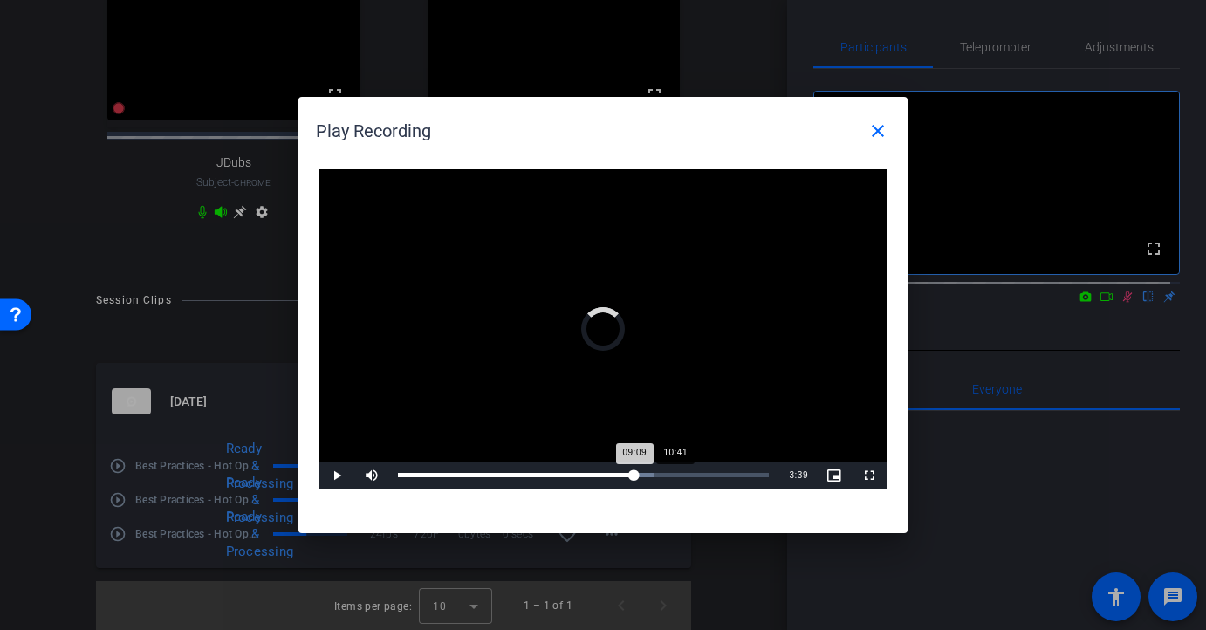
click at [674, 470] on div "Loaded : 69.10% 10:41 09:09" at bounding box center [583, 475] width 388 height 26
click at [748, 469] on div "Loaded : 79.80% 13:35 10:44" at bounding box center [583, 475] width 388 height 26
click at [709, 471] on div "Loaded : 94.92% 12:02 12:02" at bounding box center [583, 475] width 388 height 26
click at [505, 466] on div "Loaded : 95.15% 04:11 12:02" at bounding box center [583, 475] width 388 height 26
click at [1111, 314] on div at bounding box center [603, 315] width 1206 height 630
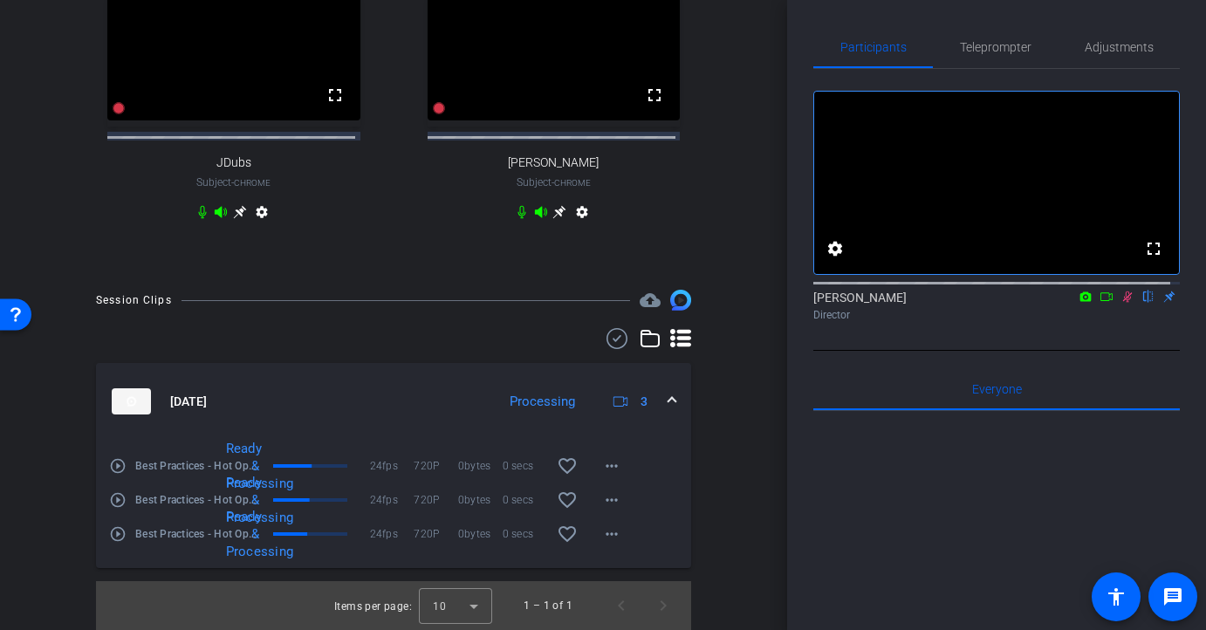
click at [1123, 303] on icon at bounding box center [1128, 296] width 10 height 11
click at [1124, 303] on icon at bounding box center [1127, 296] width 7 height 11
click at [117, 533] on mat-icon "play_circle_outline" at bounding box center [117, 533] width 17 height 17
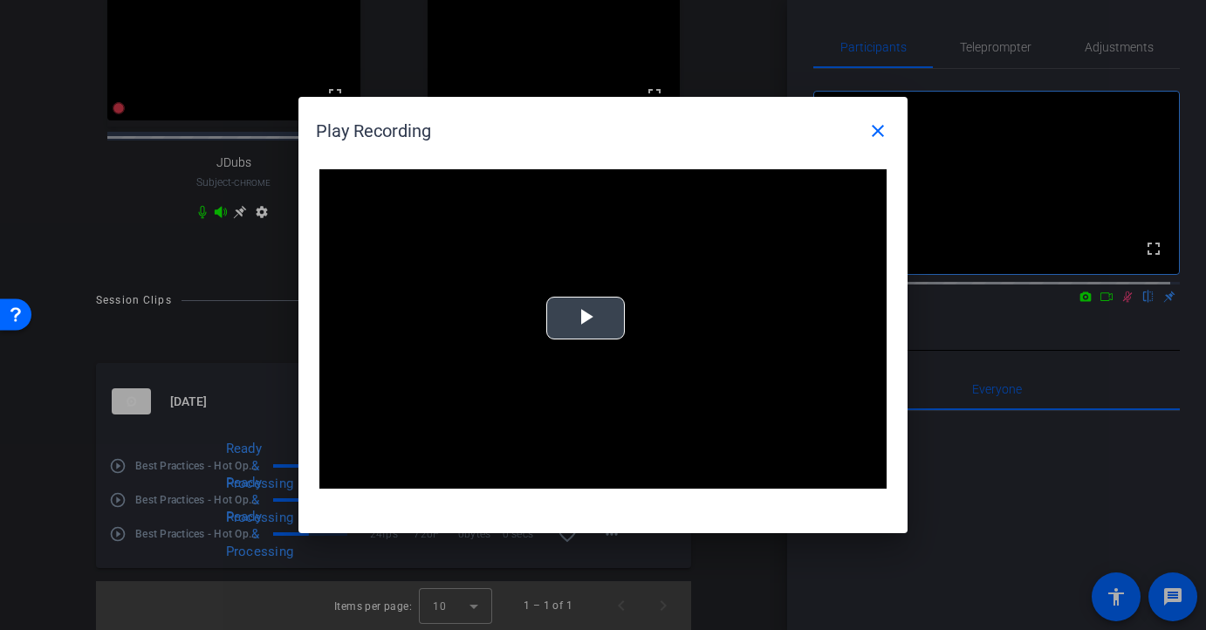
click at [585, 318] on span "Video Player" at bounding box center [585, 318] width 0 height 0
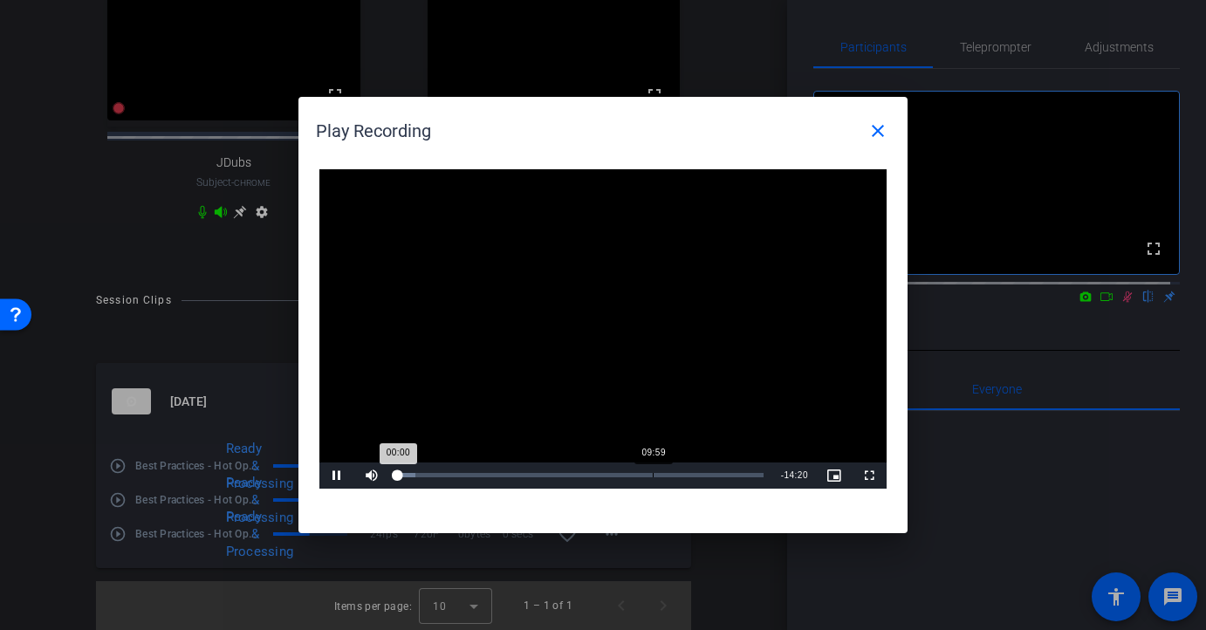
click at [646, 471] on div "Loaded : 4.75% 09:59 00:00" at bounding box center [580, 475] width 383 height 26
click at [690, 474] on div "11:18" at bounding box center [690, 475] width 1 height 4
click at [879, 127] on mat-icon "close" at bounding box center [877, 130] width 21 height 21
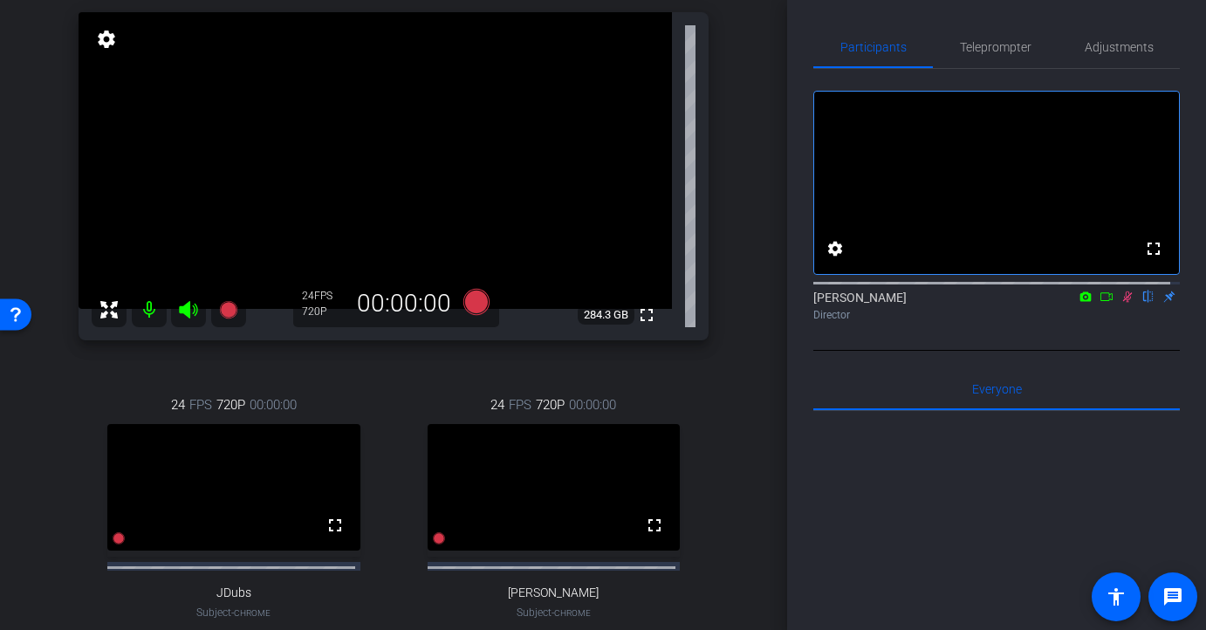
scroll to position [220, 0]
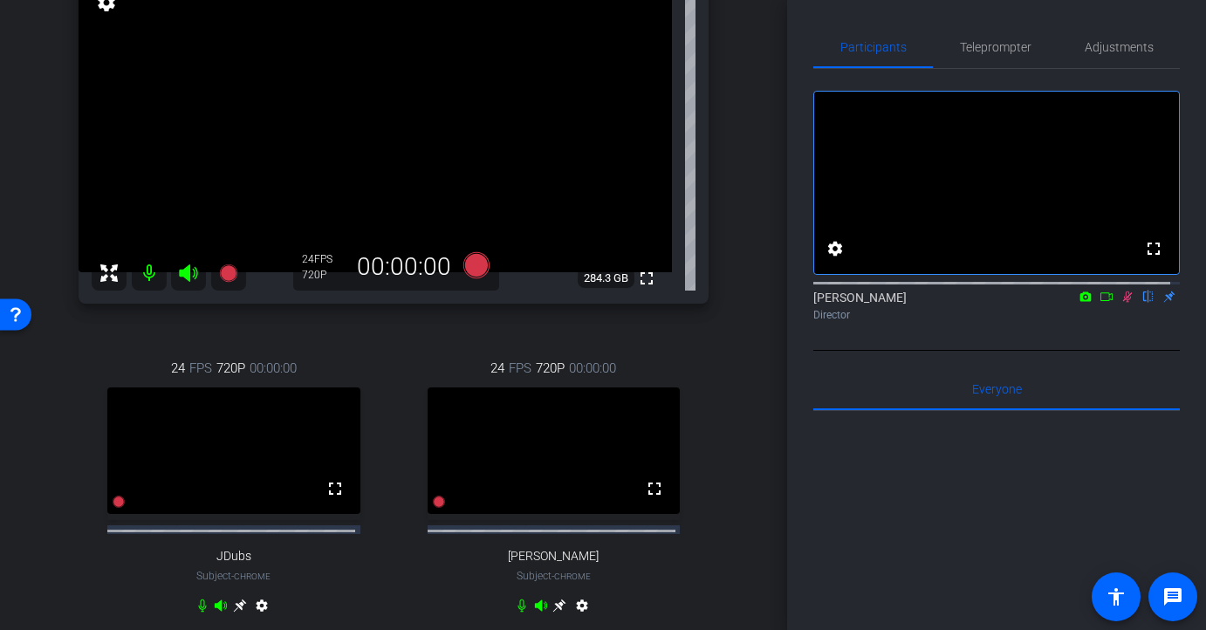
click at [1118, 322] on div "[PERSON_NAME] flip Director" at bounding box center [996, 306] width 366 height 34
click at [1120, 303] on icon at bounding box center [1127, 296] width 14 height 12
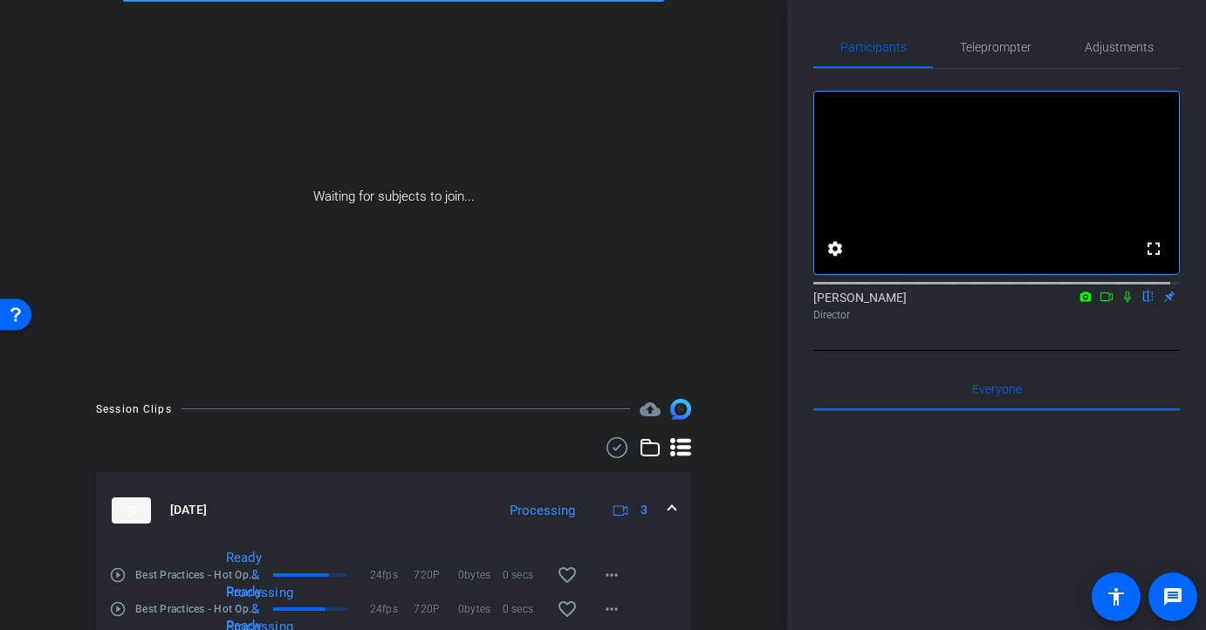
scroll to position [3, 0]
click at [1122, 299] on icon at bounding box center [1127, 293] width 14 height 12
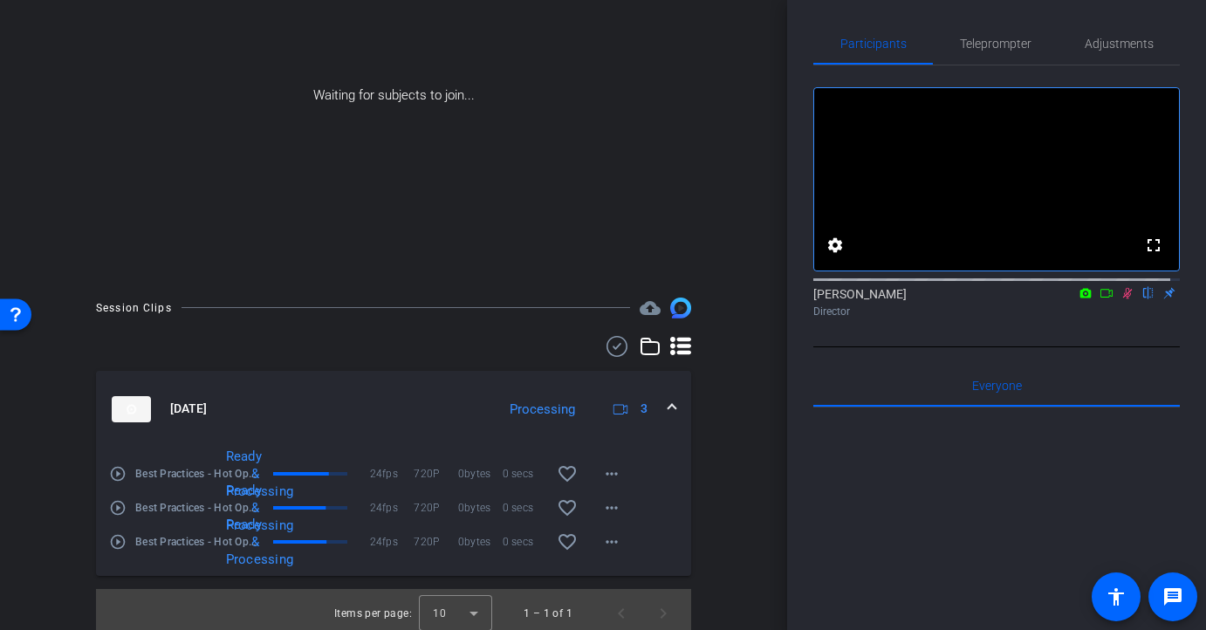
scroll to position [233, 0]
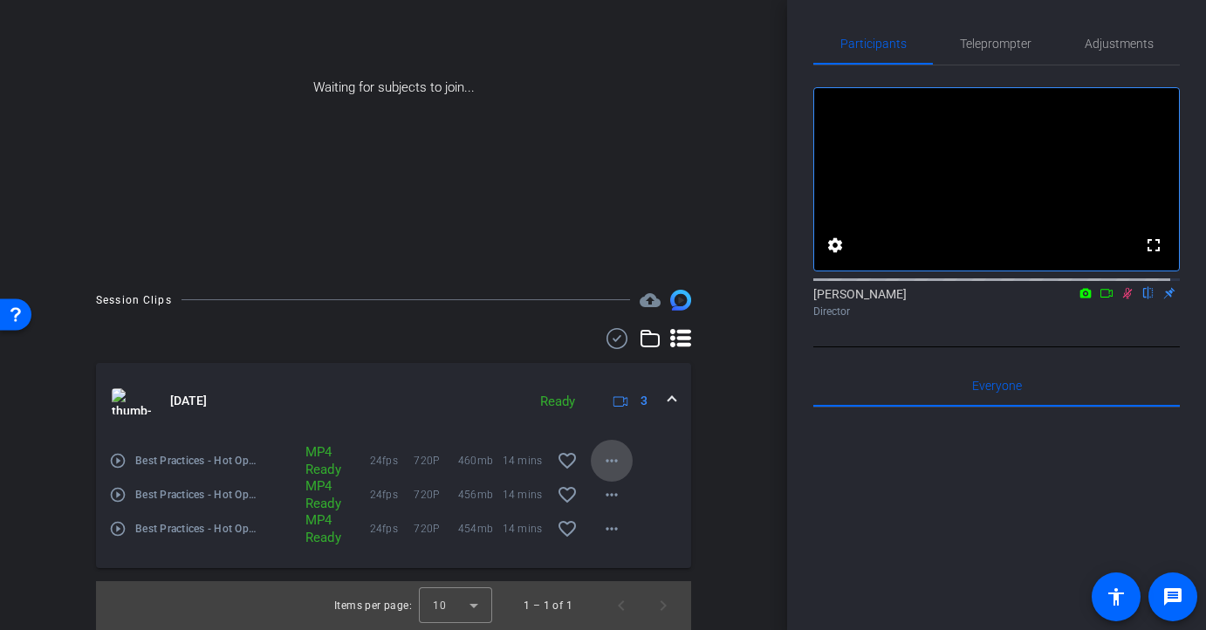
click at [604, 465] on mat-icon "more_horiz" at bounding box center [611, 460] width 21 height 21
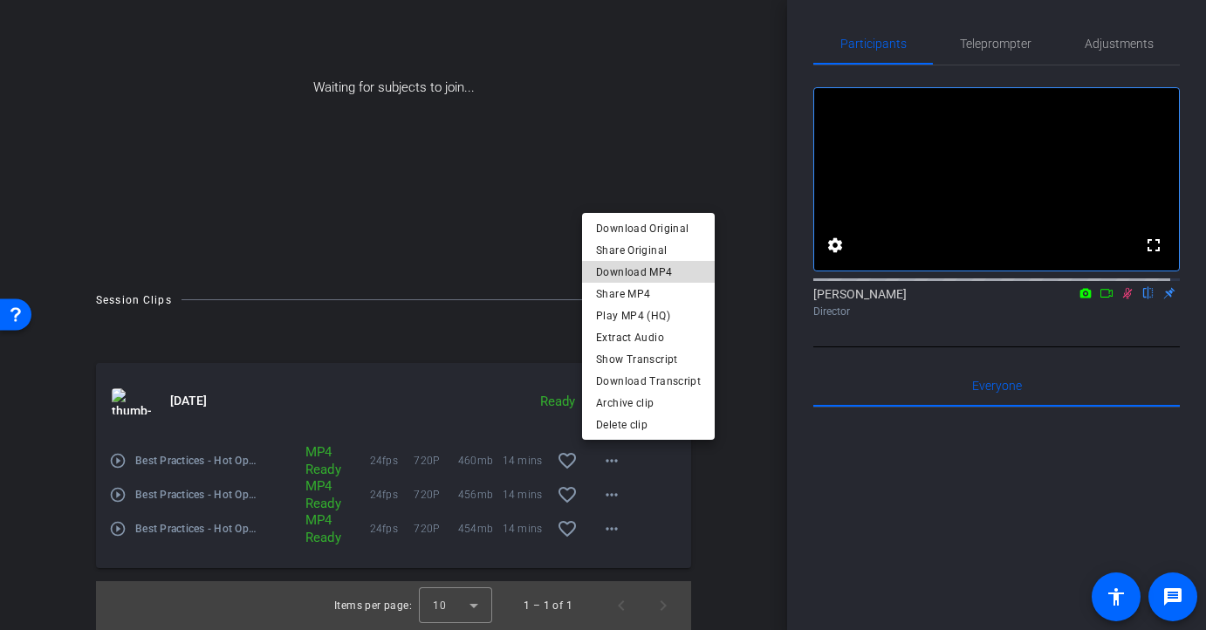
click at [669, 280] on span "Download MP4" at bounding box center [648, 272] width 105 height 21
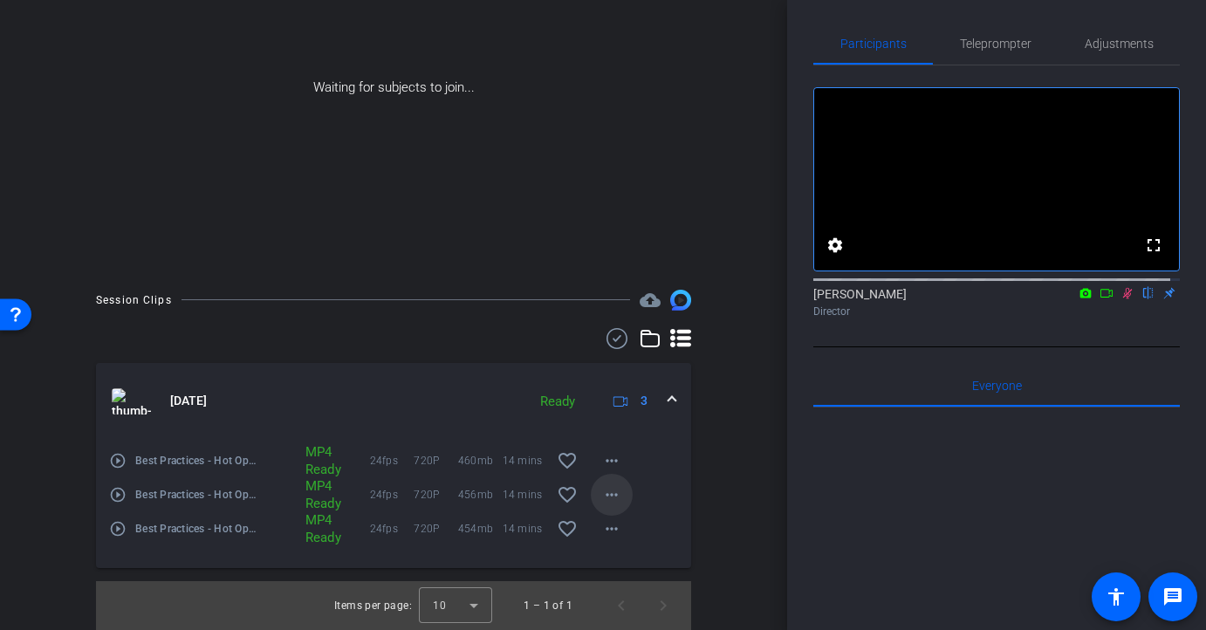
click at [611, 497] on mat-icon "more_horiz" at bounding box center [611, 494] width 21 height 21
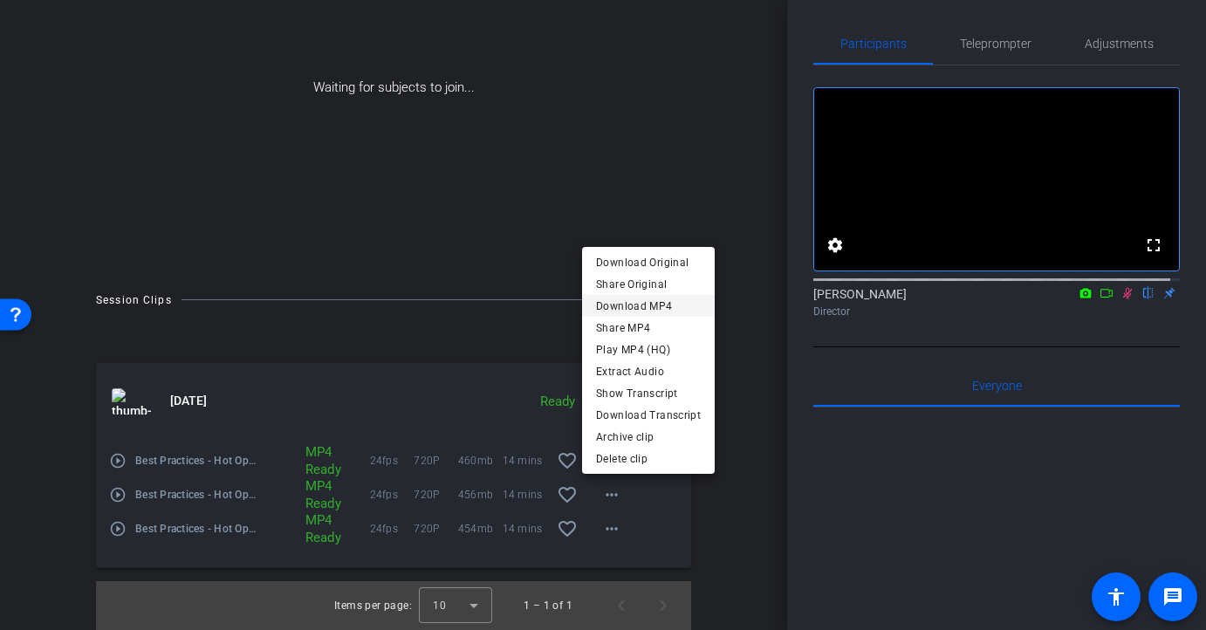
click at [655, 311] on span "Download MP4" at bounding box center [648, 306] width 105 height 21
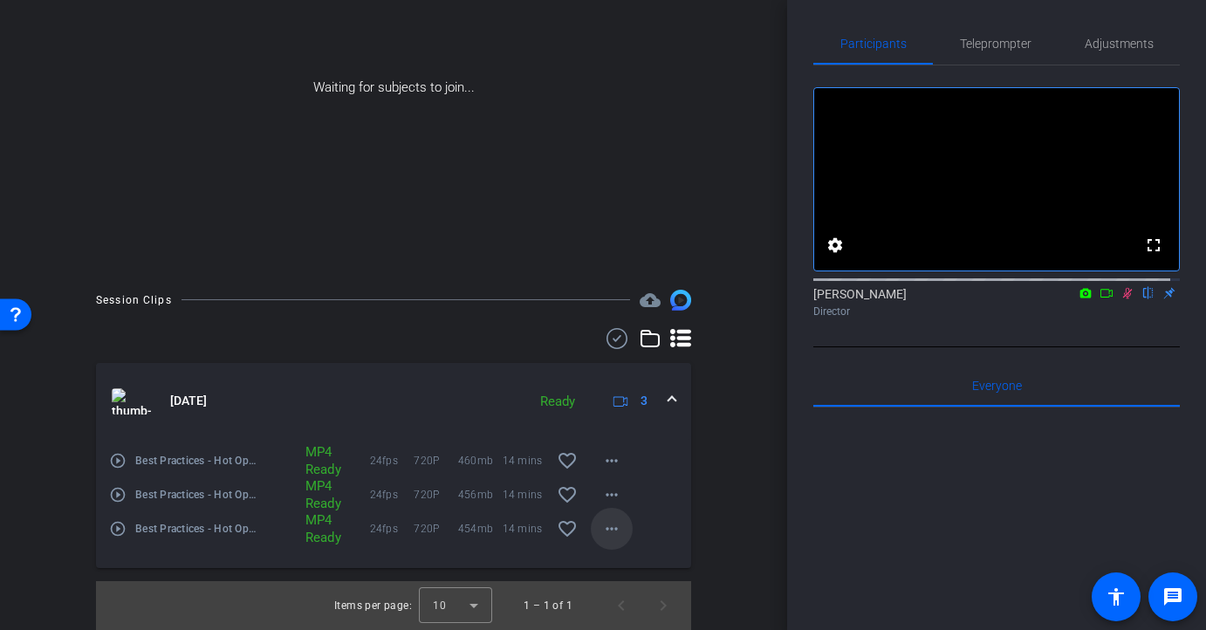
click at [605, 536] on mat-icon "more_horiz" at bounding box center [611, 528] width 21 height 21
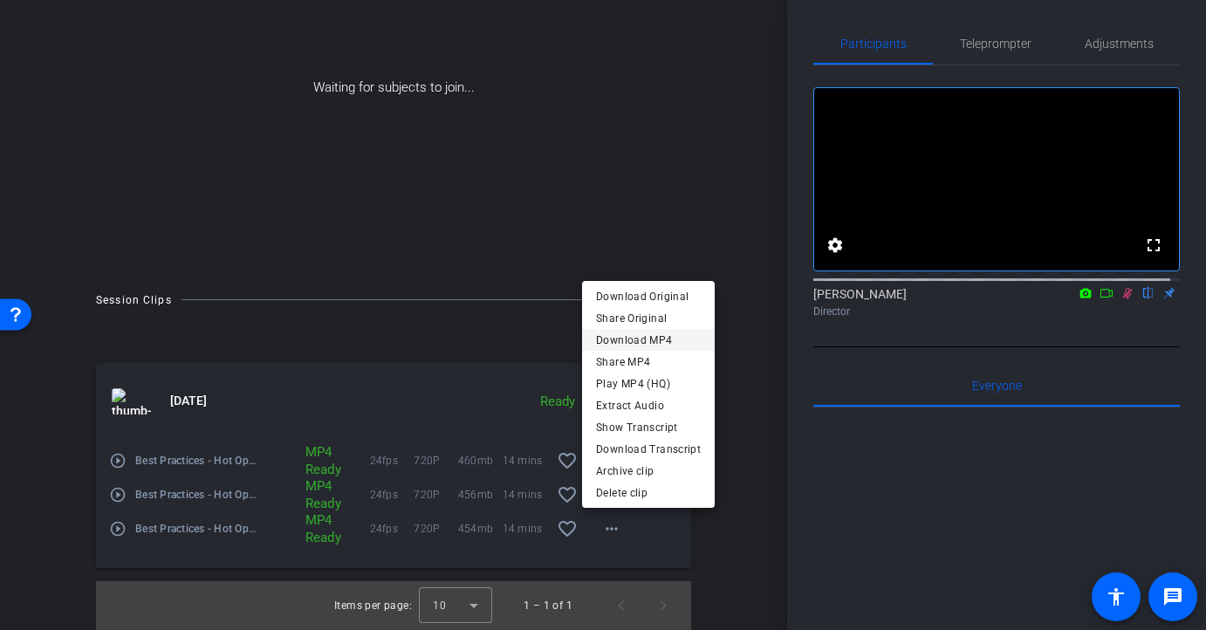
click at [648, 345] on span "Download MP4" at bounding box center [648, 340] width 105 height 21
